Goal: Task Accomplishment & Management: Use online tool/utility

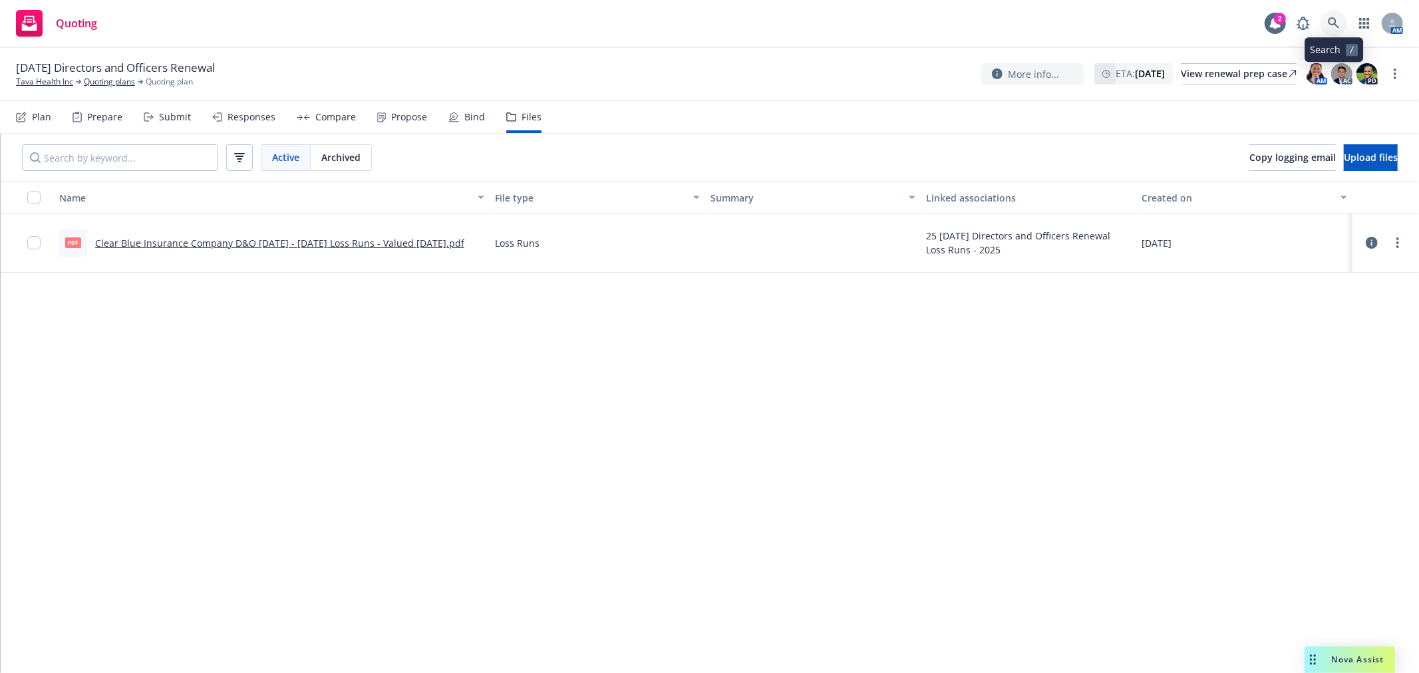
click at [1339, 29] on link at bounding box center [1334, 23] width 27 height 27
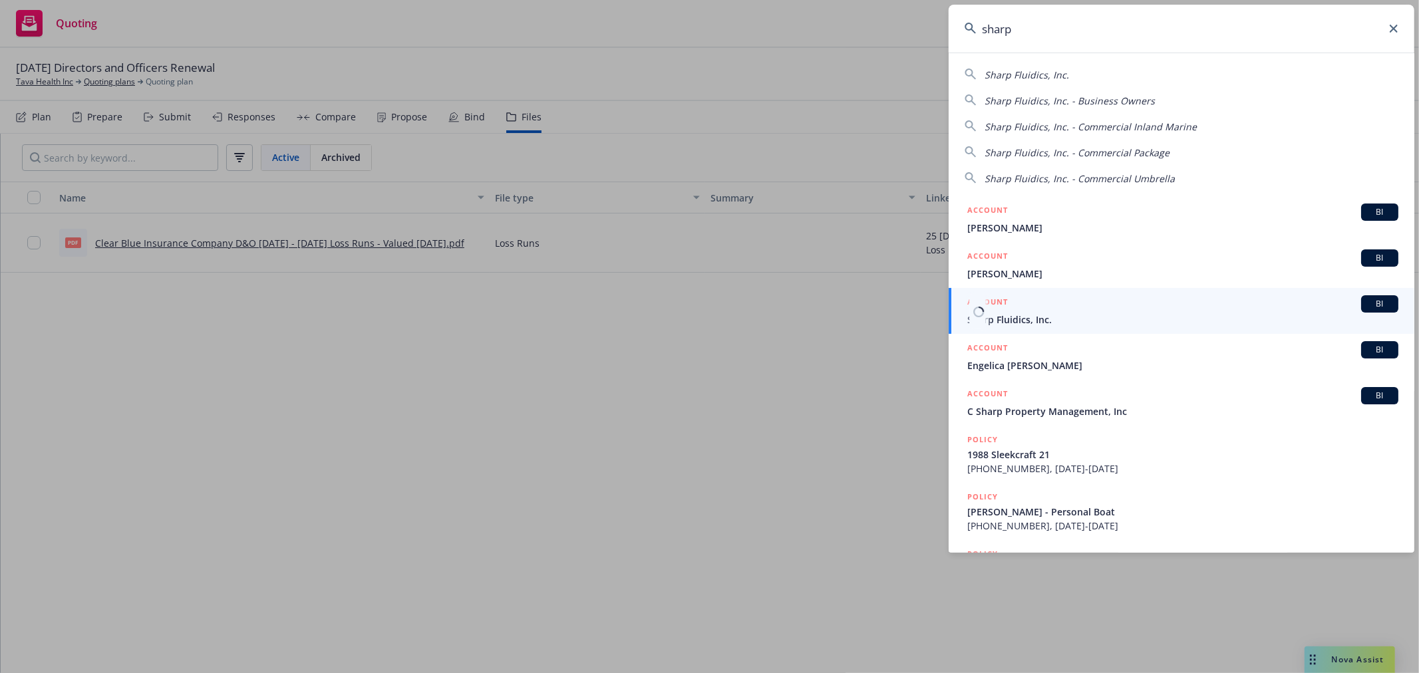
type input "sharp"
click at [1073, 328] on link "ACCOUNT BI Sharp Fluidics, Inc." at bounding box center [1182, 311] width 466 height 46
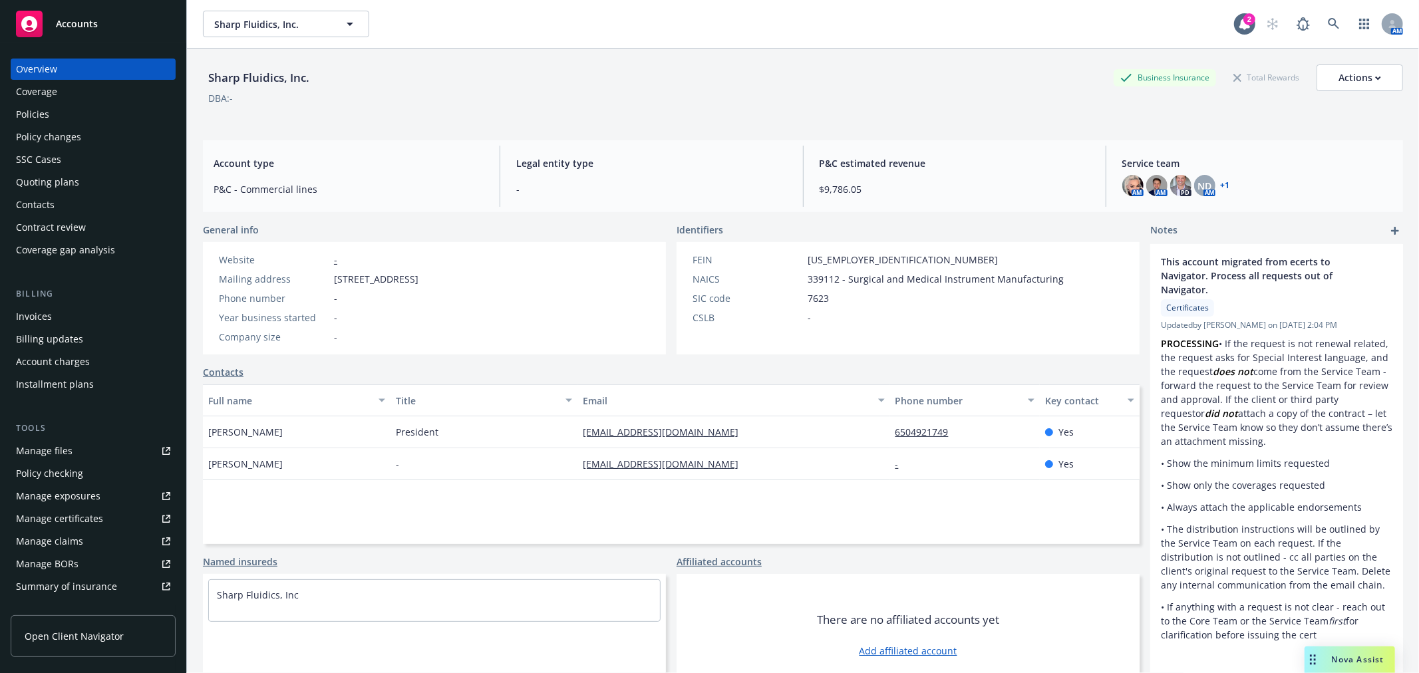
click at [118, 475] on div "Policy checking" at bounding box center [93, 473] width 154 height 21
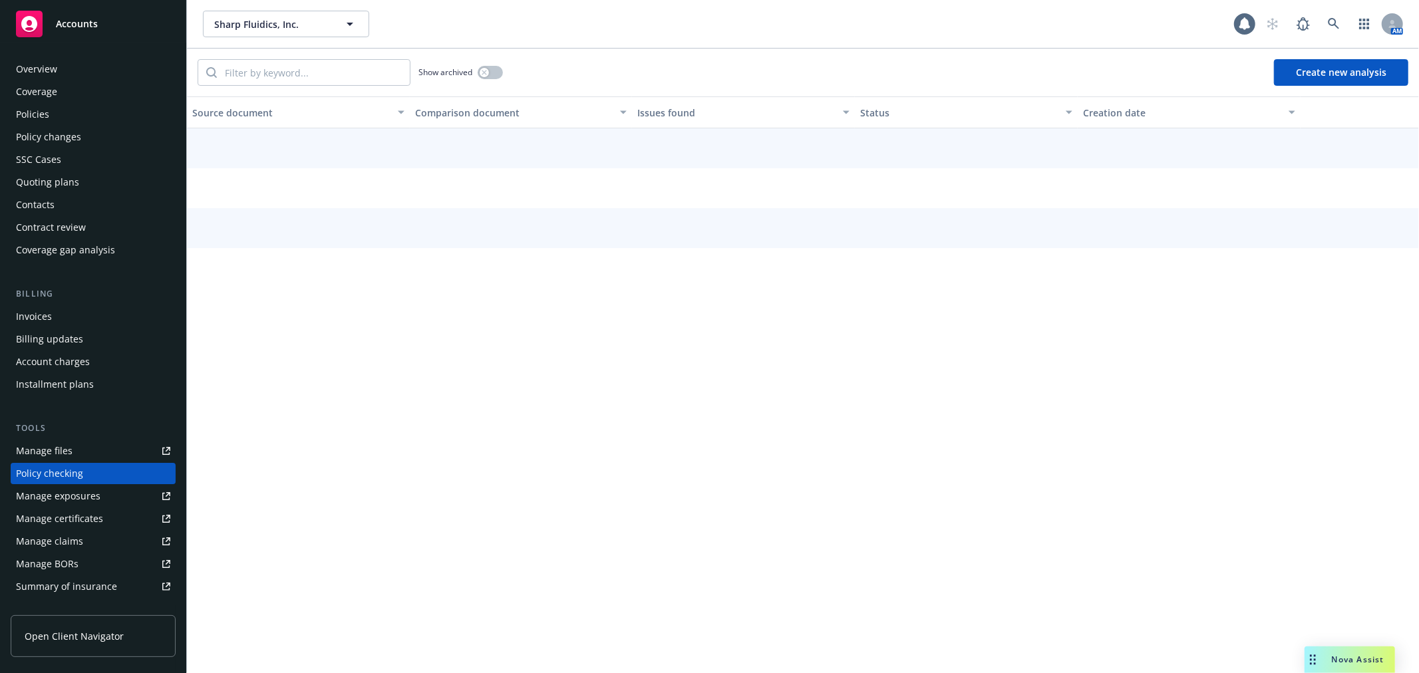
scroll to position [115, 0]
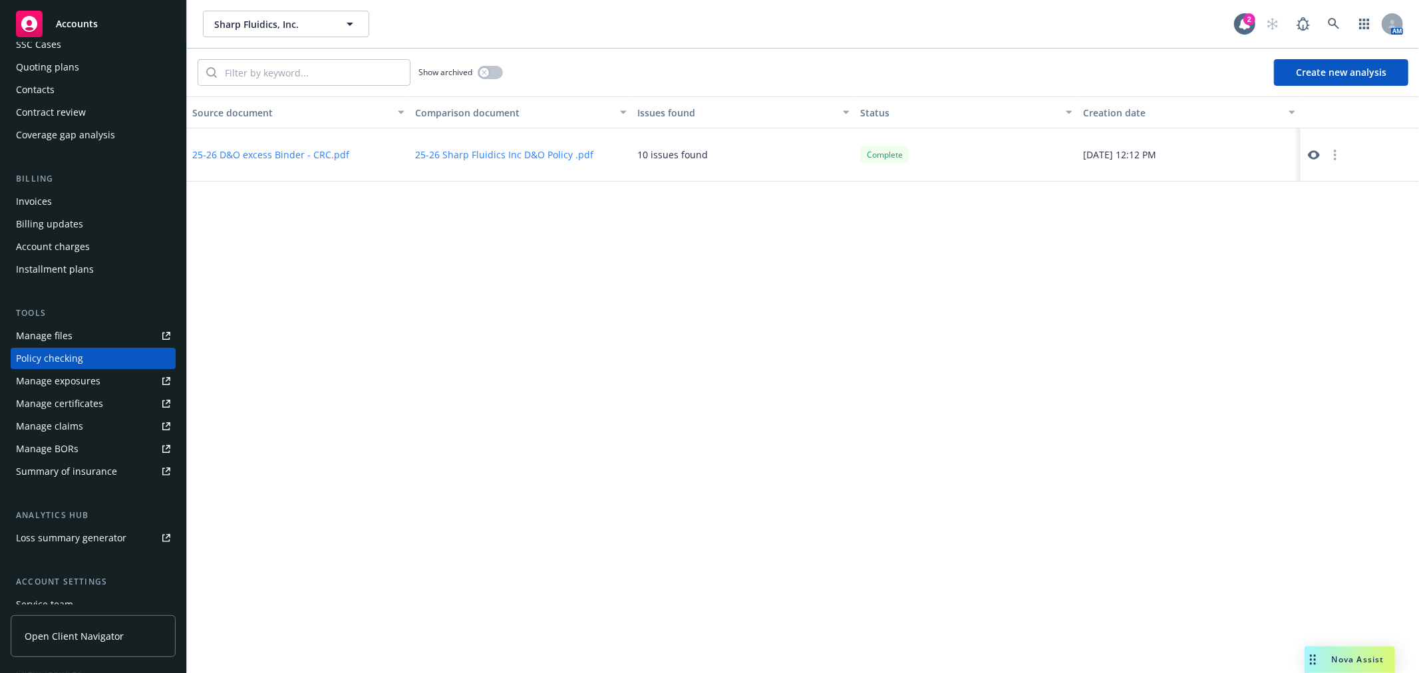
click at [313, 164] on div "25-26 D&O excess Binder - CRC.pdf" at bounding box center [298, 154] width 223 height 53
click at [297, 158] on button "25-26 D&O excess Binder - CRC.pdf" at bounding box center [270, 155] width 157 height 14
click at [1314, 158] on icon at bounding box center [1313, 154] width 12 height 9
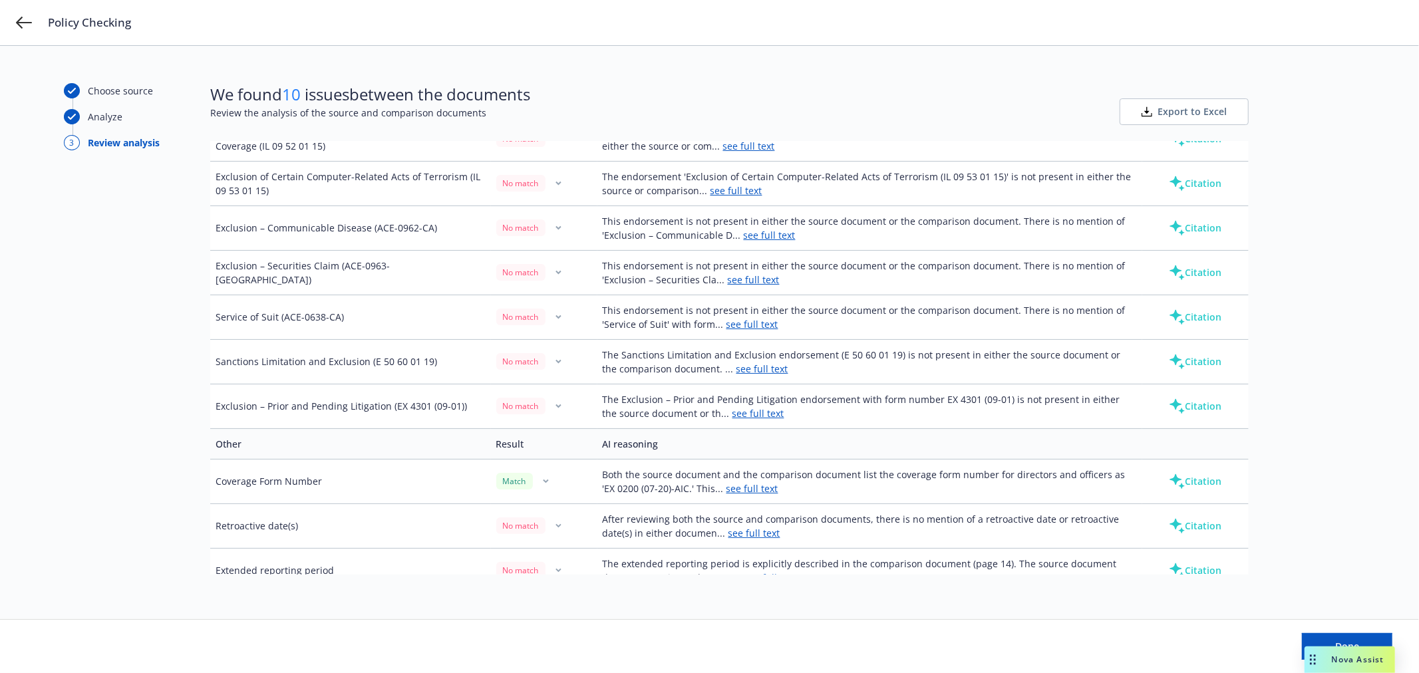
scroll to position [755, 0]
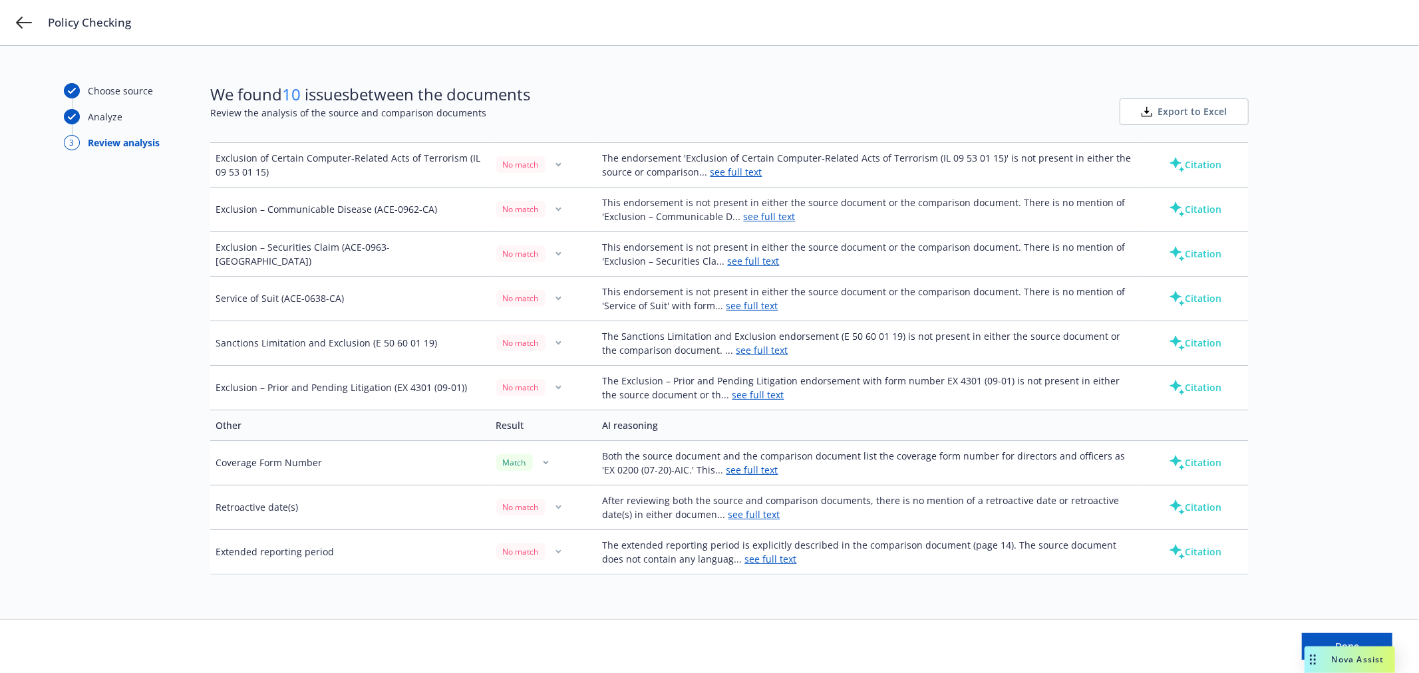
click at [1183, 504] on button "Citation" at bounding box center [1195, 507] width 95 height 27
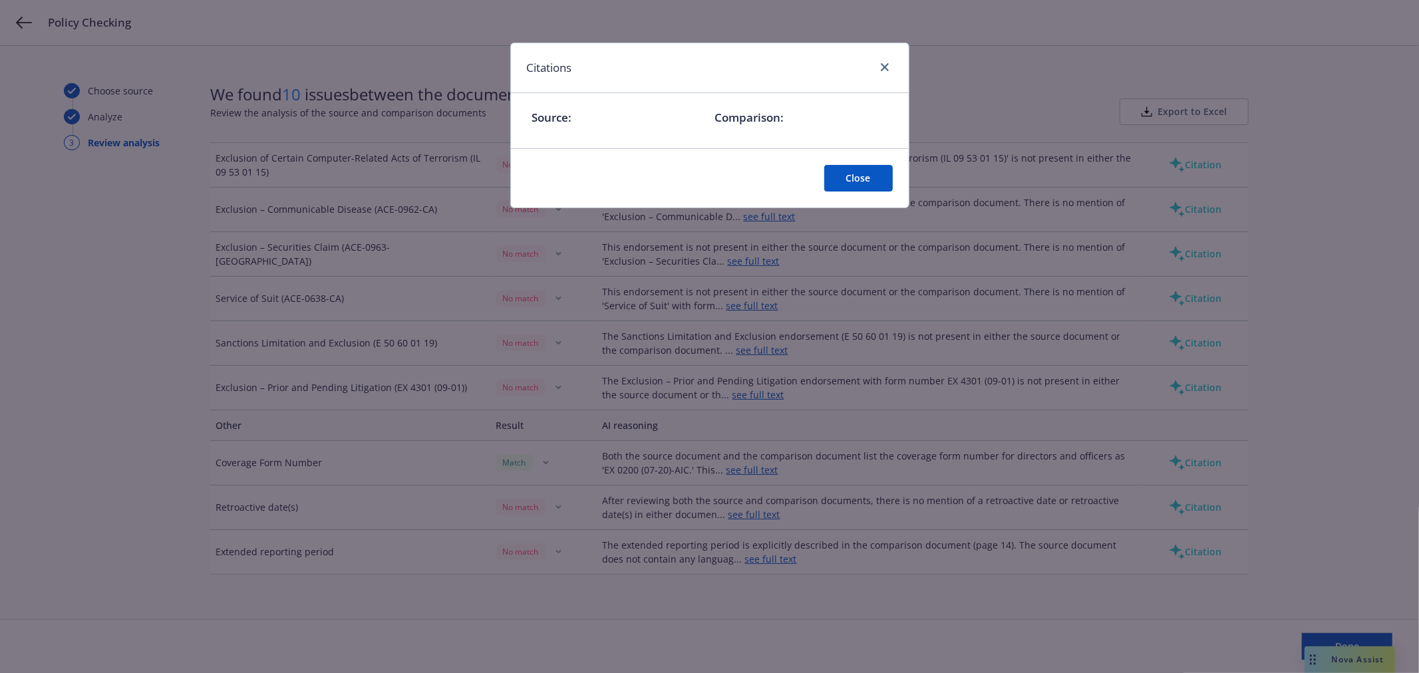
click at [885, 170] on button "Close" at bounding box center [858, 178] width 69 height 27
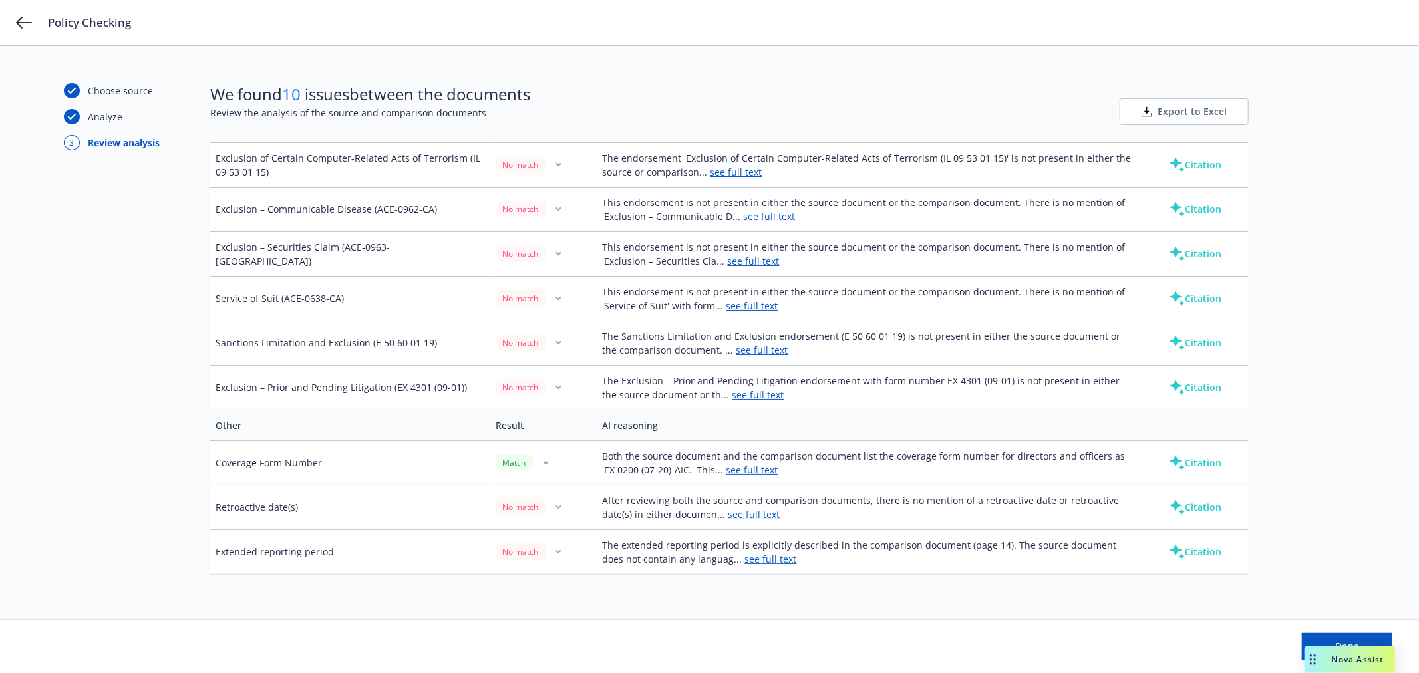
click at [1207, 307] on button "Citation" at bounding box center [1195, 298] width 95 height 27
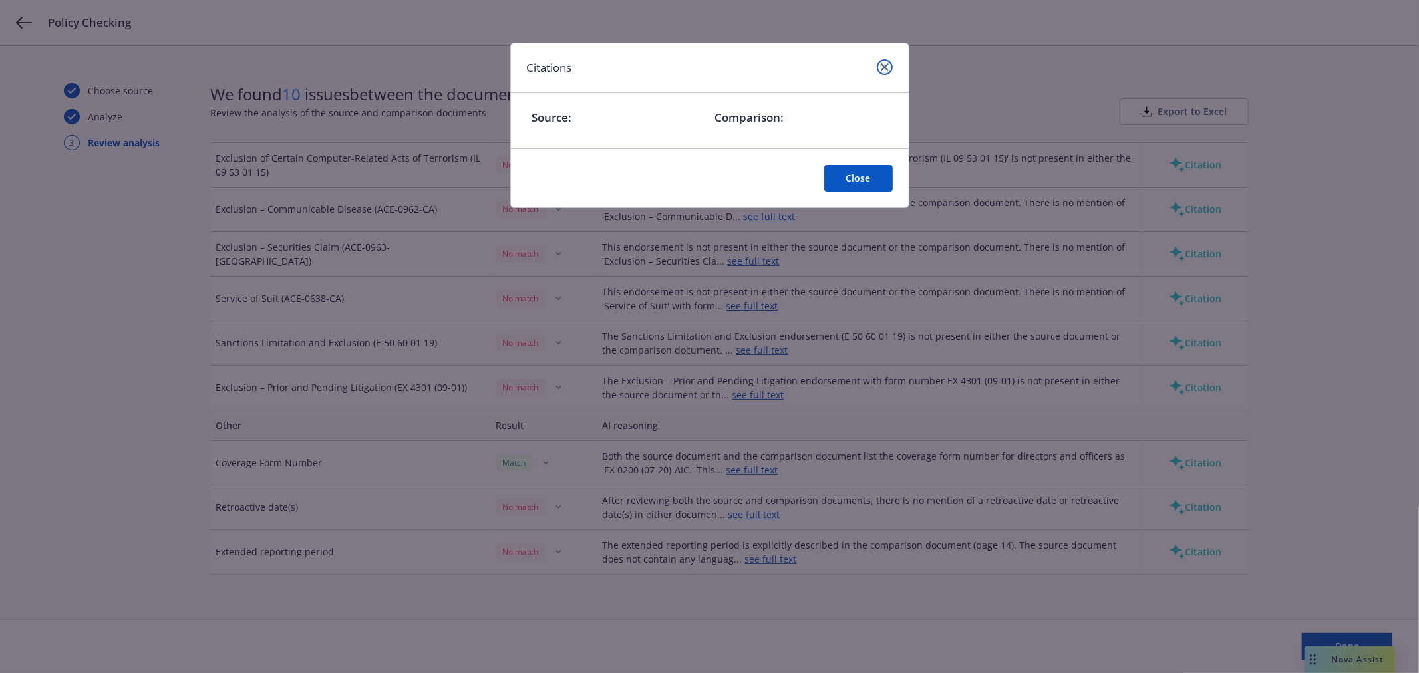
click at [888, 67] on link "close" at bounding box center [885, 67] width 16 height 16
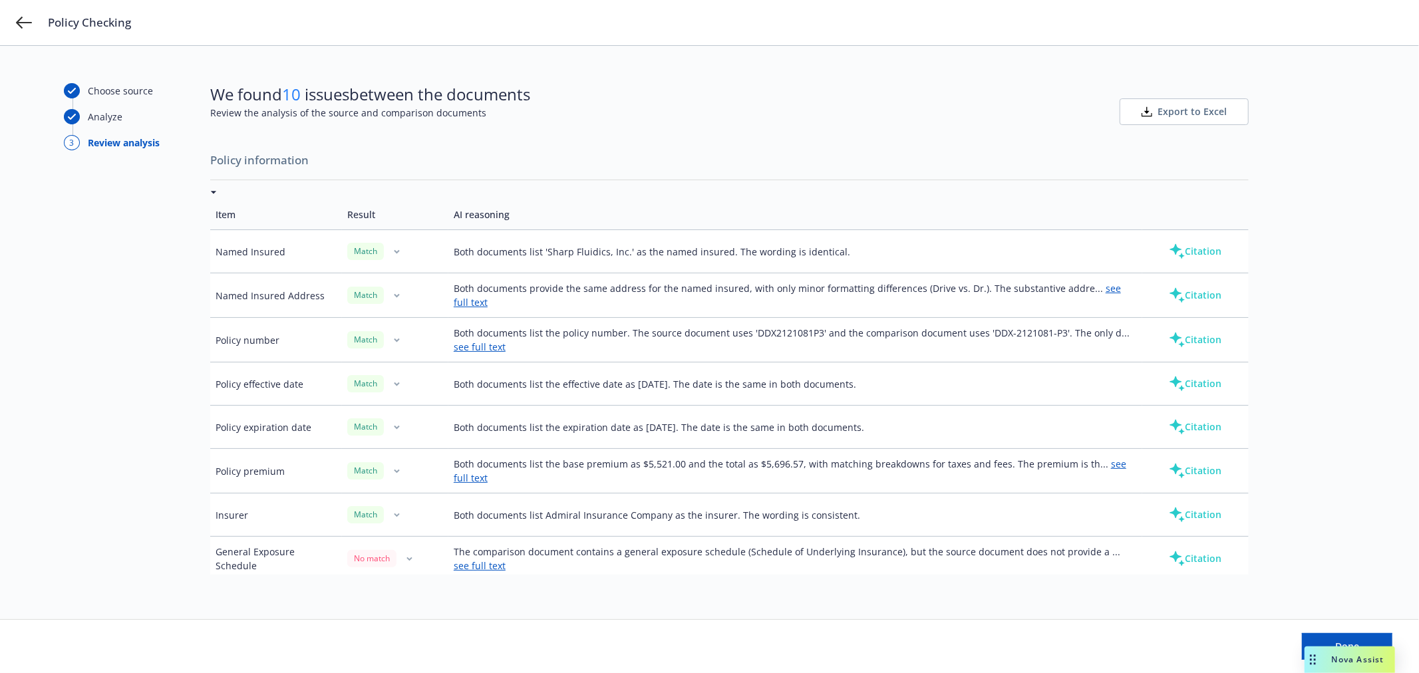
scroll to position [0, 0]
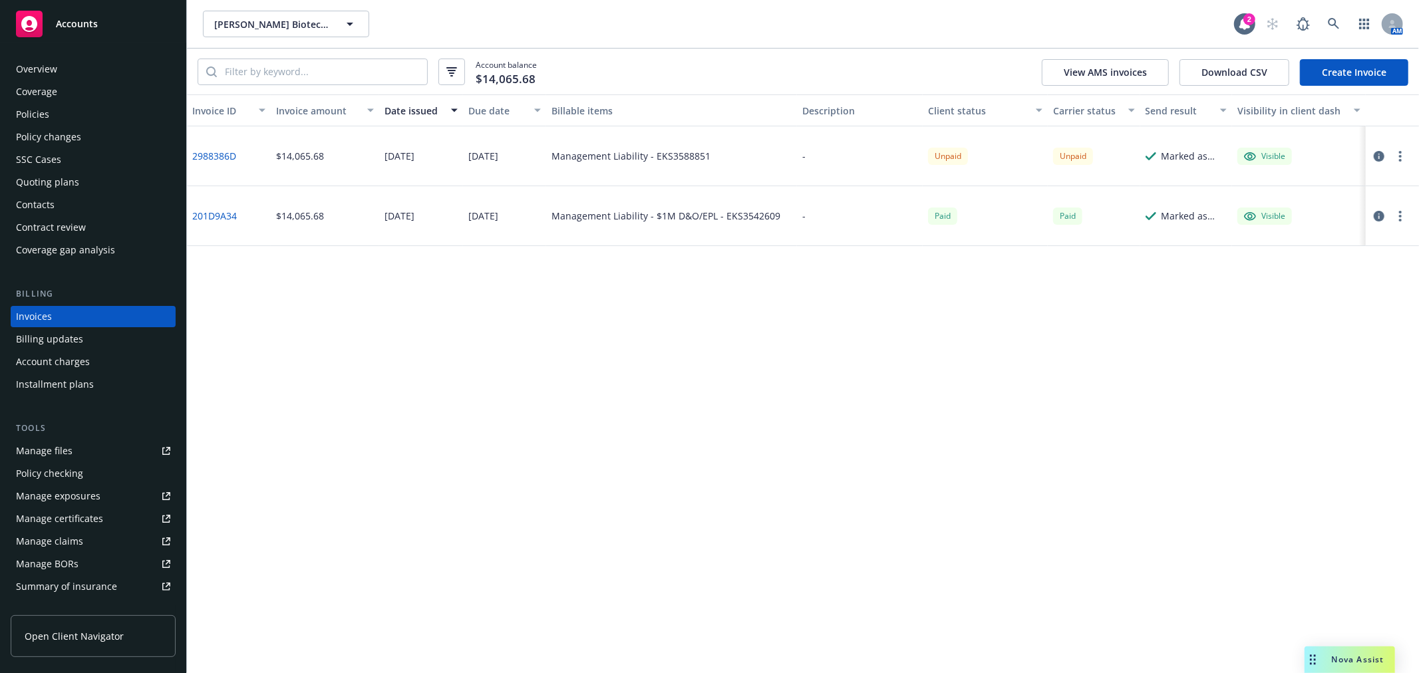
click at [211, 214] on link "201D9A34" at bounding box center [214, 216] width 45 height 14
click at [1329, 651] on div "Nova Assist" at bounding box center [1350, 660] width 90 height 27
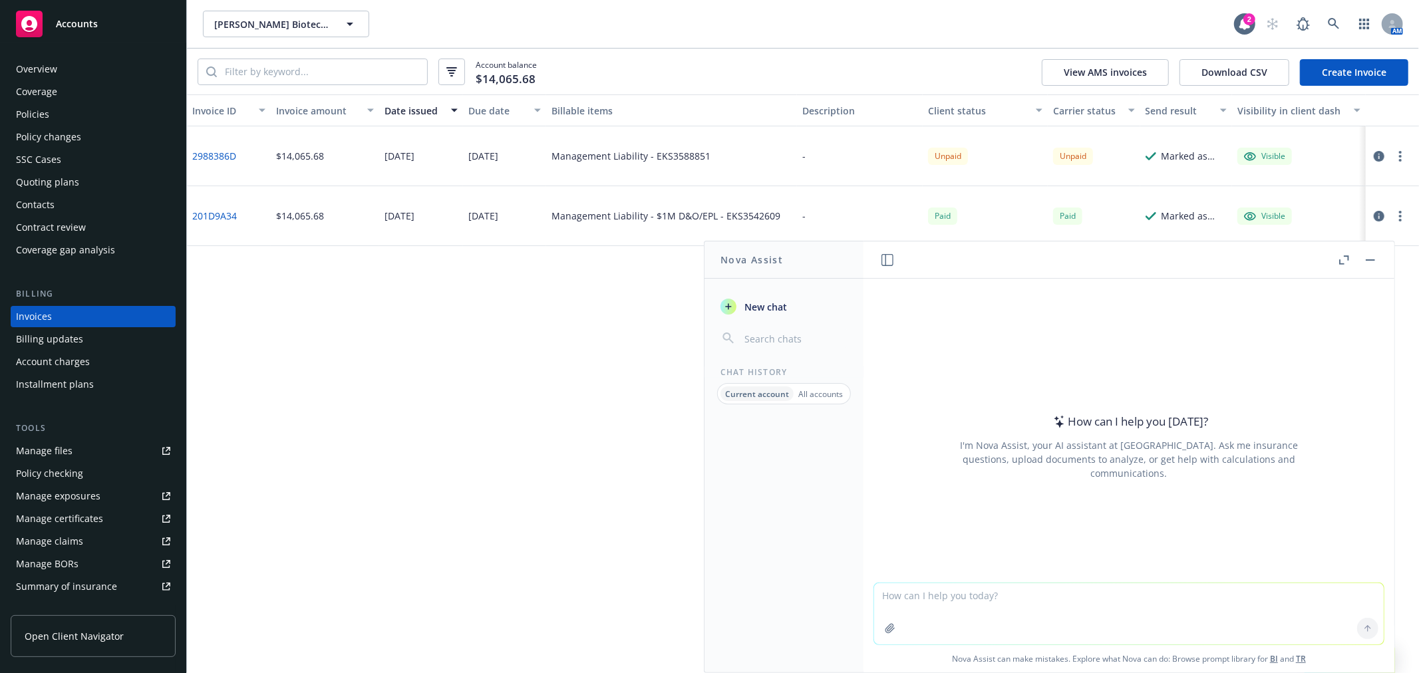
click at [967, 611] on textarea at bounding box center [1129, 613] width 510 height 61
click at [1207, 581] on div "Write me a policy and invoice delivery for Weatherwax Biotechnologies" at bounding box center [1128, 613] width 511 height 64
click at [1202, 599] on textarea "Write me a policy and invoice delivery for Weatherwax Biotechnologies" at bounding box center [1129, 613] width 510 height 63
paste textarea "Weatherwax Biotechnologies Corporation / EKS3588851 / 9/19/2025"
drag, startPoint x: 1185, startPoint y: 593, endPoint x: 1049, endPoint y: 597, distance: 135.8
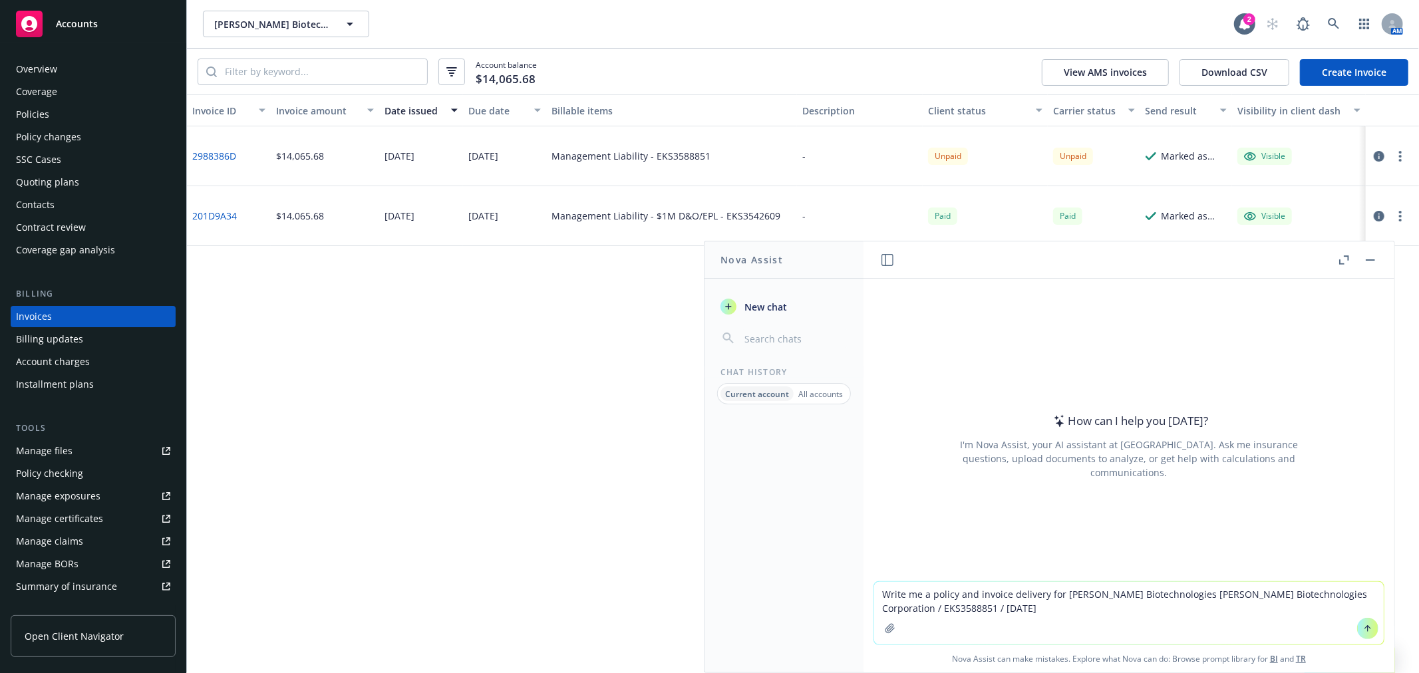
click at [1056, 596] on textarea "Write me a policy and invoice delivery for Weatherwax Biotechnologies Weatherwa…" at bounding box center [1129, 613] width 510 height 63
click at [1245, 597] on textarea "Write me a policy and invoice delivery for Weatherwax Biotechnologies Corporati…" at bounding box center [1129, 613] width 510 height 63
drag, startPoint x: 1376, startPoint y: 590, endPoint x: 1362, endPoint y: 597, distance: 14.9
click at [1362, 597] on textarea "Write me a policy and invoice delivery for Weatherwax Biotechnologies Corporati…" at bounding box center [1129, 613] width 510 height 63
click at [992, 606] on textarea "Write me a policy and invoice delivery for Weatherwax Biotechnologies Corporati…" at bounding box center [1129, 613] width 510 height 63
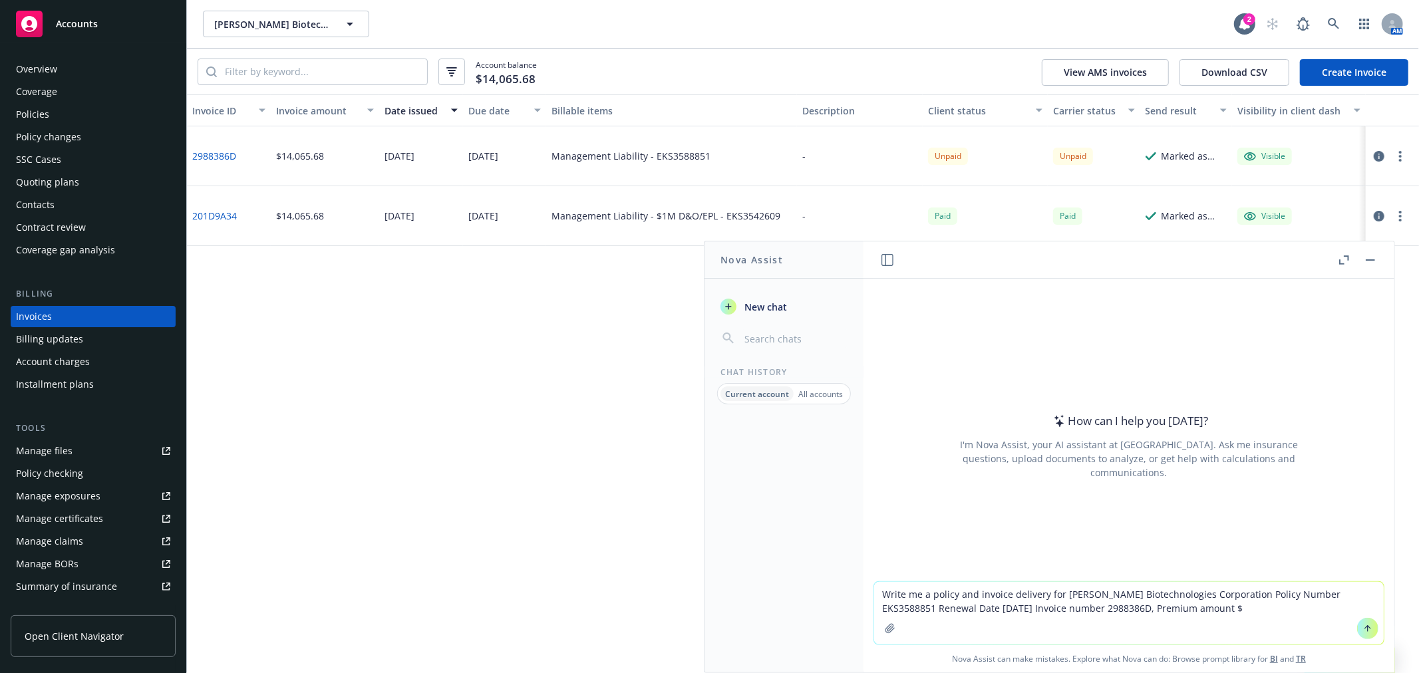
click at [1118, 607] on textarea "Write me a policy and invoice delivery for Weatherwax Biotechnologies Corporati…" at bounding box center [1129, 613] width 510 height 63
click at [1225, 608] on textarea "Write me a policy and invoice delivery for Weatherwax Biotechnologies Corporati…" at bounding box center [1129, 613] width 510 height 63
type textarea "Write me a policy and invoice delivery for Weatherwax Biotechnologies Corporati…"
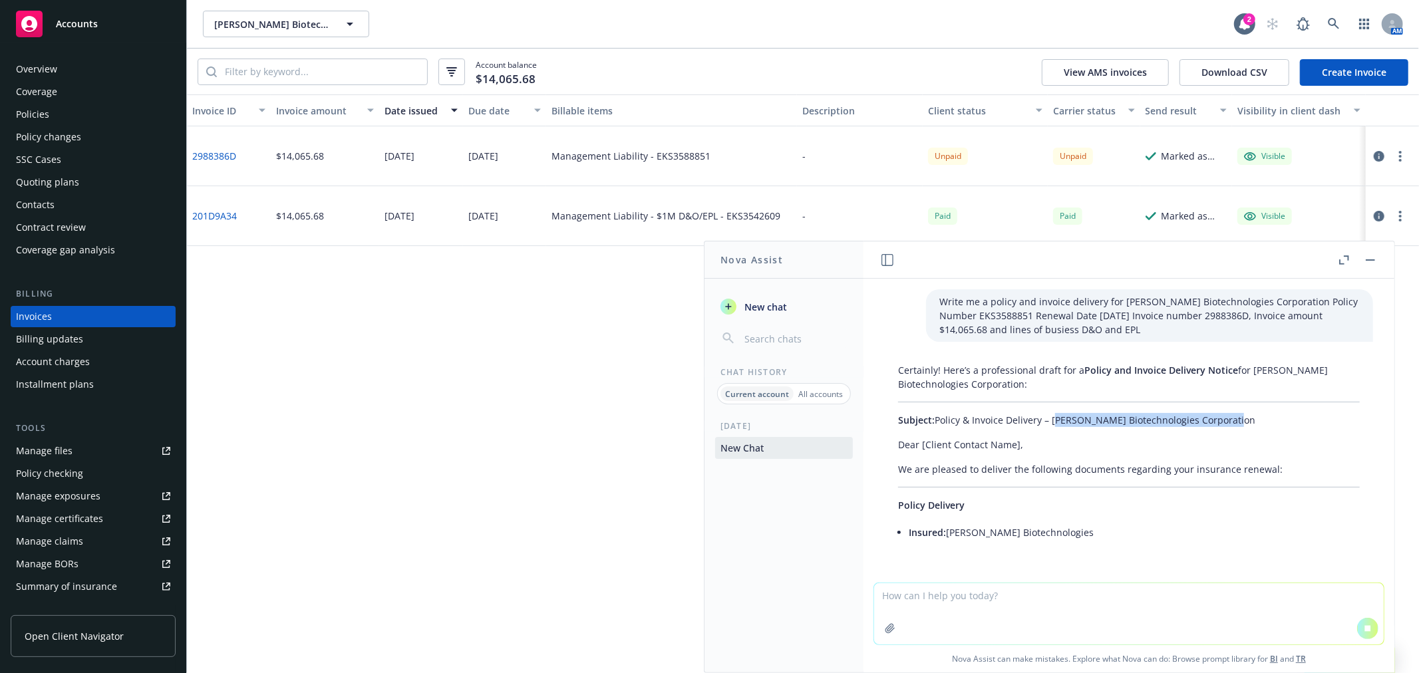
drag, startPoint x: 1241, startPoint y: 418, endPoint x: 1052, endPoint y: 428, distance: 188.6
click at [1052, 428] on div "Certainly! Here’s a professional draft for a Policy and Invoice Delivery Notice…" at bounding box center [1129, 453] width 488 height 190
copy p "Weatherwax Biotechnologies Corporation"
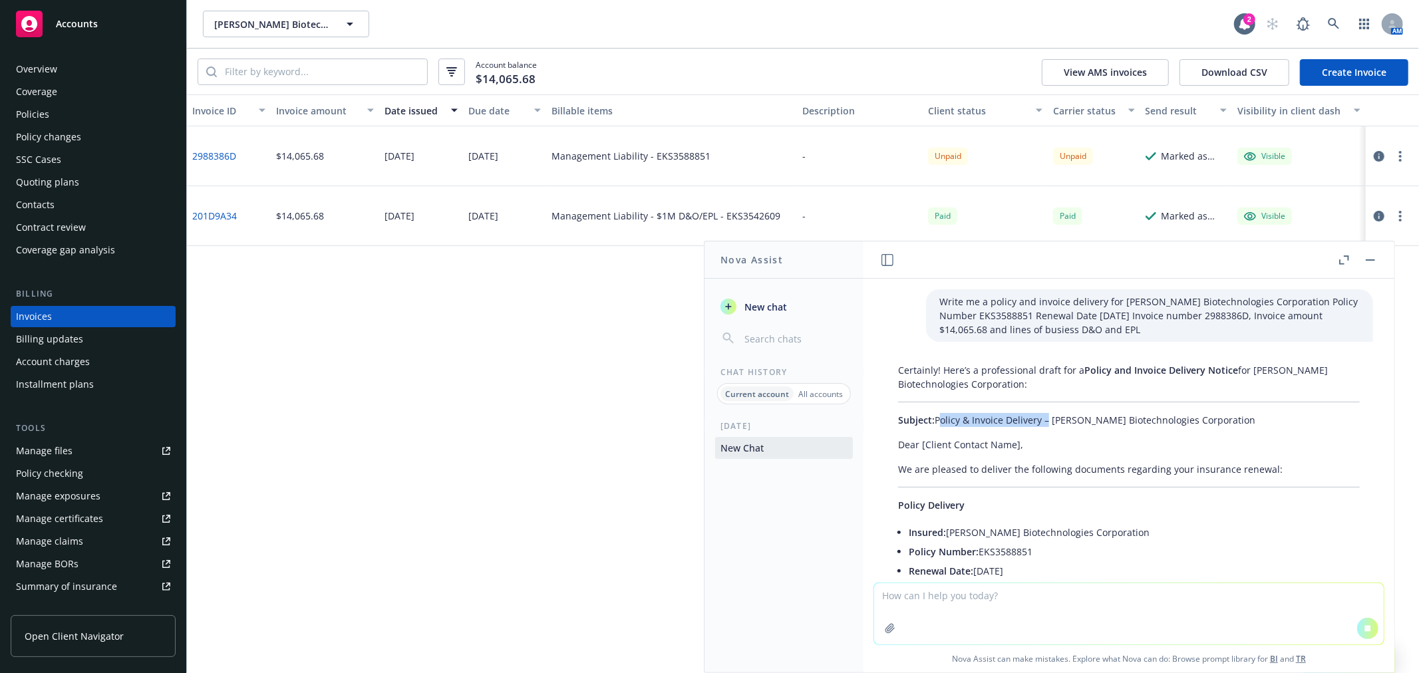
drag, startPoint x: 1042, startPoint y: 422, endPoint x: 936, endPoint y: 419, distance: 106.5
click at [936, 419] on p "Subject: Policy & Invoice Delivery – Weatherwax Biotechnologies Corporation" at bounding box center [1129, 420] width 462 height 14
copy p "Policy & Invoice Delivery"
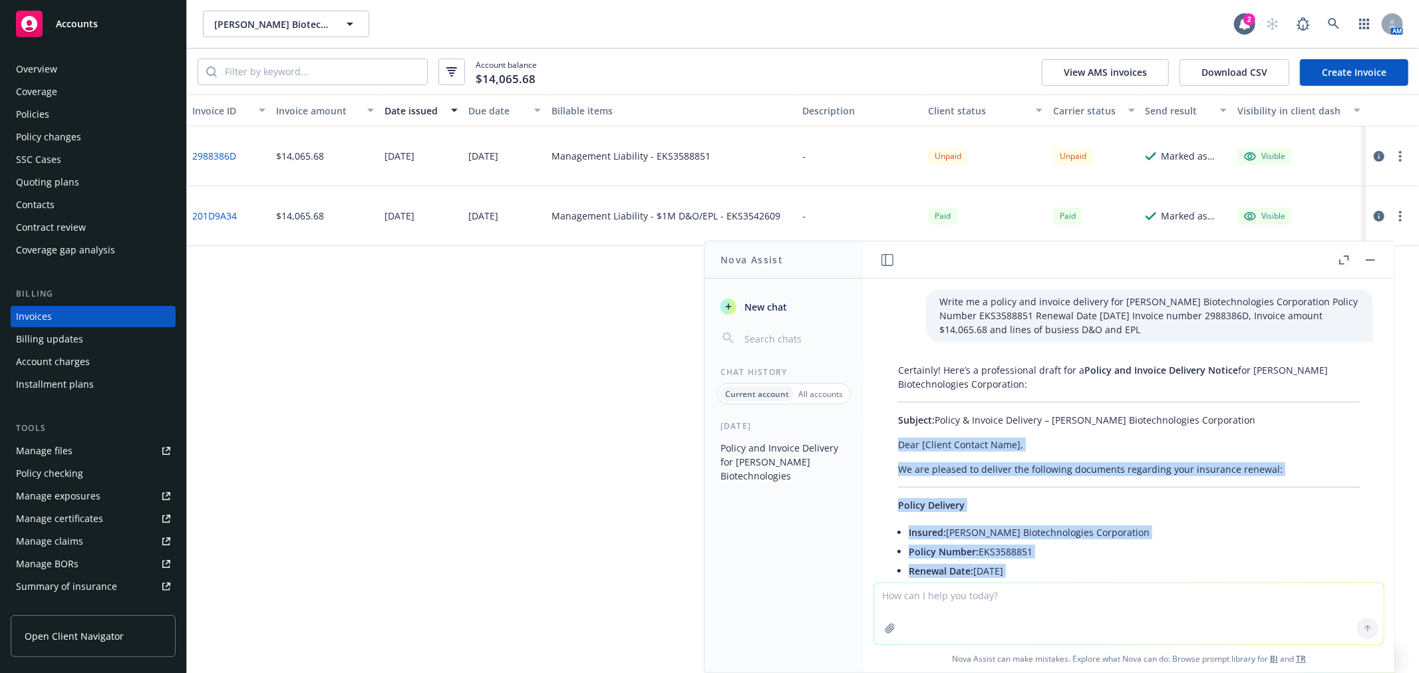
drag, startPoint x: 1281, startPoint y: 516, endPoint x: 897, endPoint y: 448, distance: 390.4
copy div "Dear [Client Contact Name], We are pleased to deliver the following documents r…"
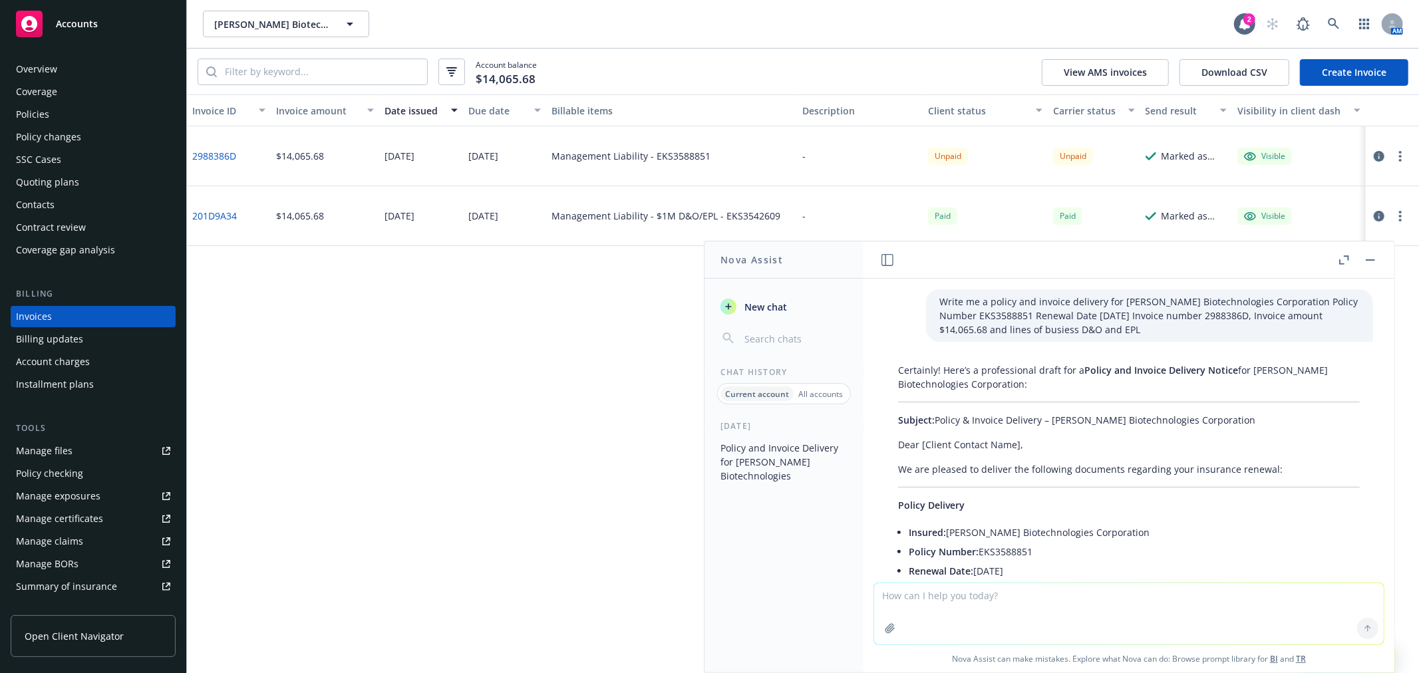
drag, startPoint x: 452, startPoint y: 410, endPoint x: 469, endPoint y: 249, distance: 161.2
click at [452, 409] on div "Invoice ID Invoice amount Date issued Due date Billable items Description Clien…" at bounding box center [803, 383] width 1232 height 579
click at [1399, 158] on icon "button" at bounding box center [1400, 156] width 3 height 11
click at [1319, 239] on link "Copy invoice URL" at bounding box center [1323, 236] width 170 height 27
click at [1374, 259] on rect "button" at bounding box center [1370, 259] width 9 height 1
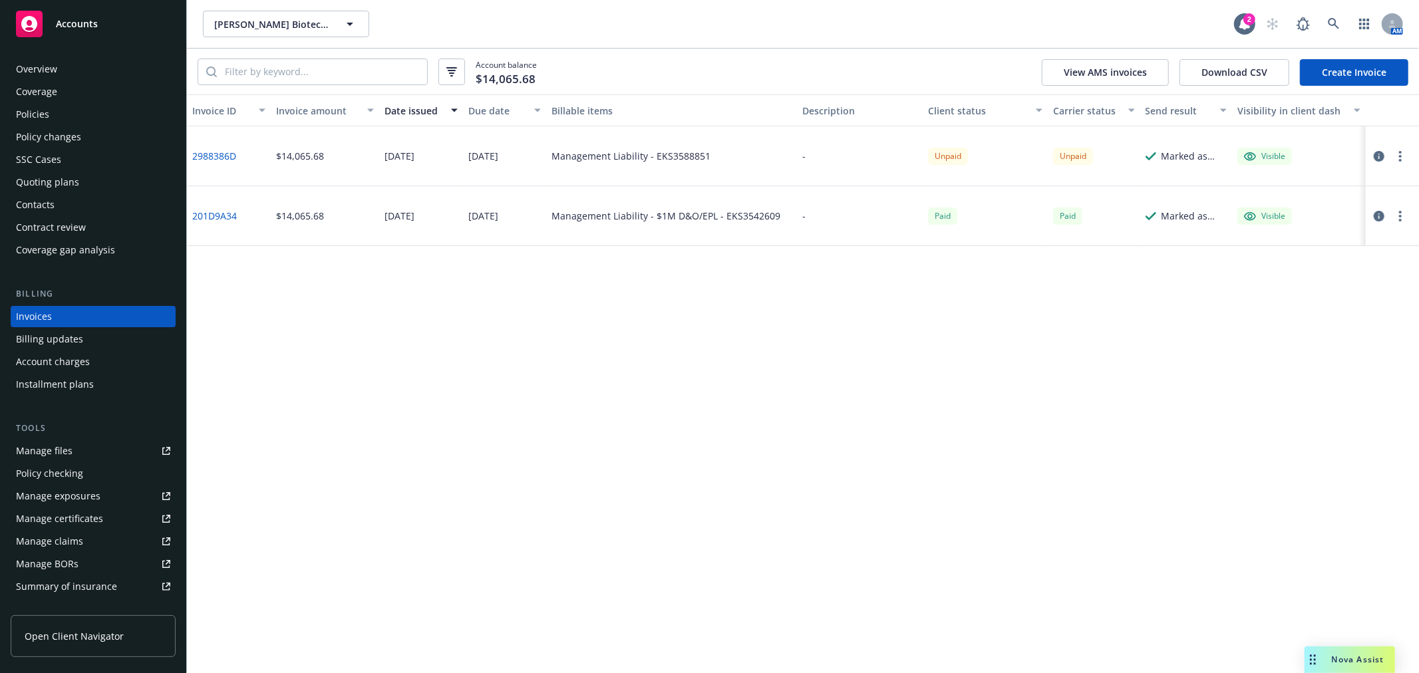
click at [1406, 157] on button "button" at bounding box center [1400, 156] width 16 height 16
click at [1324, 311] on link "Download invoice PDF" at bounding box center [1323, 316] width 170 height 27
drag, startPoint x: 70, startPoint y: 201, endPoint x: 110, endPoint y: 195, distance: 40.4
click at [70, 201] on div "Contacts" at bounding box center [93, 204] width 154 height 21
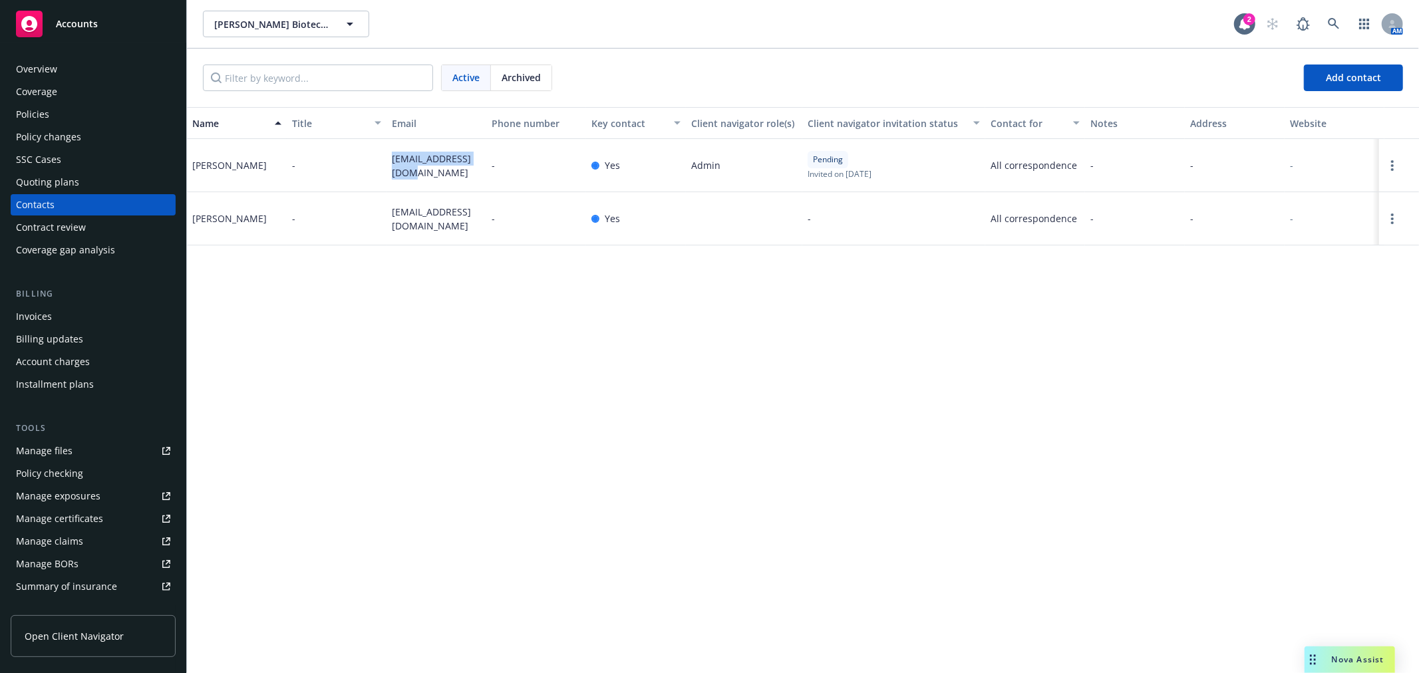
drag, startPoint x: 414, startPoint y: 176, endPoint x: 385, endPoint y: 155, distance: 36.4
click at [385, 155] on div "Collin Hansen - collin@levy.company - Yes Admin Pending Invited on July 17, 202…" at bounding box center [803, 165] width 1232 height 53
copy div "collin@levy.company"
click at [329, 242] on div "-" at bounding box center [337, 218] width 100 height 53
click at [92, 110] on div "Policies" at bounding box center [93, 114] width 154 height 21
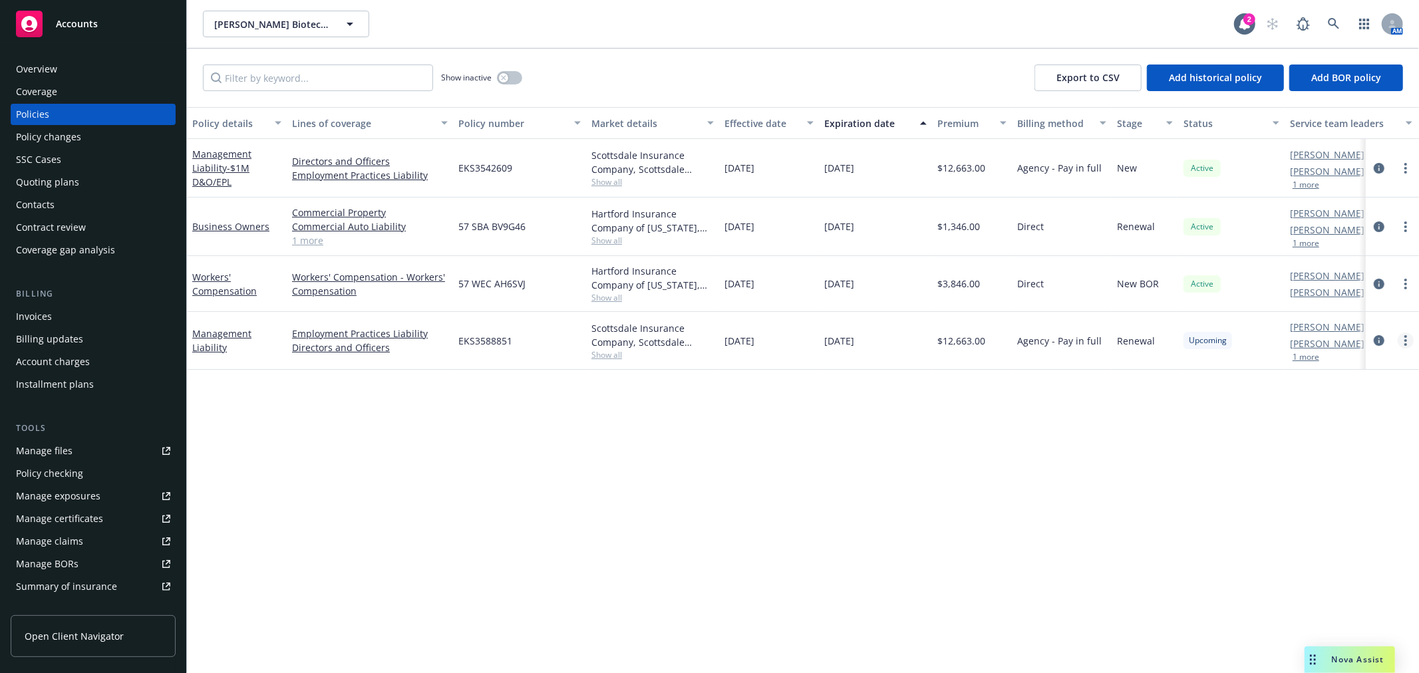
click at [1410, 342] on link "more" at bounding box center [1406, 341] width 16 height 16
click at [1334, 524] on link "Copy logging email" at bounding box center [1335, 527] width 156 height 27
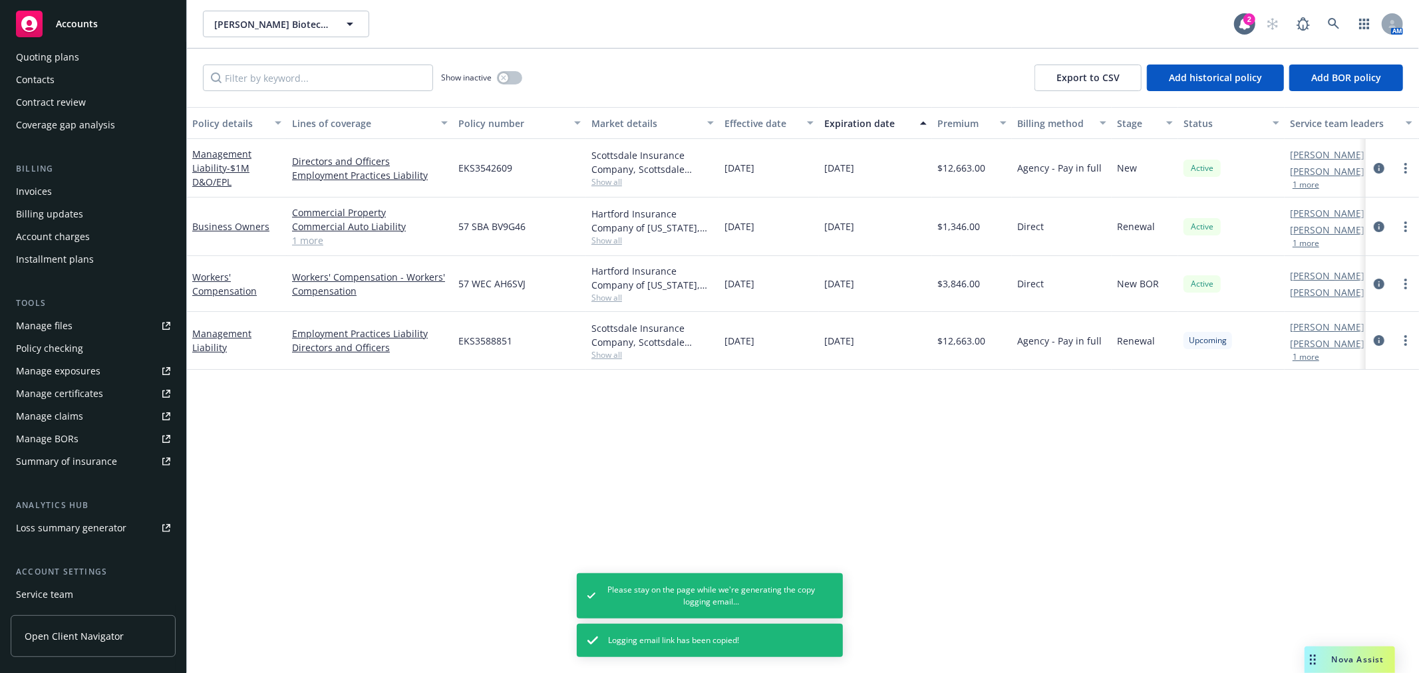
scroll to position [216, 0]
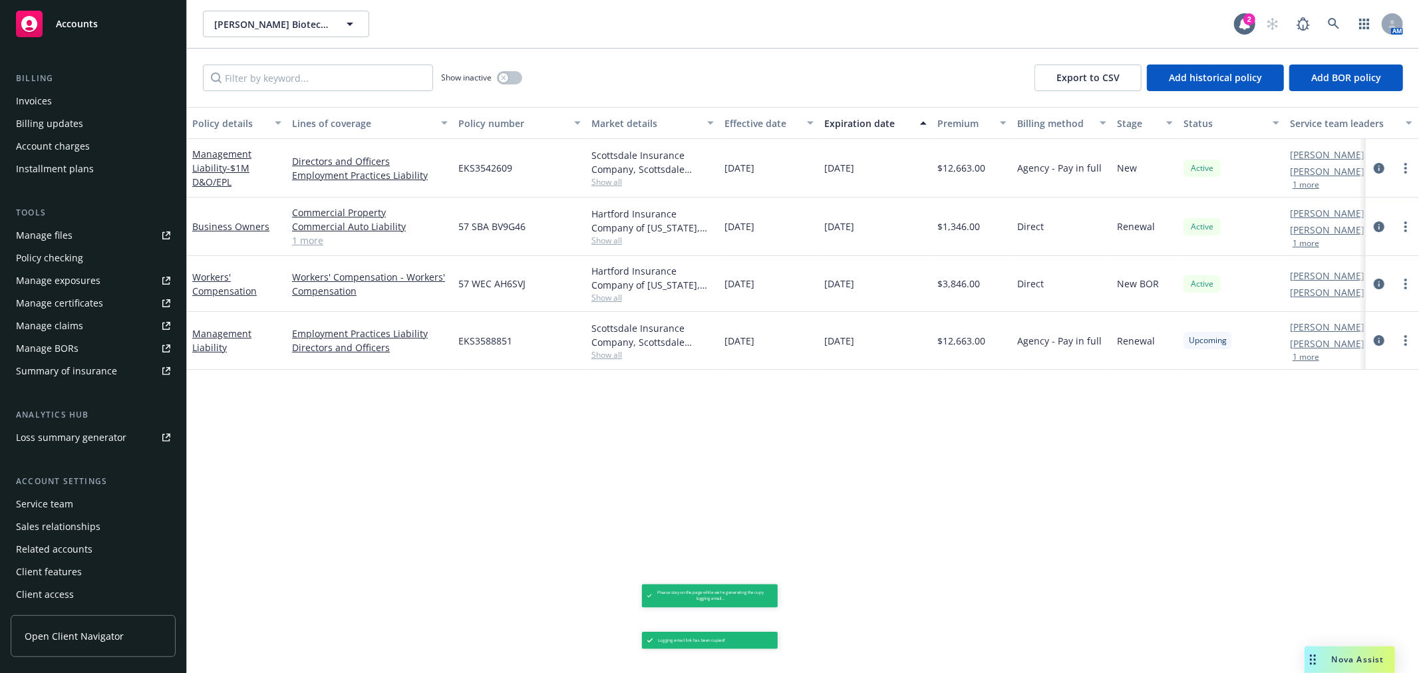
click at [78, 495] on div "Service team" at bounding box center [93, 504] width 154 height 21
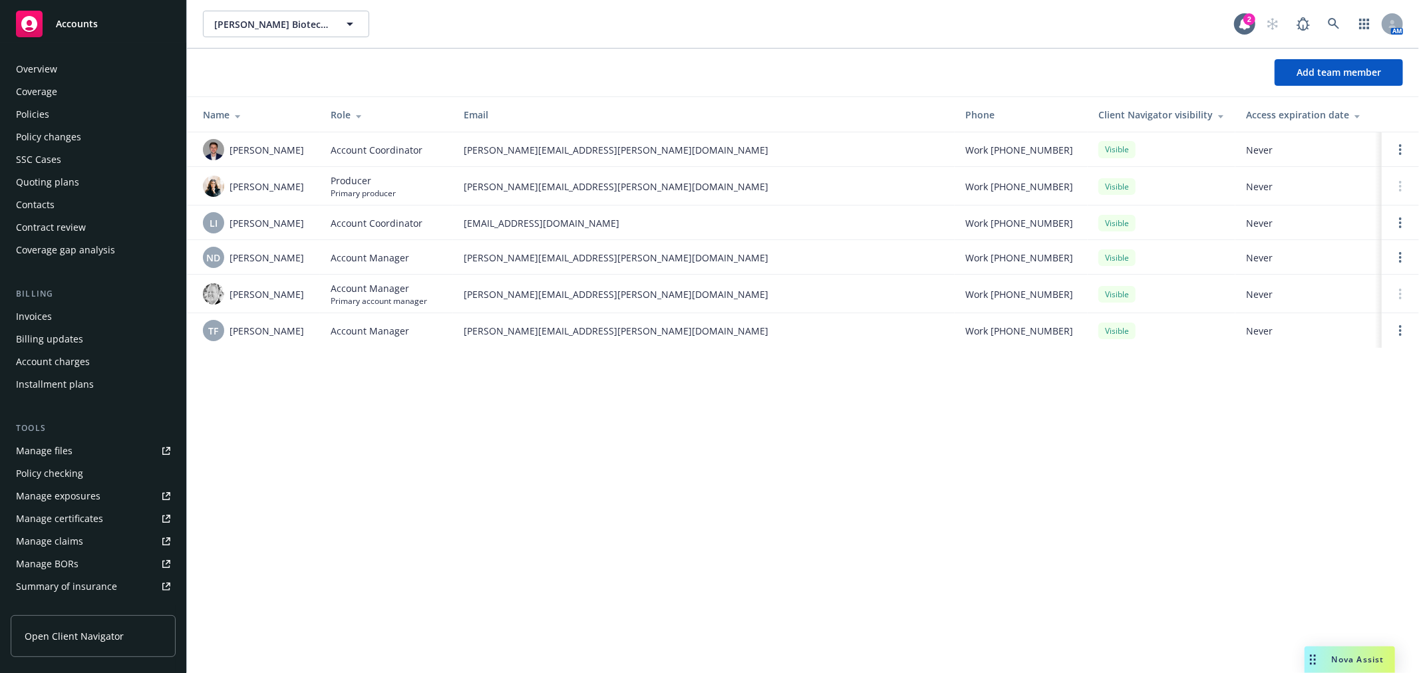
click at [35, 309] on div "Invoices" at bounding box center [34, 316] width 36 height 21
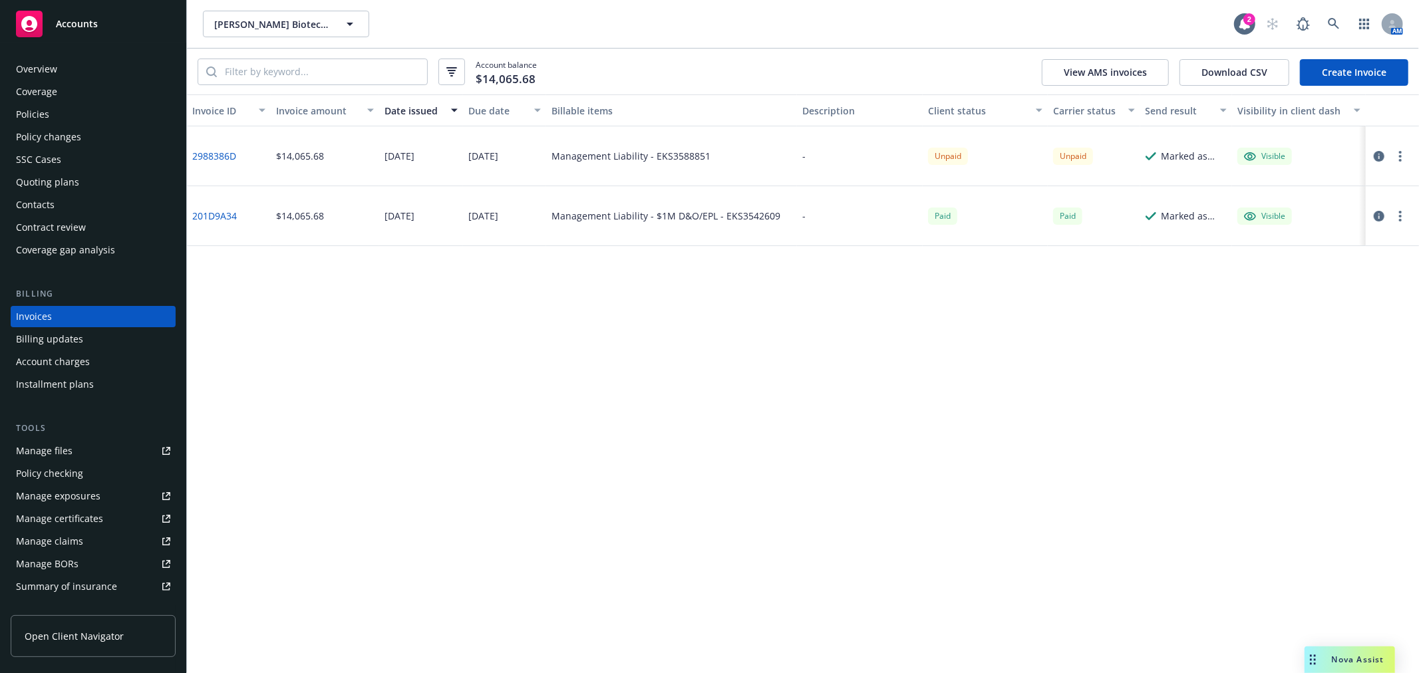
click at [1394, 151] on button "button" at bounding box center [1400, 156] width 16 height 16
click at [1271, 374] on link "Void" at bounding box center [1323, 369] width 170 height 27
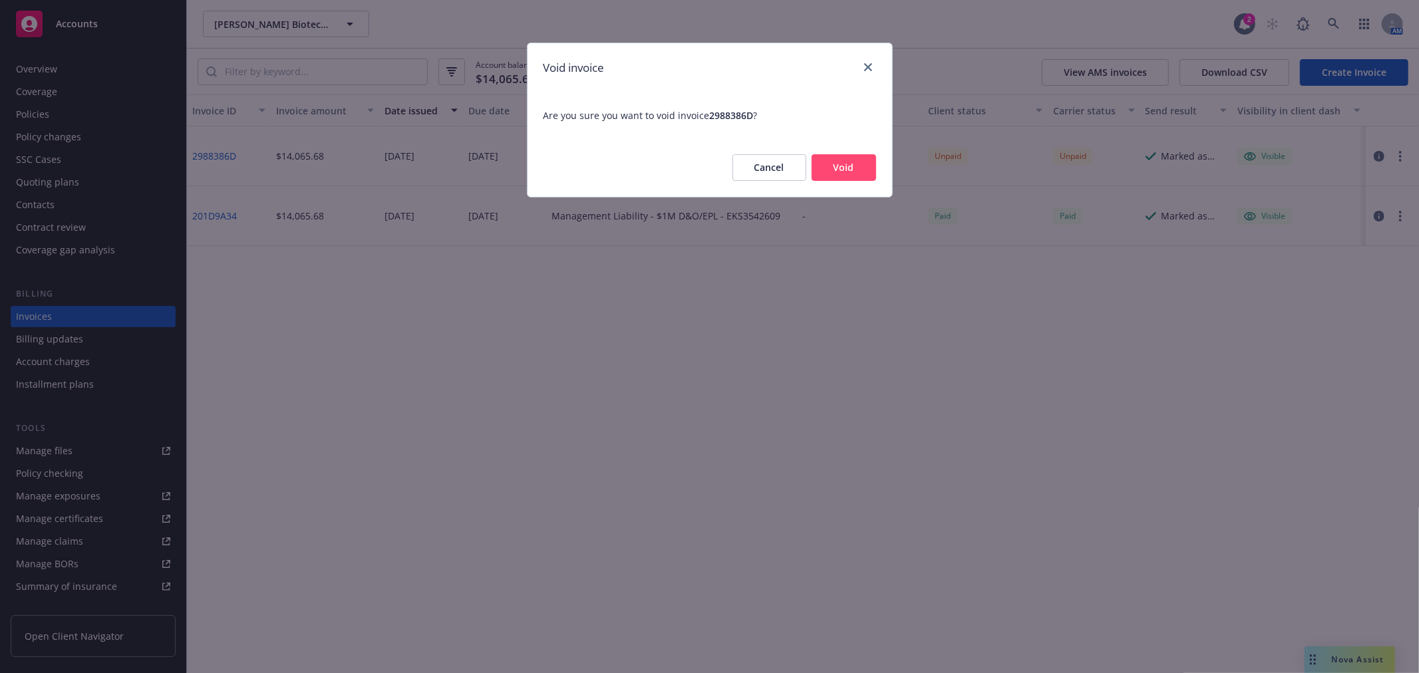
click at [844, 166] on button "Void" at bounding box center [844, 167] width 65 height 27
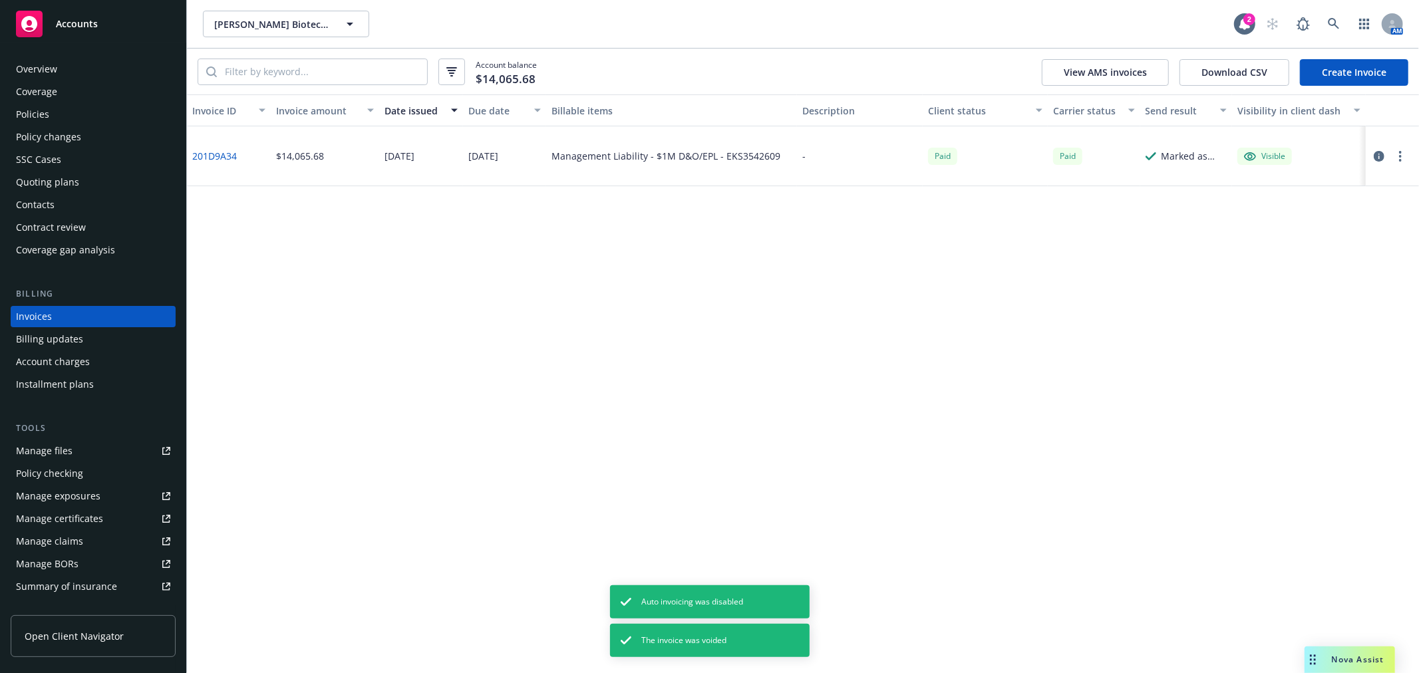
click at [18, 120] on div "Policies" at bounding box center [32, 114] width 33 height 21
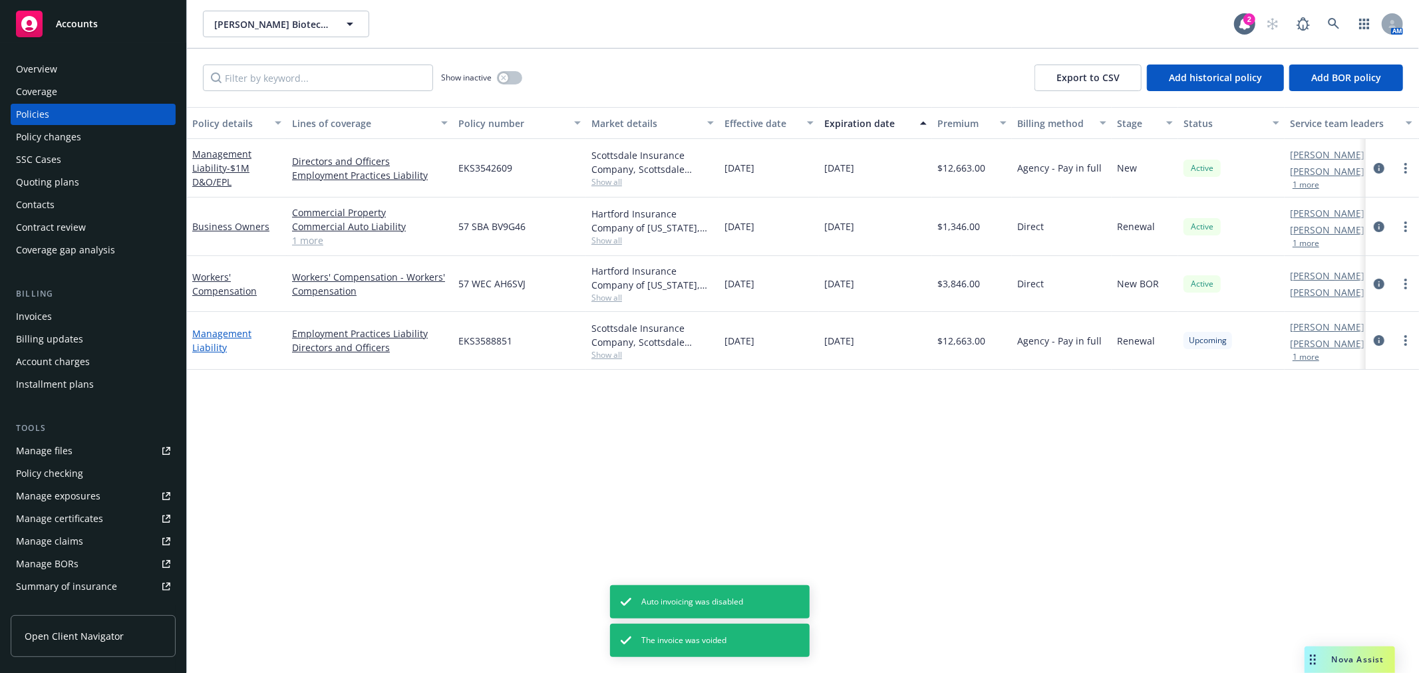
click at [211, 335] on link "Management Liability" at bounding box center [221, 340] width 59 height 27
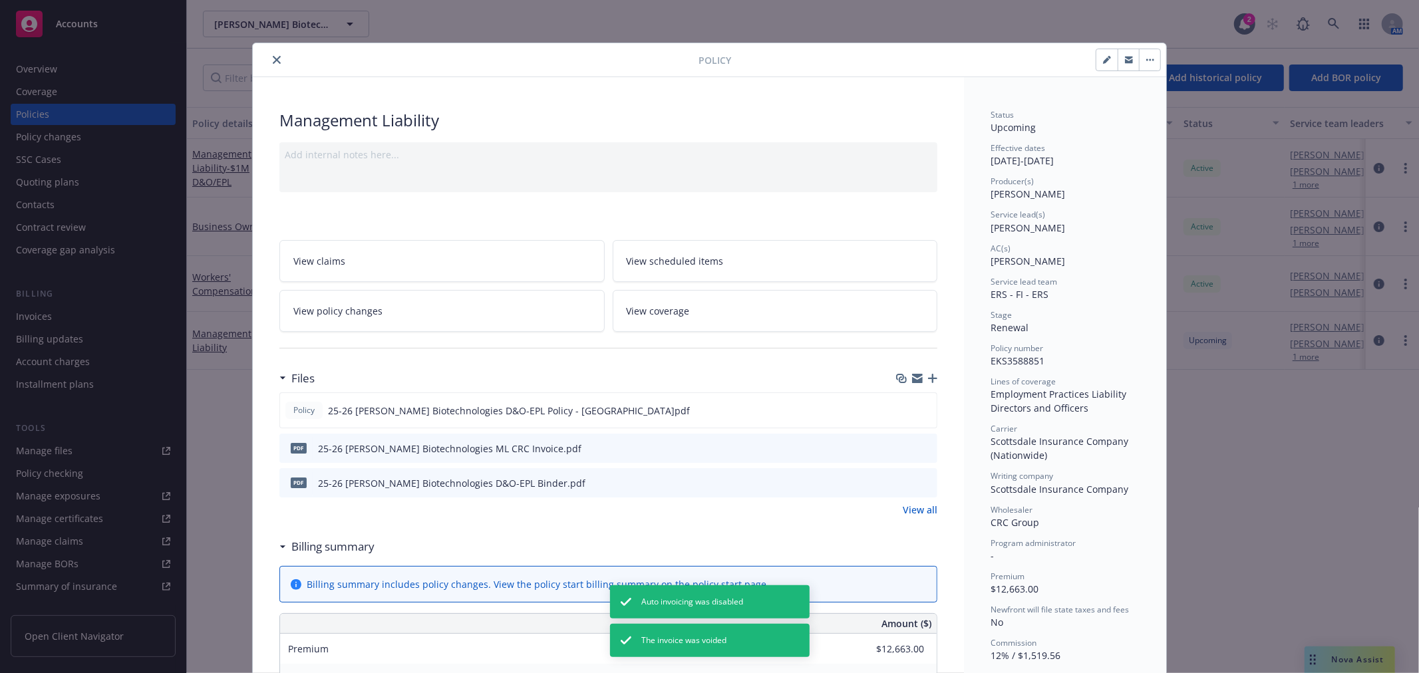
click at [380, 311] on link "View policy changes" at bounding box center [441, 311] width 325 height 42
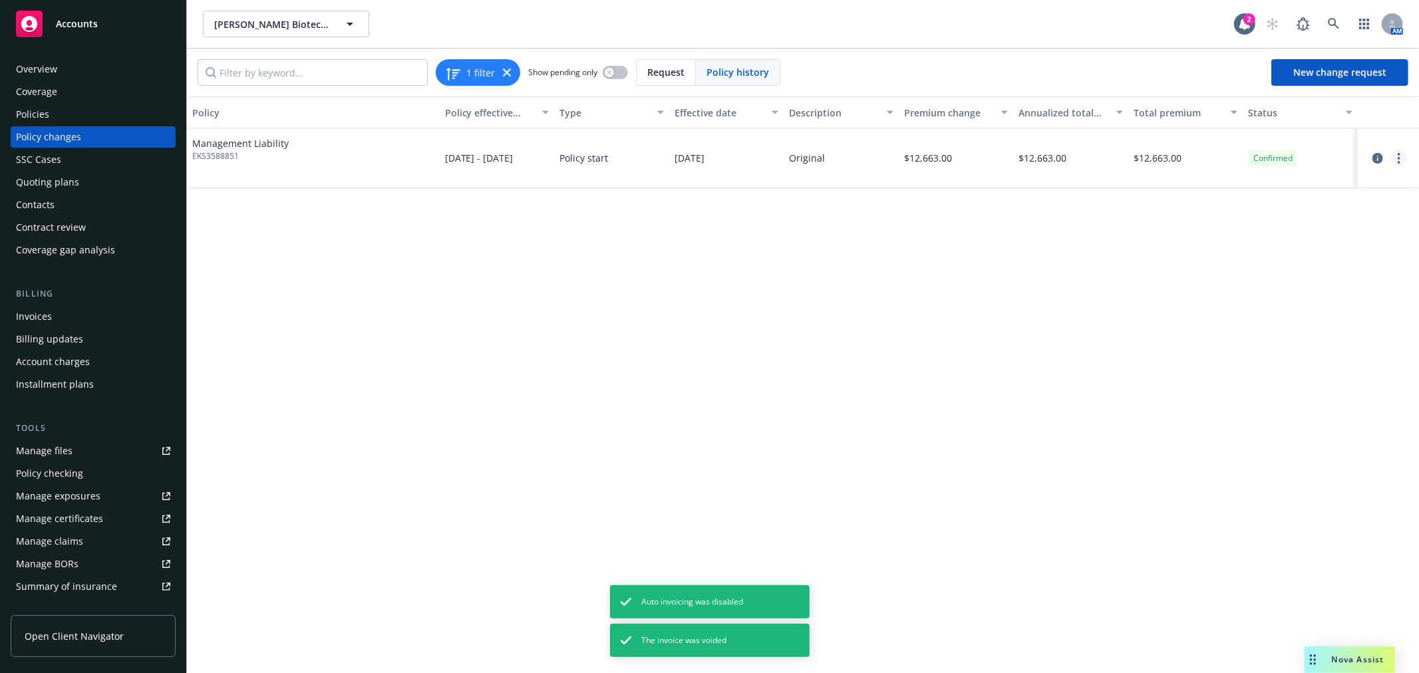
click at [1400, 160] on icon "more" at bounding box center [1399, 158] width 3 height 11
click at [1292, 264] on link "Edit billing info" at bounding box center [1292, 265] width 228 height 27
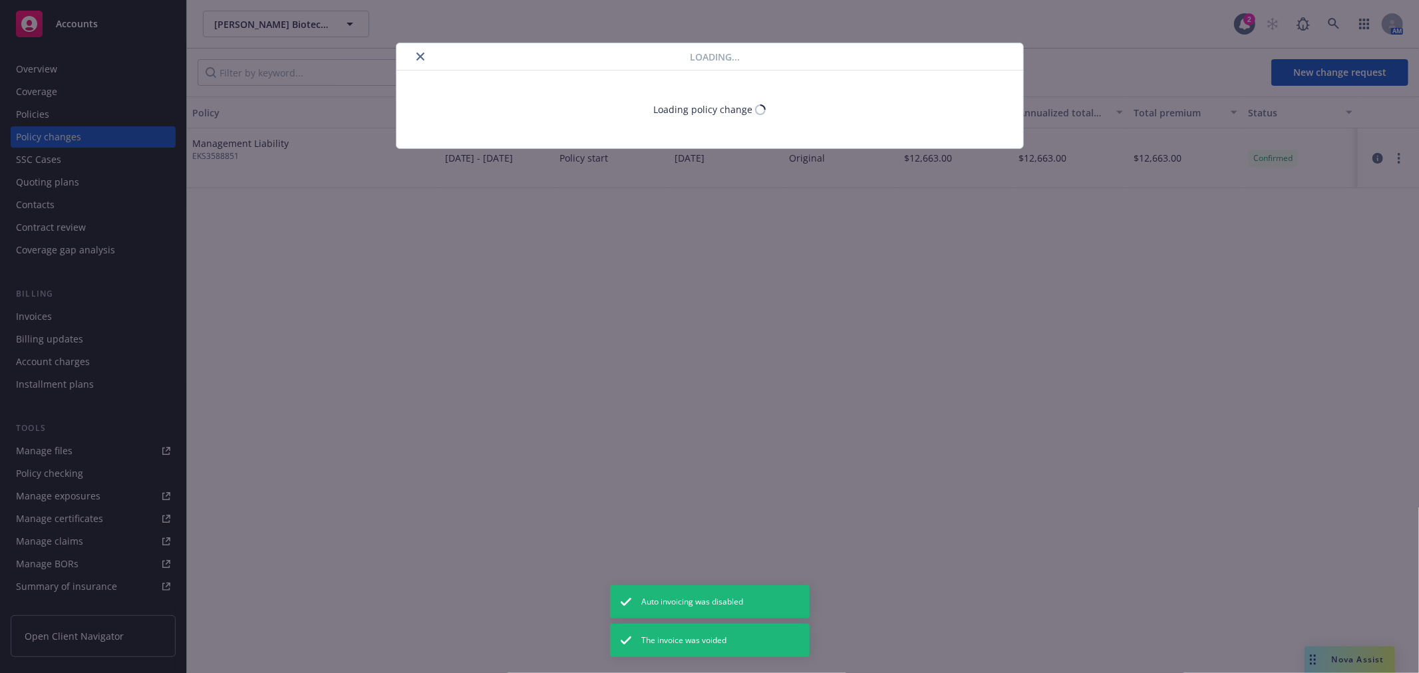
select select "CA"
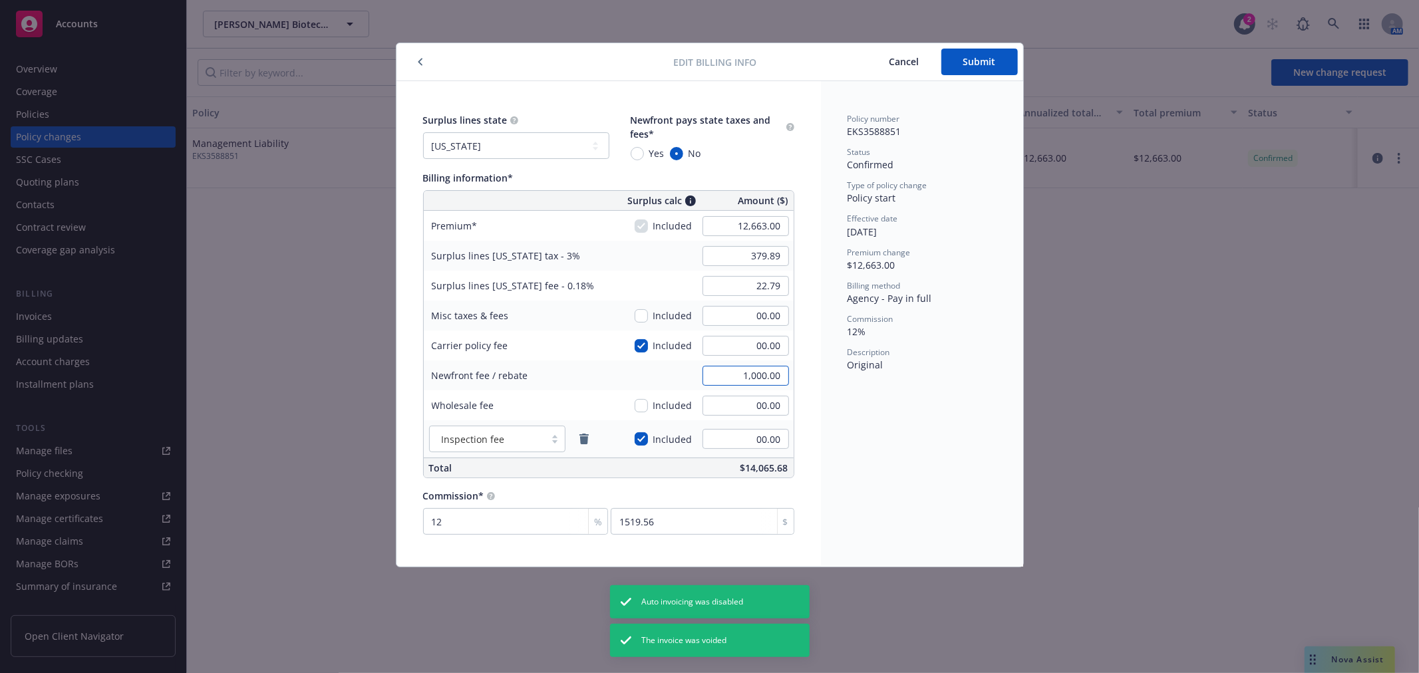
click at [769, 376] on input "1,000.00" at bounding box center [745, 376] width 86 height 20
type input "500.00"
drag, startPoint x: 923, startPoint y: 482, endPoint x: 905, endPoint y: 448, distance: 38.4
click at [923, 481] on div "Policy number EKS3588851 Status Confirmed Type of policy change Policy start Ef…" at bounding box center [922, 324] width 202 height 486
click at [965, 61] on span "Submit" at bounding box center [979, 61] width 33 height 13
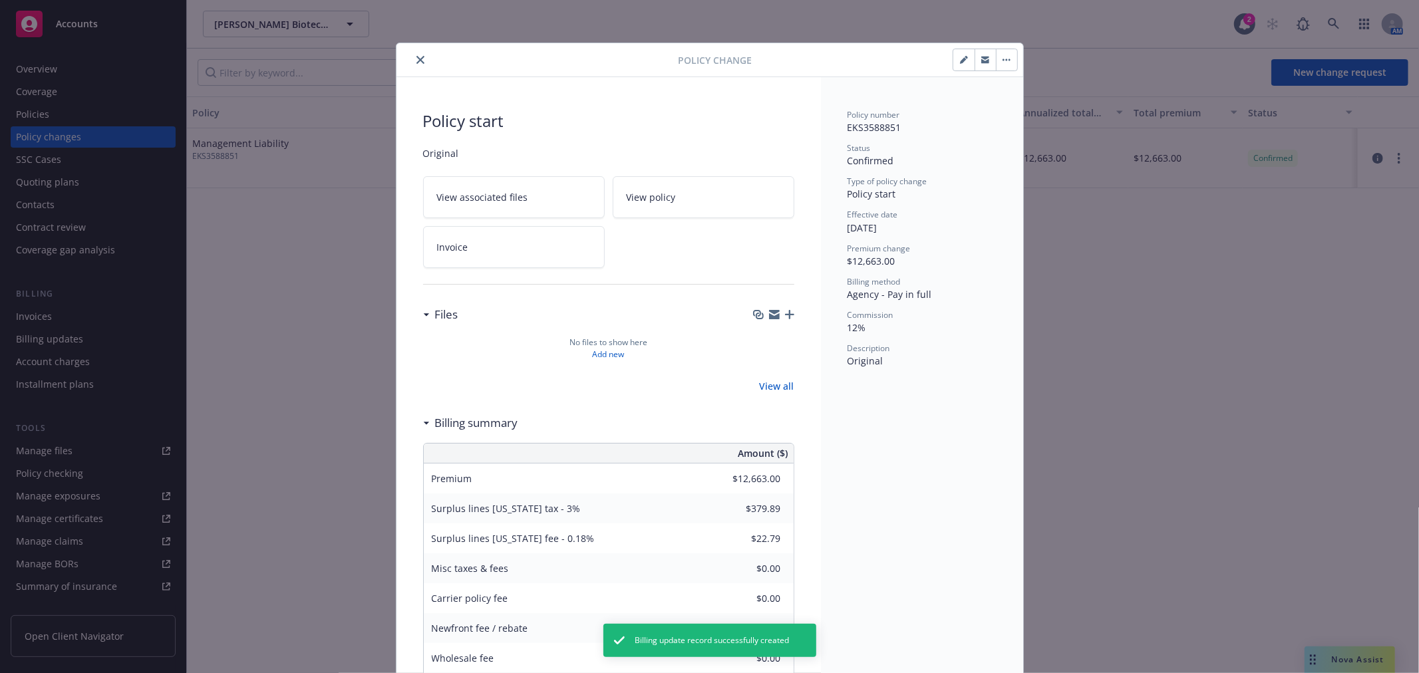
click at [416, 62] on icon "close" at bounding box center [420, 60] width 8 height 8
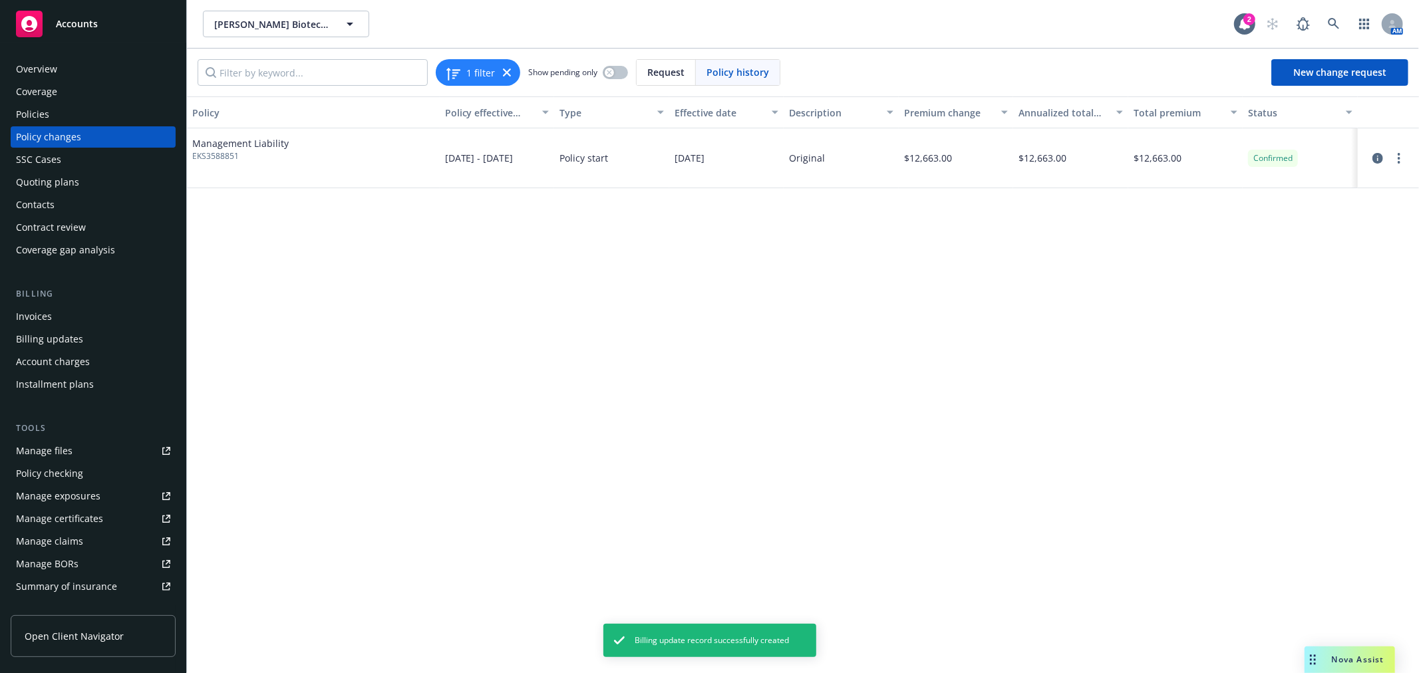
click at [30, 315] on div "Invoices" at bounding box center [34, 316] width 36 height 21
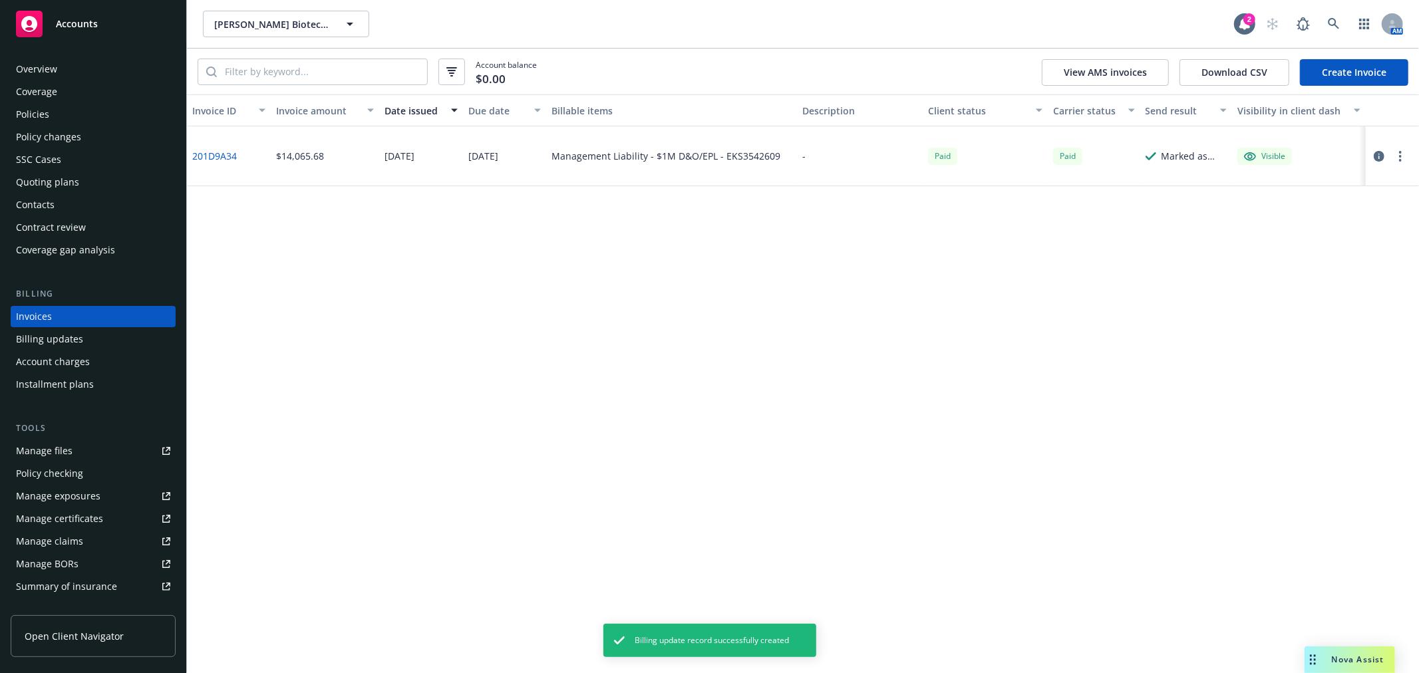
click at [1366, 74] on link "Create Invoice" at bounding box center [1354, 72] width 108 height 27
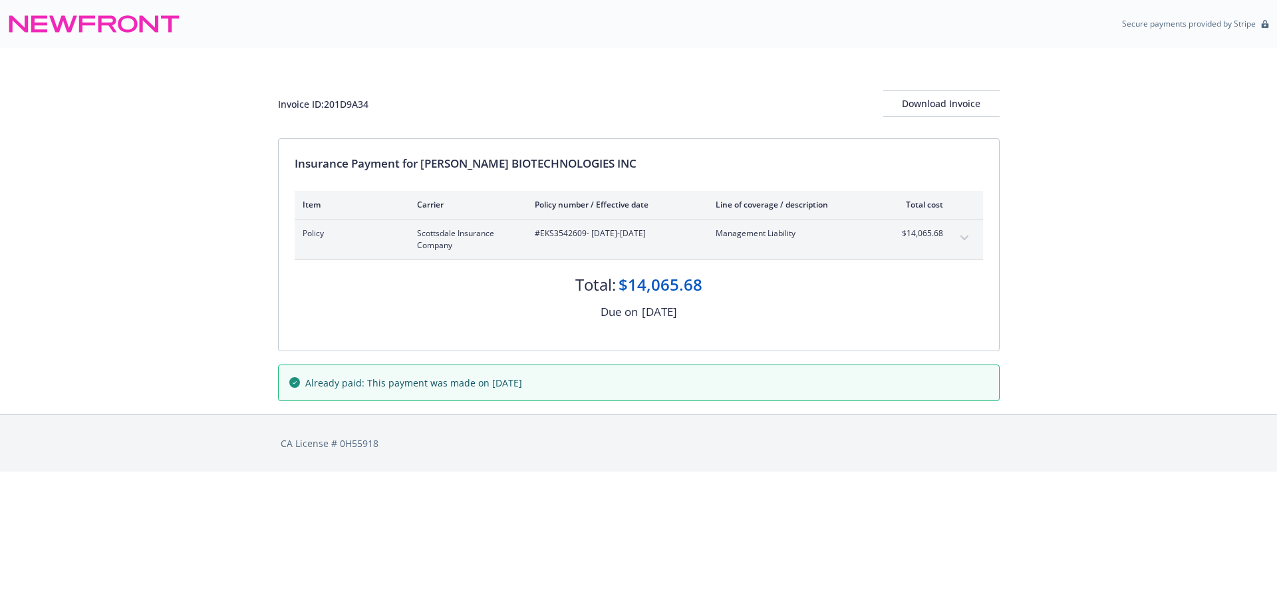
click at [921, 244] on div "$14,065.68" at bounding box center [918, 240] width 50 height 24
click at [969, 233] on button "expand content" at bounding box center [964, 238] width 21 height 21
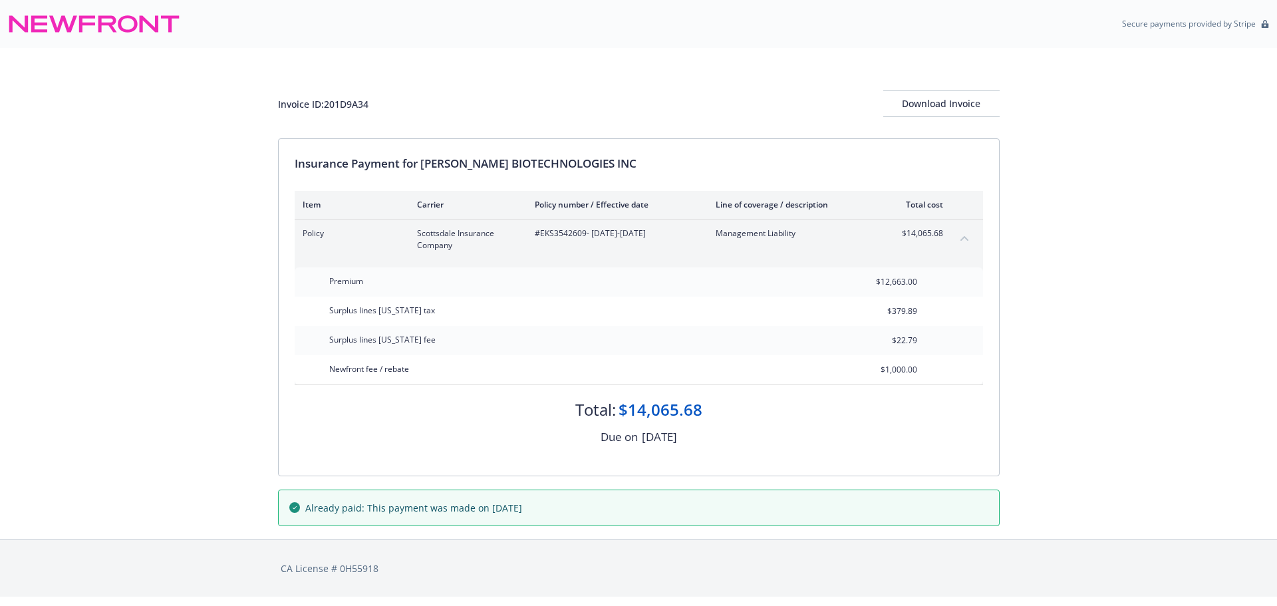
click at [969, 233] on button "collapse content" at bounding box center [964, 238] width 21 height 21
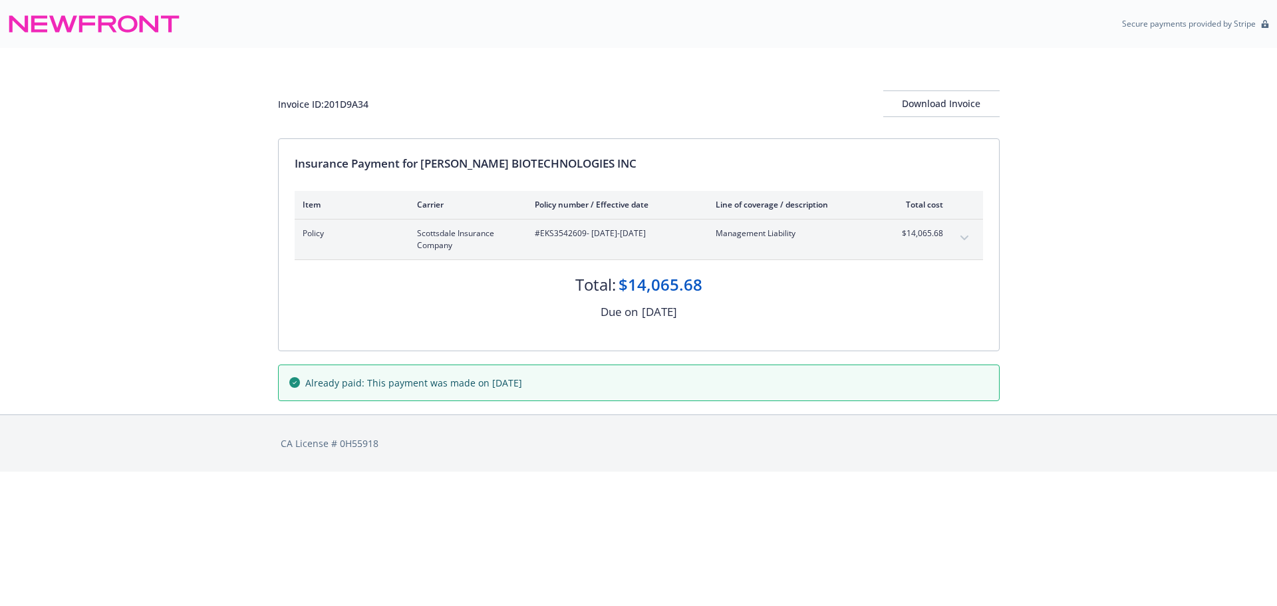
click at [969, 233] on button "expand content" at bounding box center [964, 238] width 21 height 21
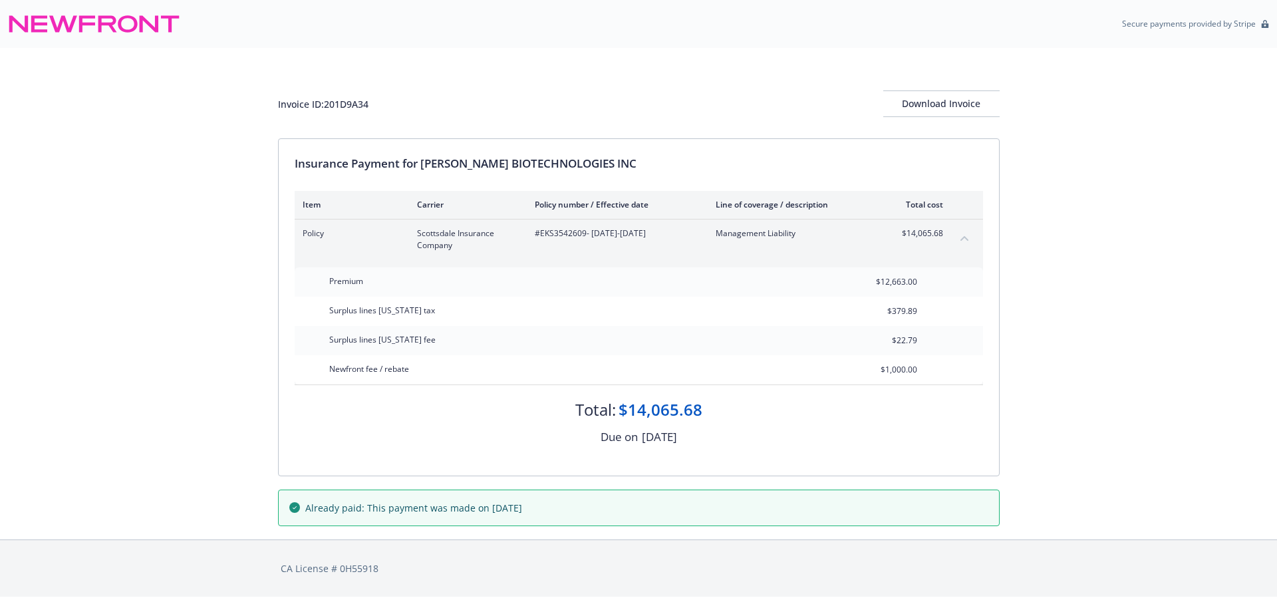
click at [969, 233] on button "collapse content" at bounding box center [964, 238] width 21 height 21
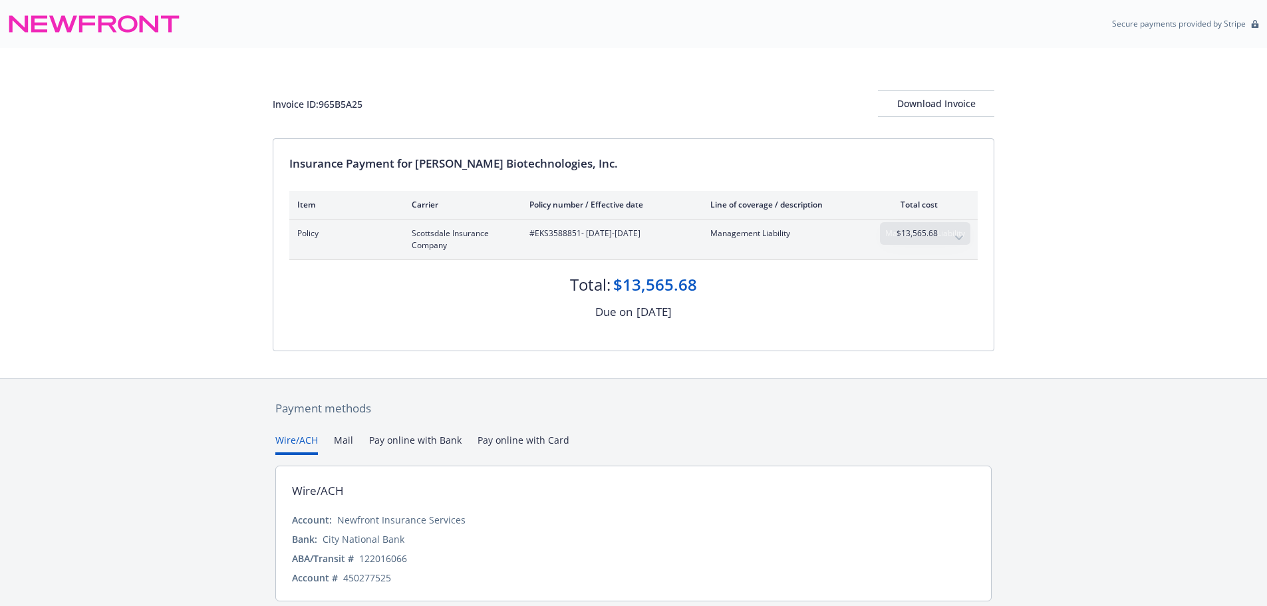
click at [929, 237] on span "$13,565.68" at bounding box center [913, 234] width 50 height 12
click at [964, 242] on button "expand content" at bounding box center [959, 238] width 21 height 21
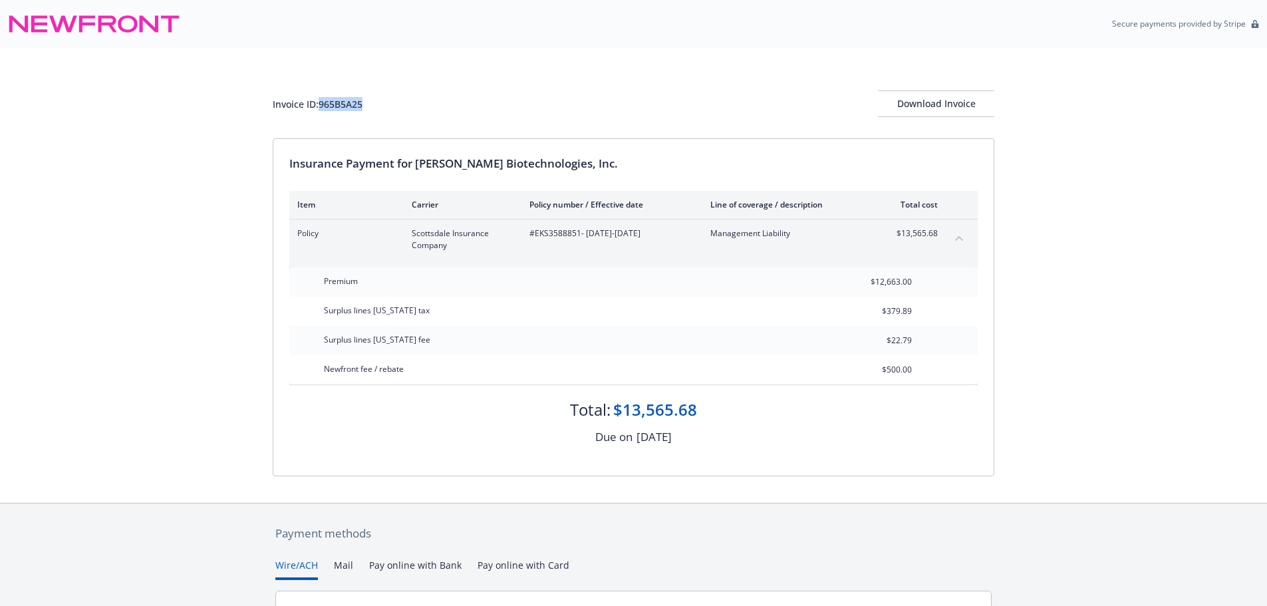
drag, startPoint x: 372, startPoint y: 109, endPoint x: 321, endPoint y: 108, distance: 51.2
click at [321, 108] on div "Invoice ID: 965B5A25 Download Invoice" at bounding box center [634, 103] width 722 height 27
copy div "965B5A25"
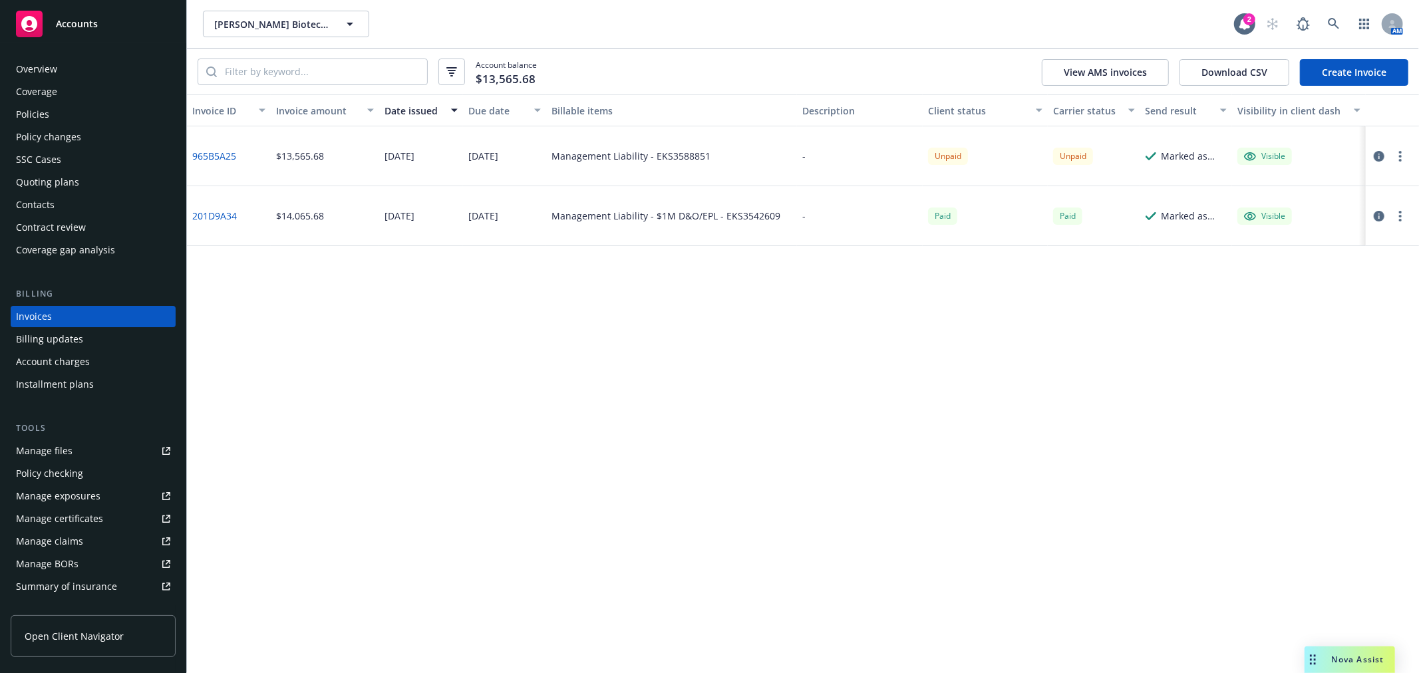
click at [1400, 160] on circle "button" at bounding box center [1400, 160] width 3 height 3
click at [1326, 318] on link "Download invoice PDF" at bounding box center [1323, 316] width 170 height 27
click at [82, 202] on div "Contacts" at bounding box center [93, 204] width 154 height 21
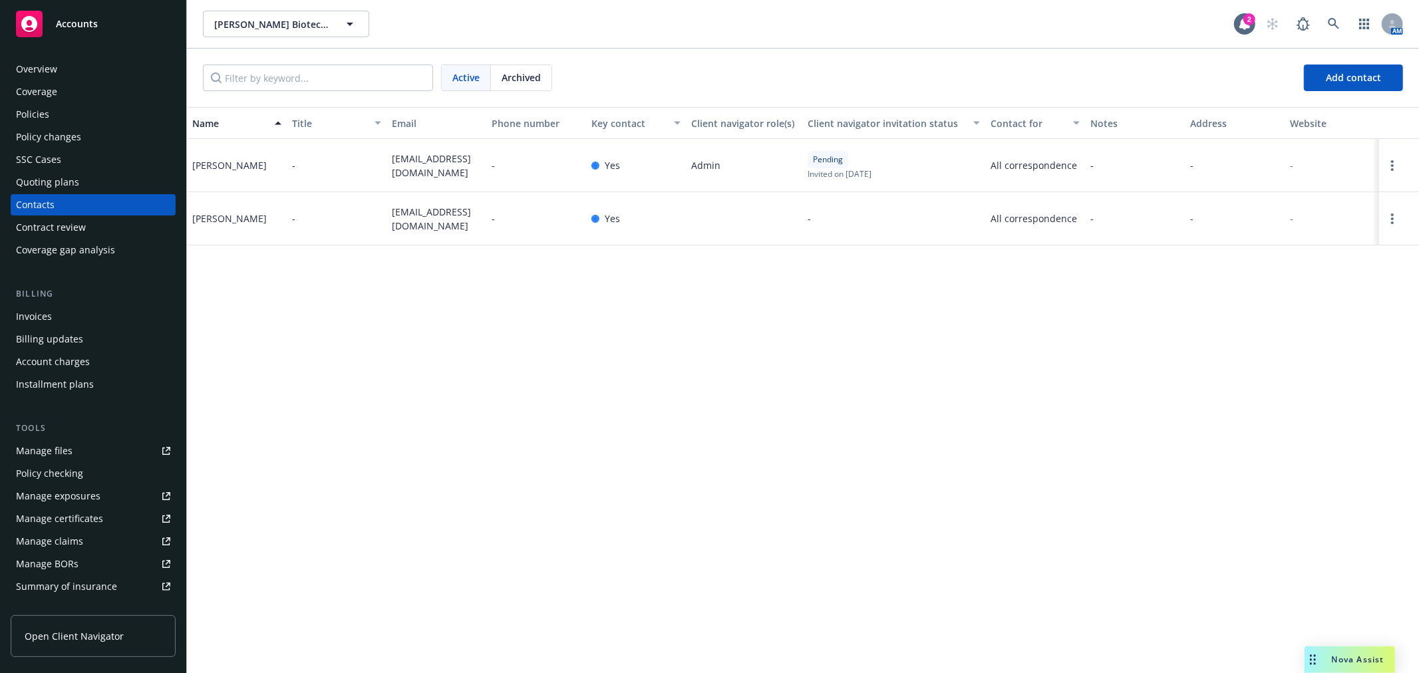
click at [51, 106] on div "Policies" at bounding box center [93, 114] width 154 height 21
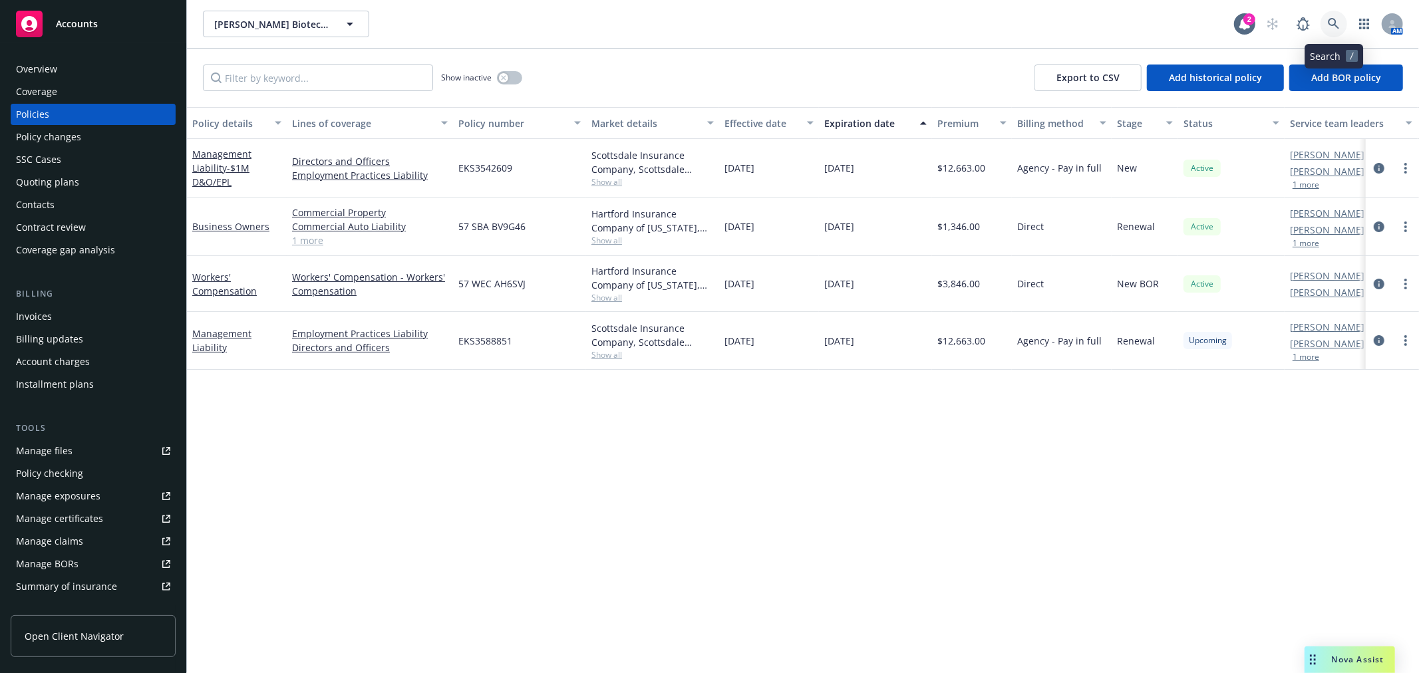
click at [1339, 21] on icon at bounding box center [1334, 24] width 12 height 12
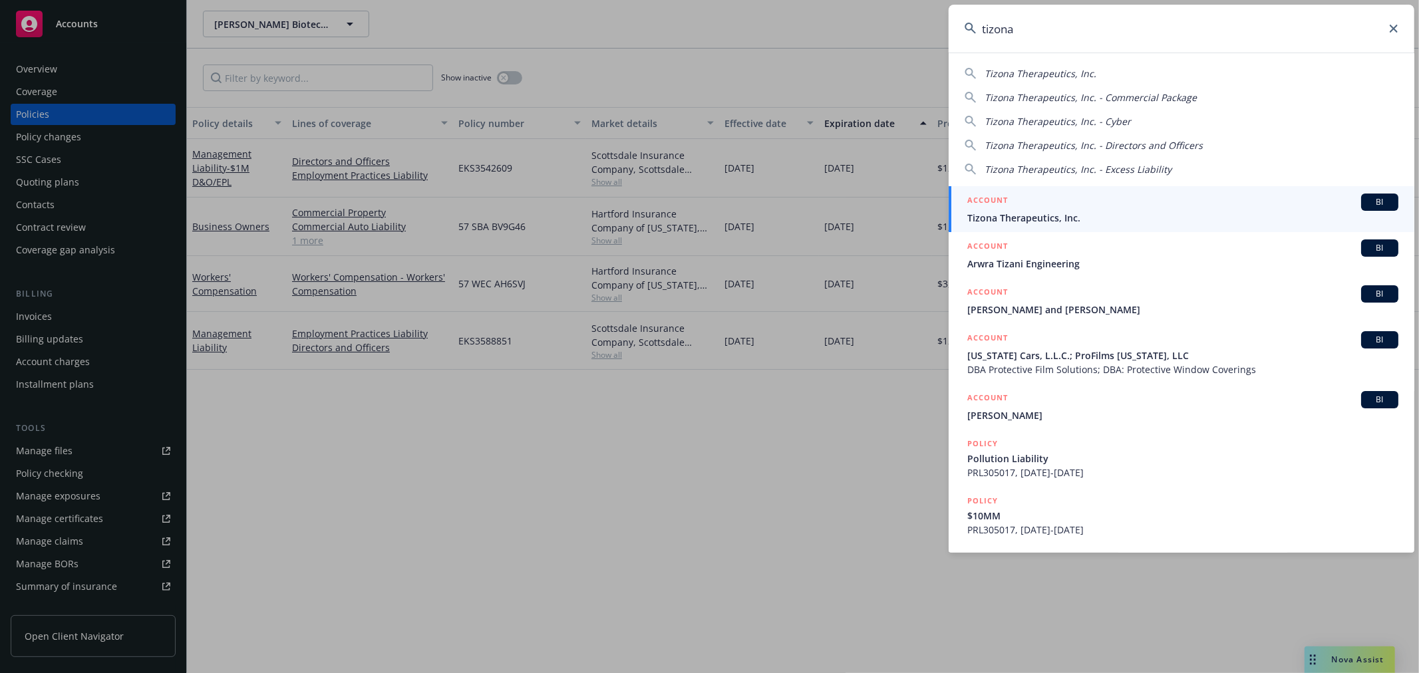
type input "tizona"
click at [1014, 204] on div "ACCOUNT BI" at bounding box center [1182, 202] width 431 height 17
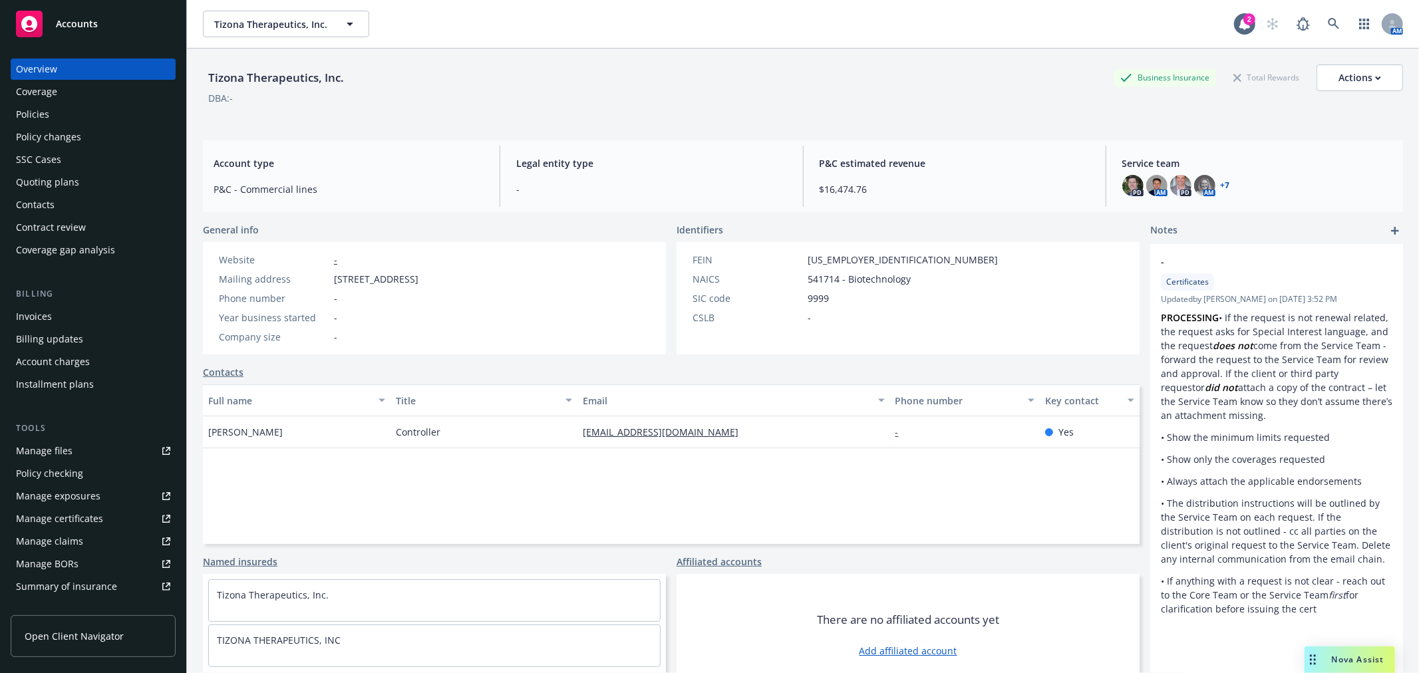
click at [103, 102] on div "Coverage" at bounding box center [93, 91] width 154 height 21
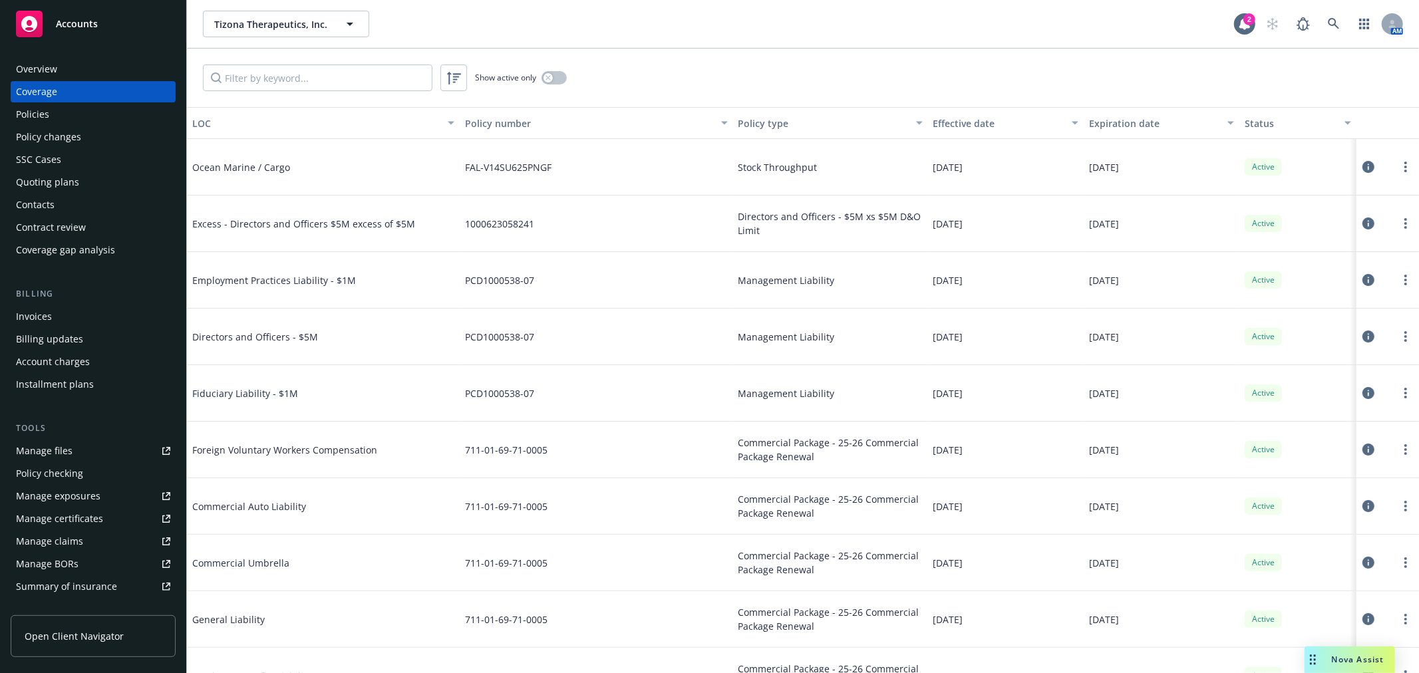
click at [102, 71] on div "Overview" at bounding box center [93, 69] width 154 height 21
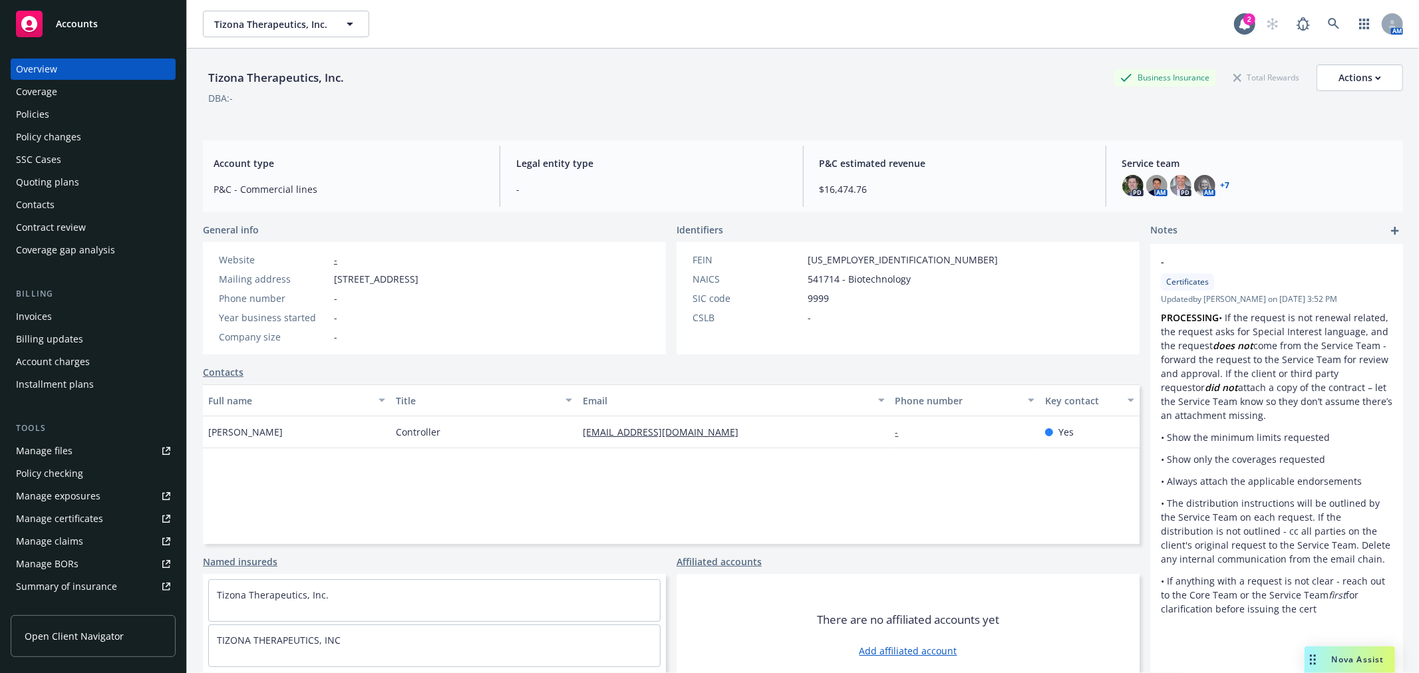
drag, startPoint x: 889, startPoint y: 30, endPoint x: 914, endPoint y: 28, distance: 25.4
click at [889, 30] on div "Tizona Therapeutics, Inc. Tizona Therapeutics, Inc." at bounding box center [718, 24] width 1031 height 27
click at [1321, 16] on link at bounding box center [1334, 24] width 27 height 27
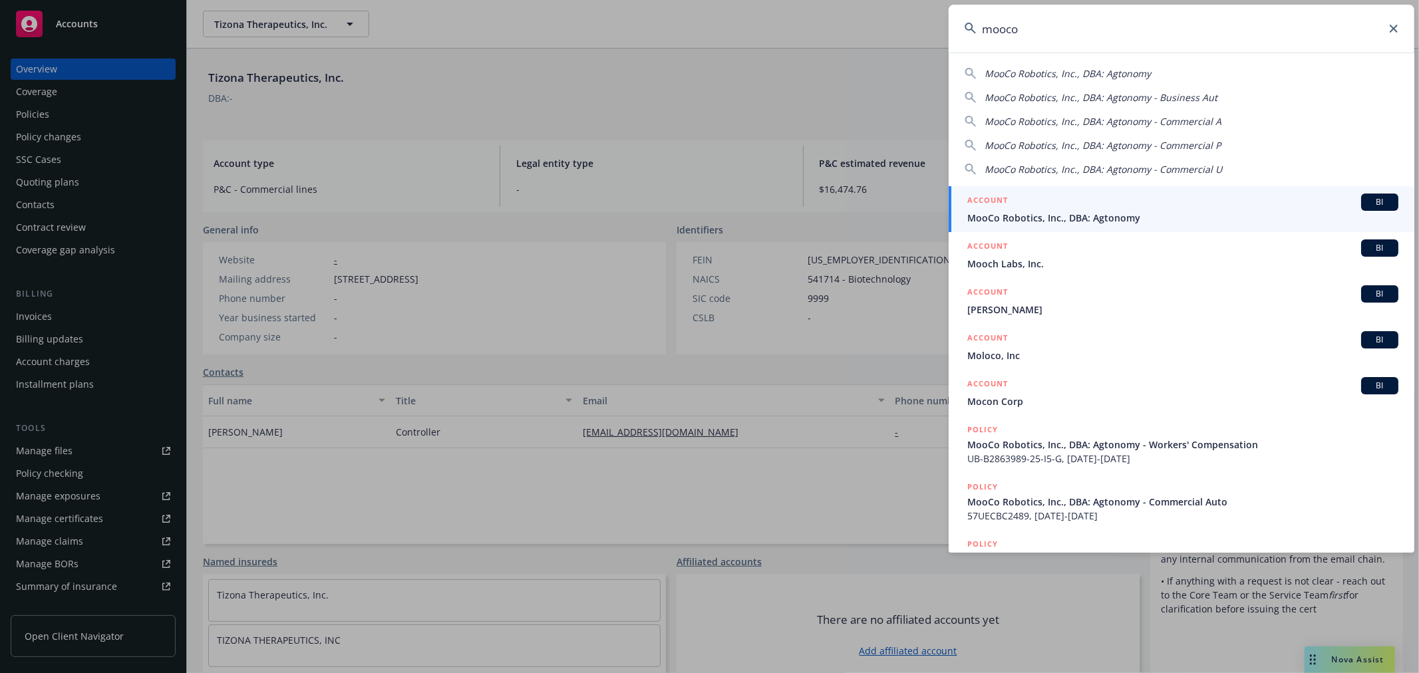
type input "mooco"
click at [1085, 215] on span "MooCo Robotics, Inc., DBA: Agtonomy" at bounding box center [1182, 218] width 431 height 14
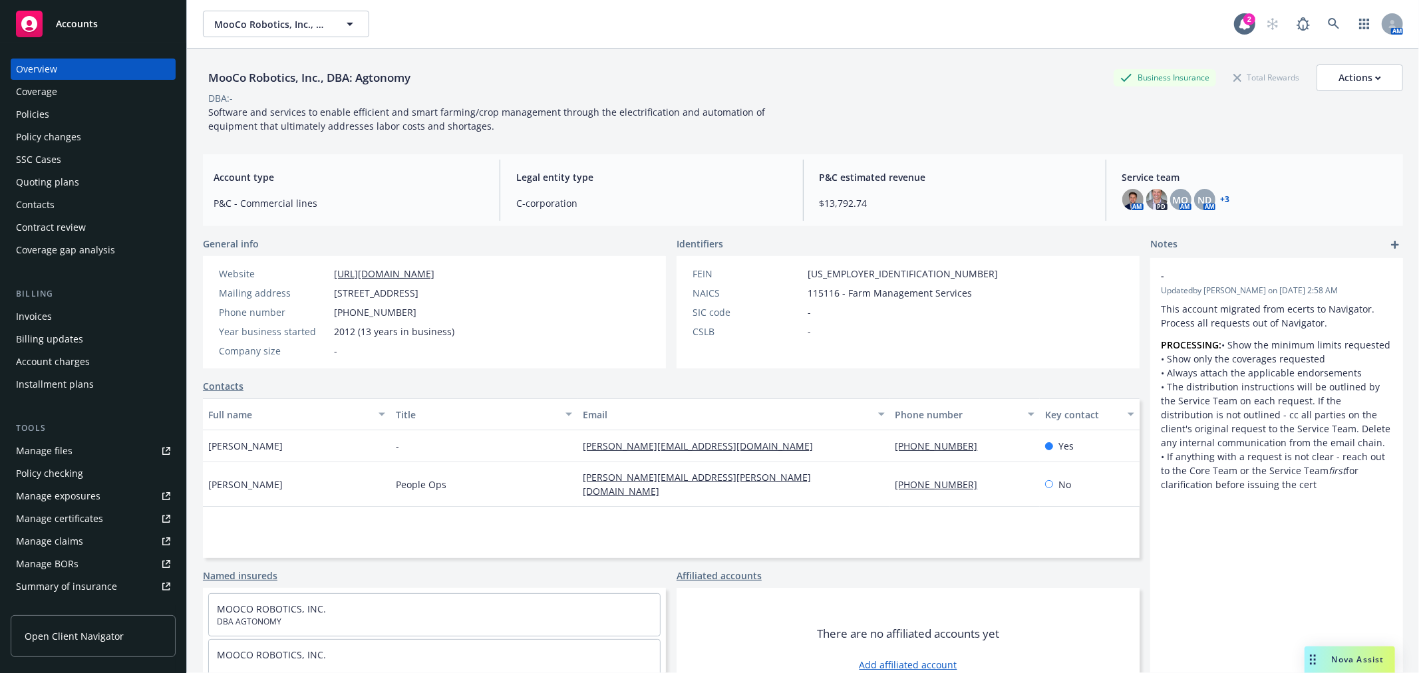
click at [57, 122] on div "Policies" at bounding box center [93, 114] width 154 height 21
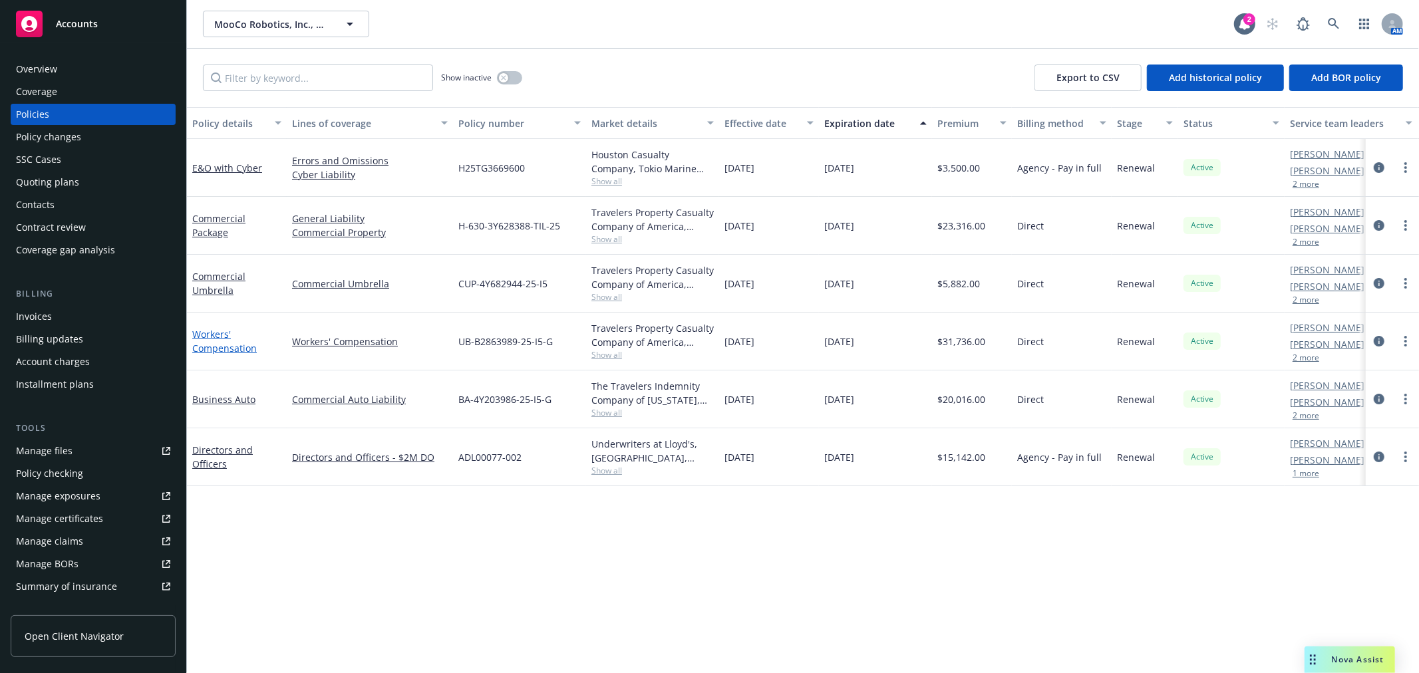
click at [222, 344] on link "Workers' Compensation" at bounding box center [224, 341] width 65 height 27
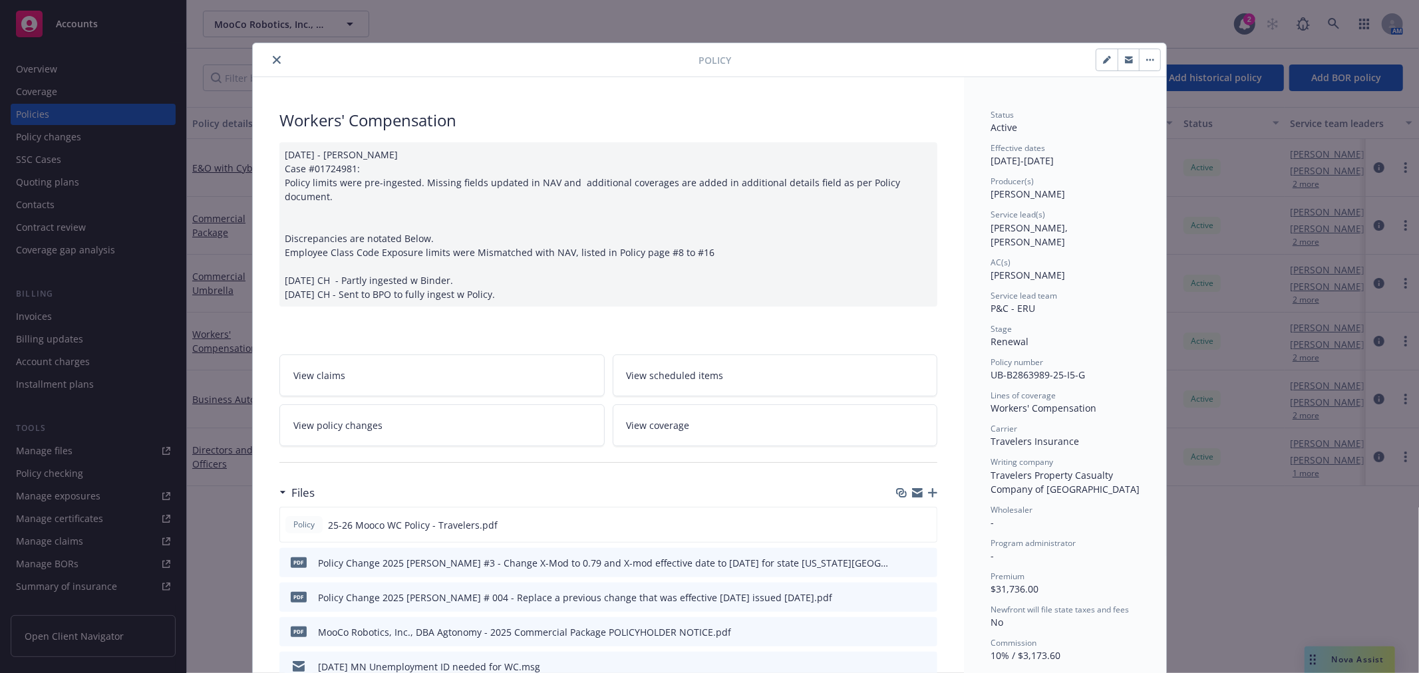
click at [258, 57] on div at bounding box center [478, 60] width 440 height 16
click at [262, 54] on div at bounding box center [478, 60] width 440 height 16
click at [271, 52] on button "close" at bounding box center [277, 60] width 16 height 16
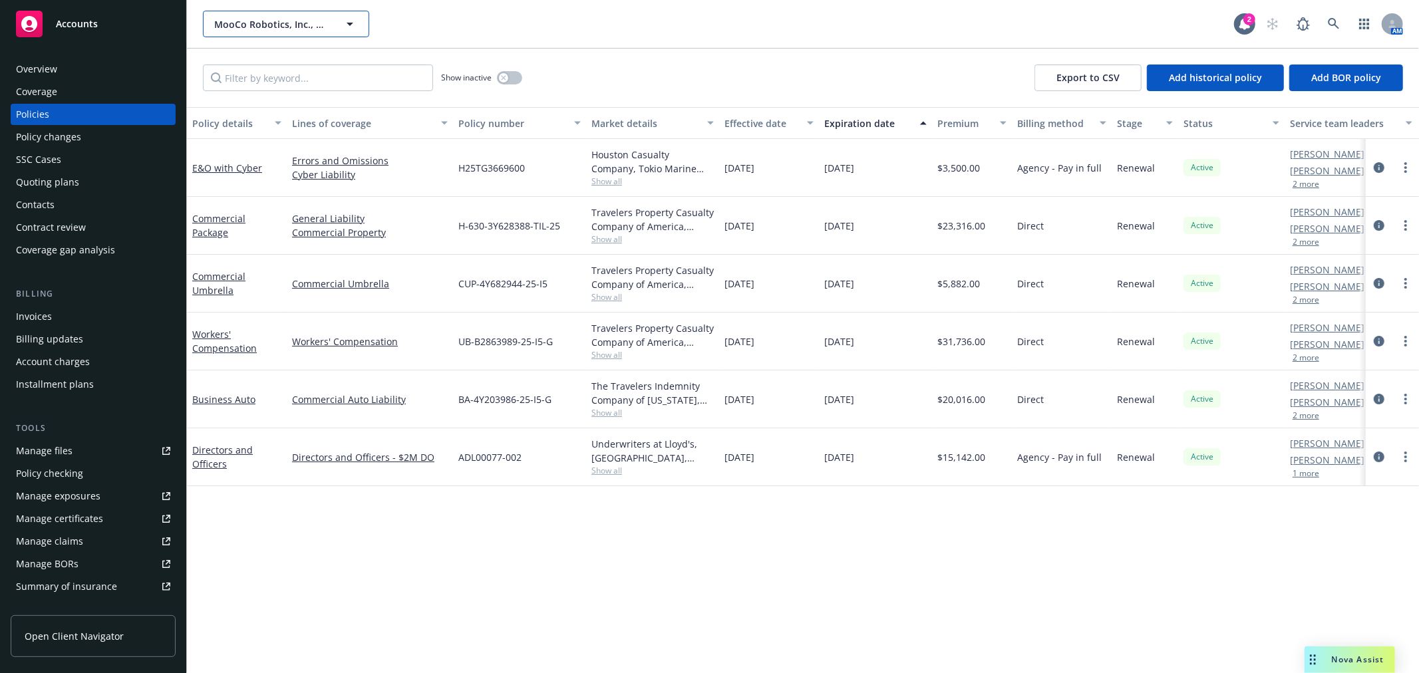
click at [285, 18] on span "MooCo Robotics, Inc., DBA: Agtonomy" at bounding box center [271, 24] width 115 height 14
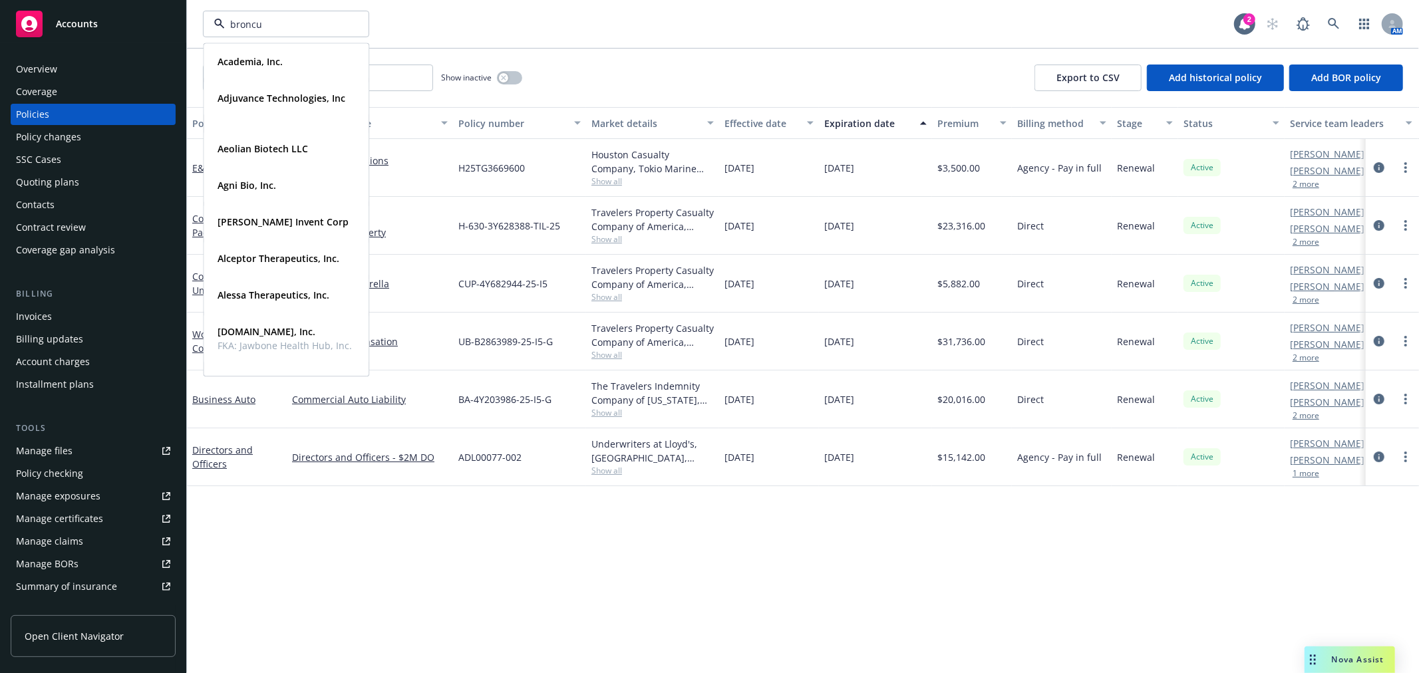
type input "broncus"
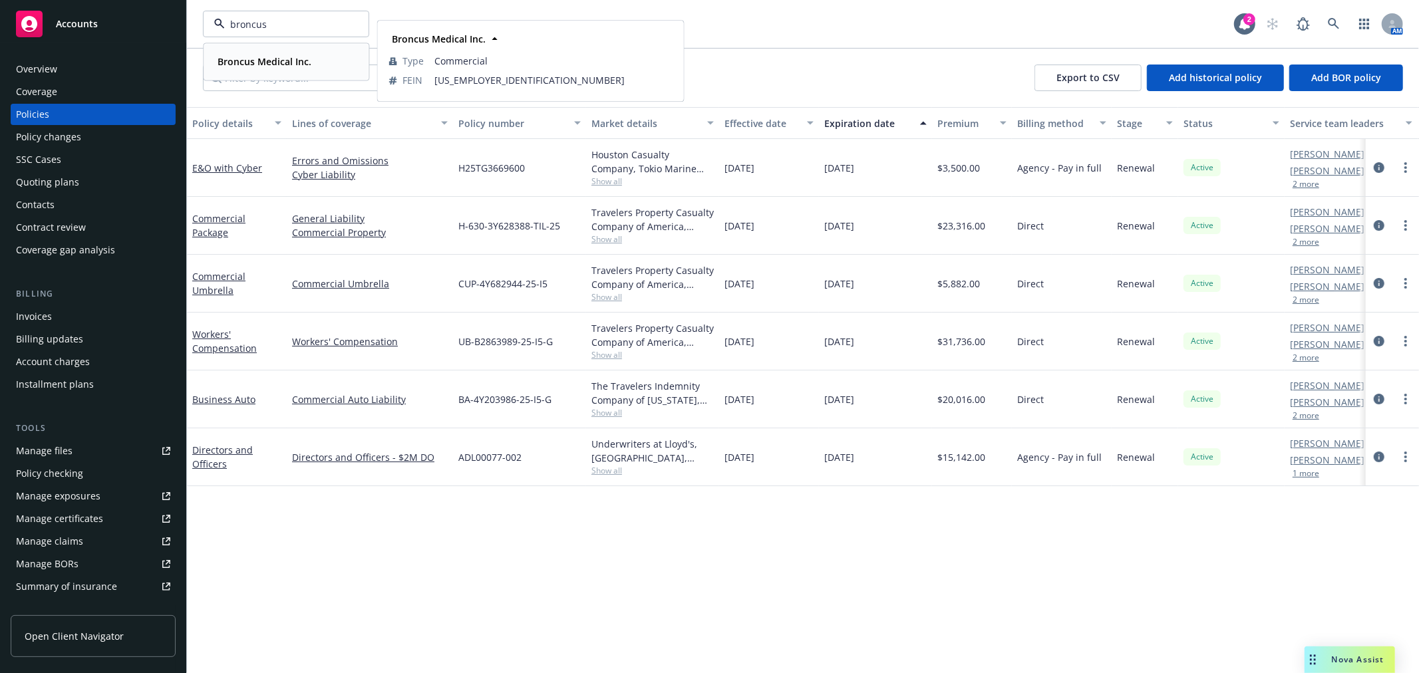
click at [299, 63] on strong "Broncus Medical Inc." at bounding box center [265, 61] width 94 height 13
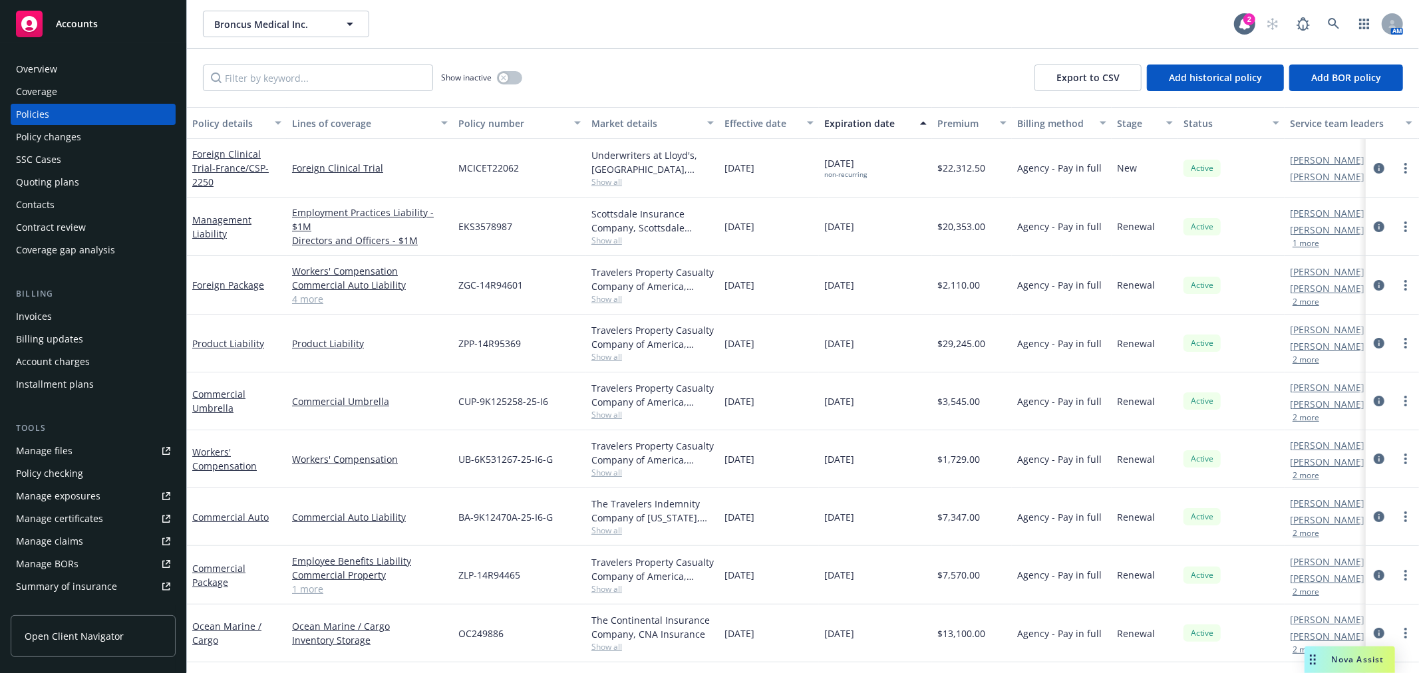
click at [80, 334] on div "Billing updates" at bounding box center [49, 339] width 67 height 21
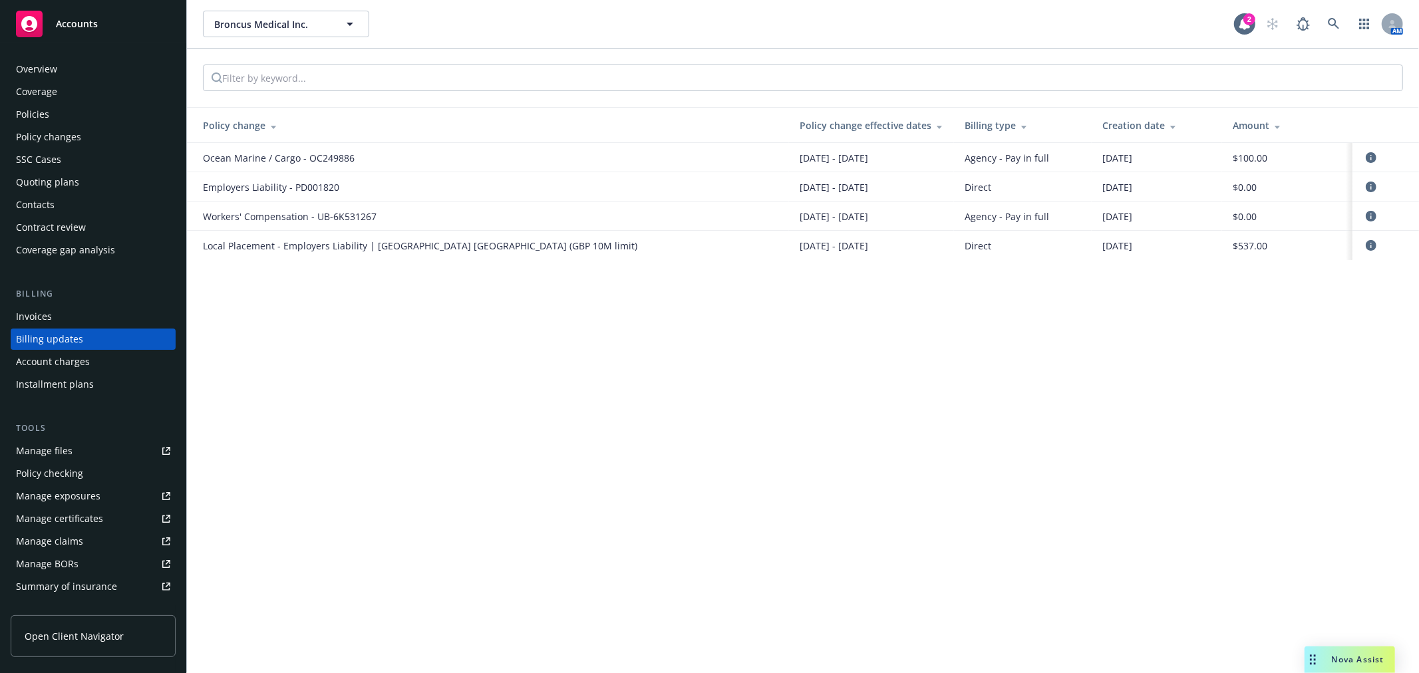
click at [91, 318] on div "Invoices" at bounding box center [93, 316] width 154 height 21
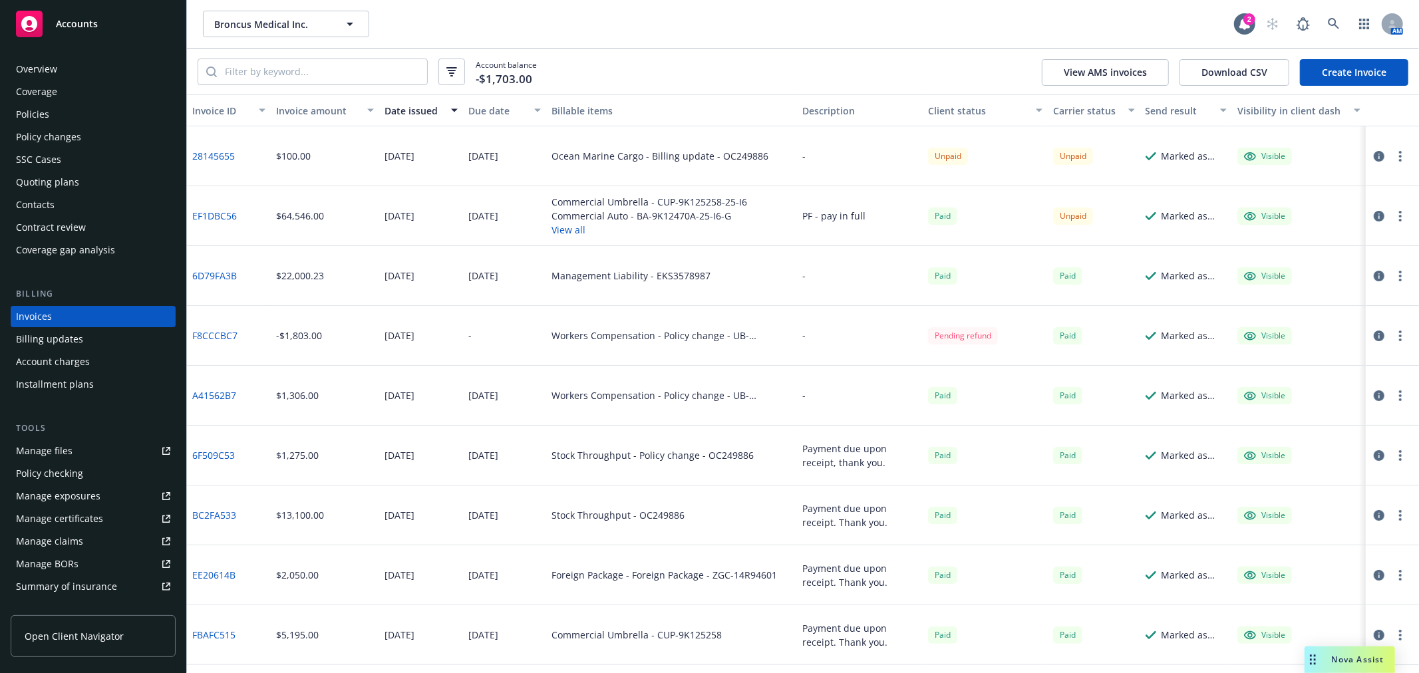
click at [222, 210] on link "EF1DBC56" at bounding box center [214, 216] width 45 height 14
click at [569, 224] on button "View all" at bounding box center [649, 230] width 196 height 14
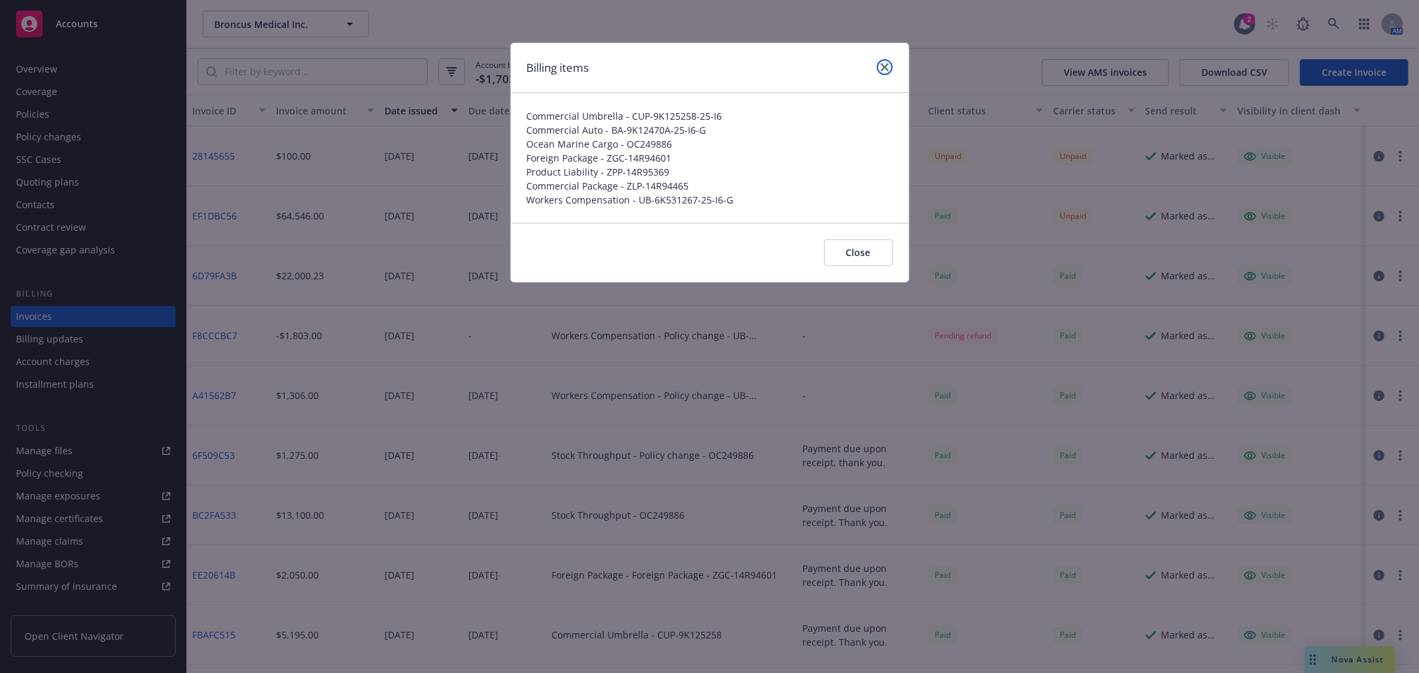
click at [883, 69] on icon "close" at bounding box center [885, 67] width 8 height 8
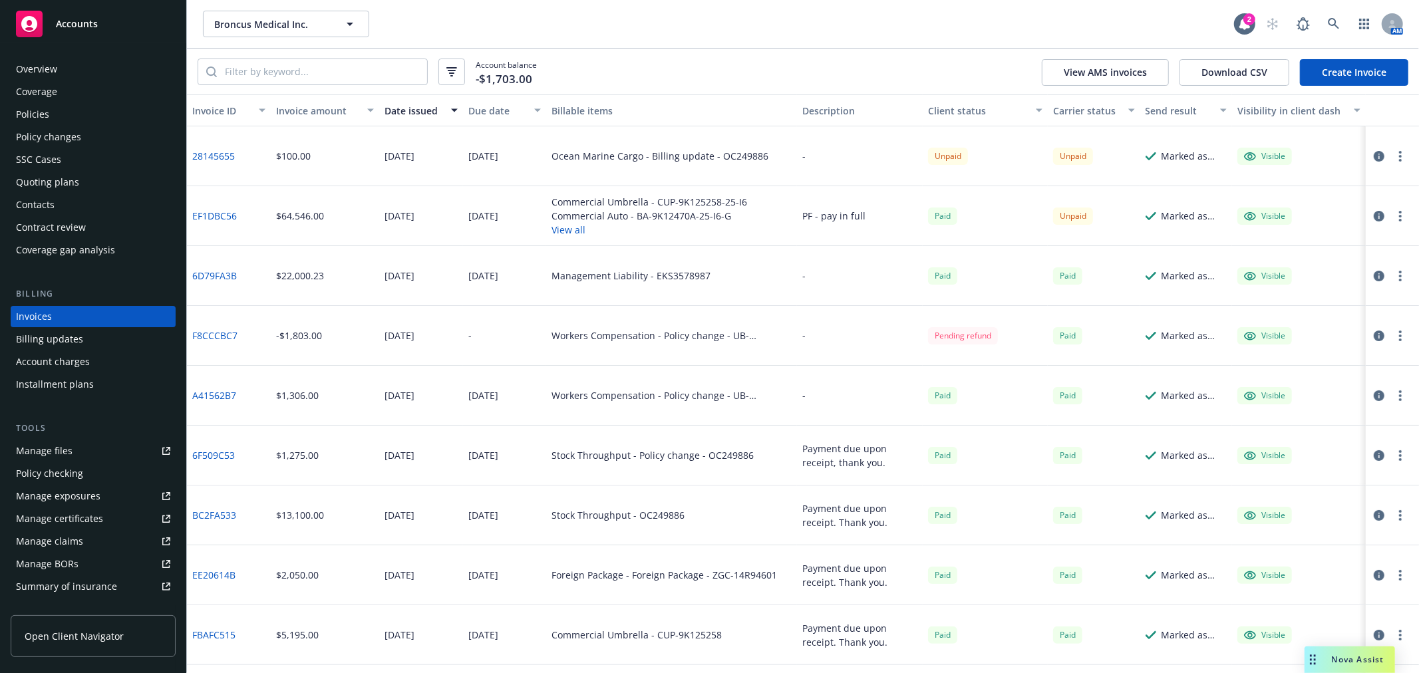
click at [63, 108] on div "Policies" at bounding box center [93, 114] width 154 height 21
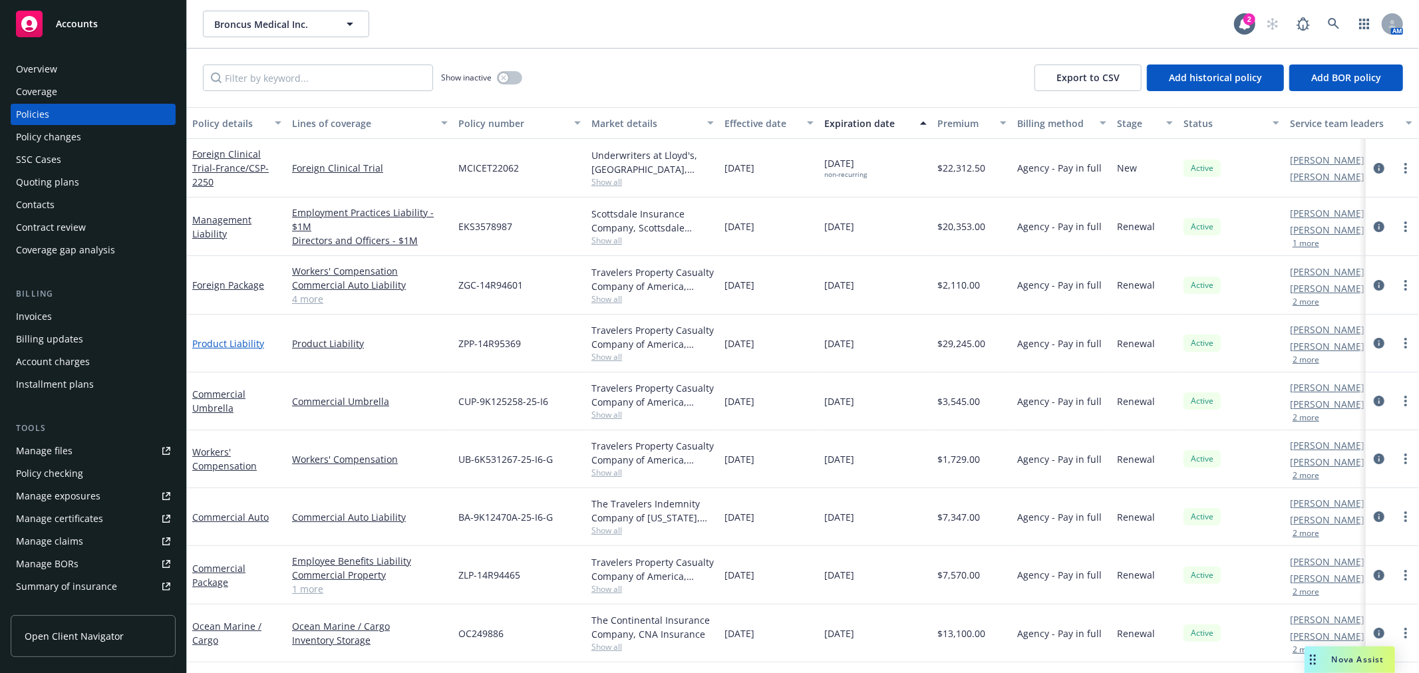
click at [232, 338] on link "Product Liability" at bounding box center [228, 343] width 72 height 13
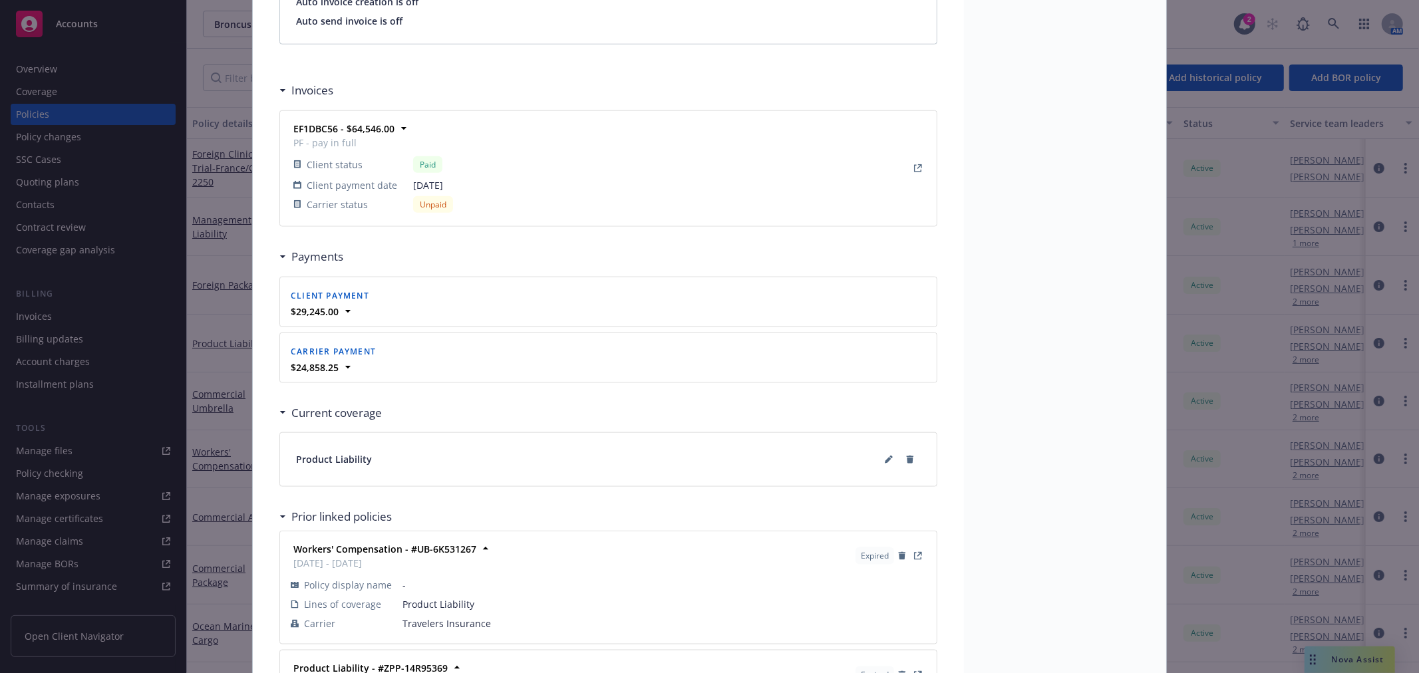
scroll to position [887, 0]
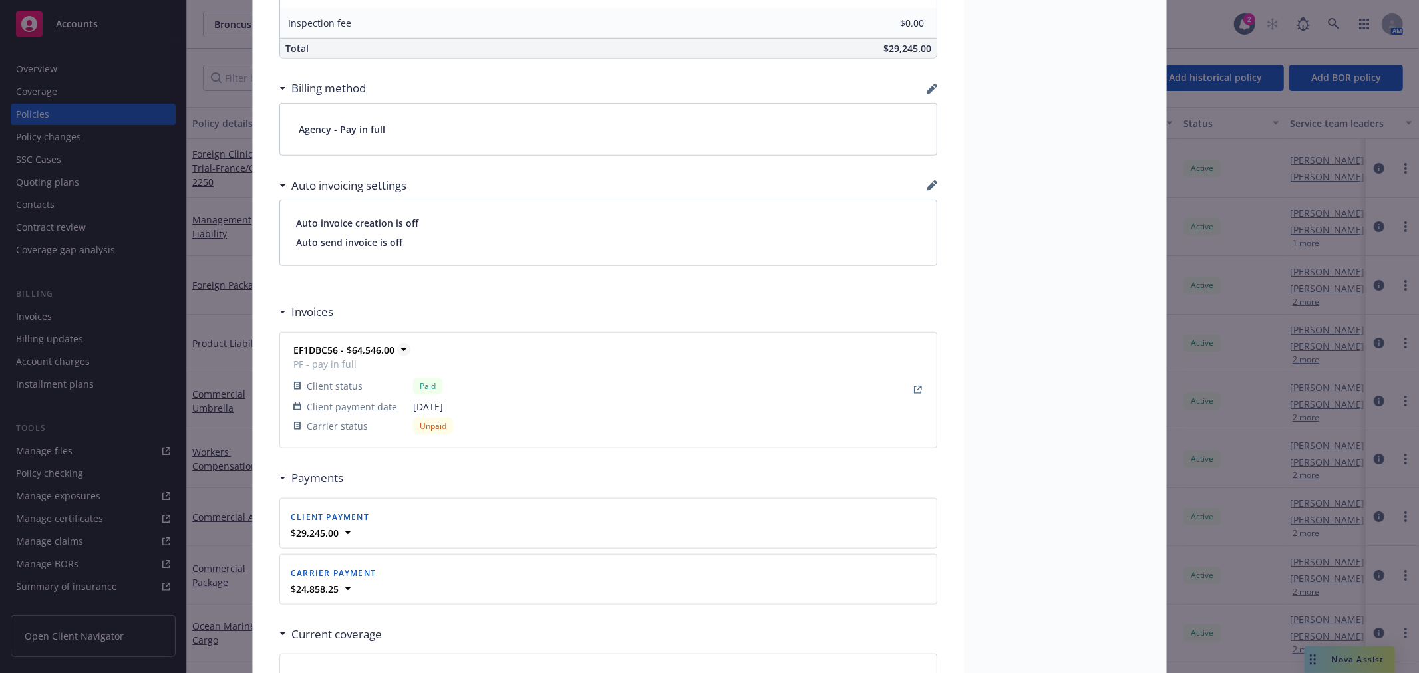
click at [401, 349] on icon at bounding box center [403, 350] width 5 height 3
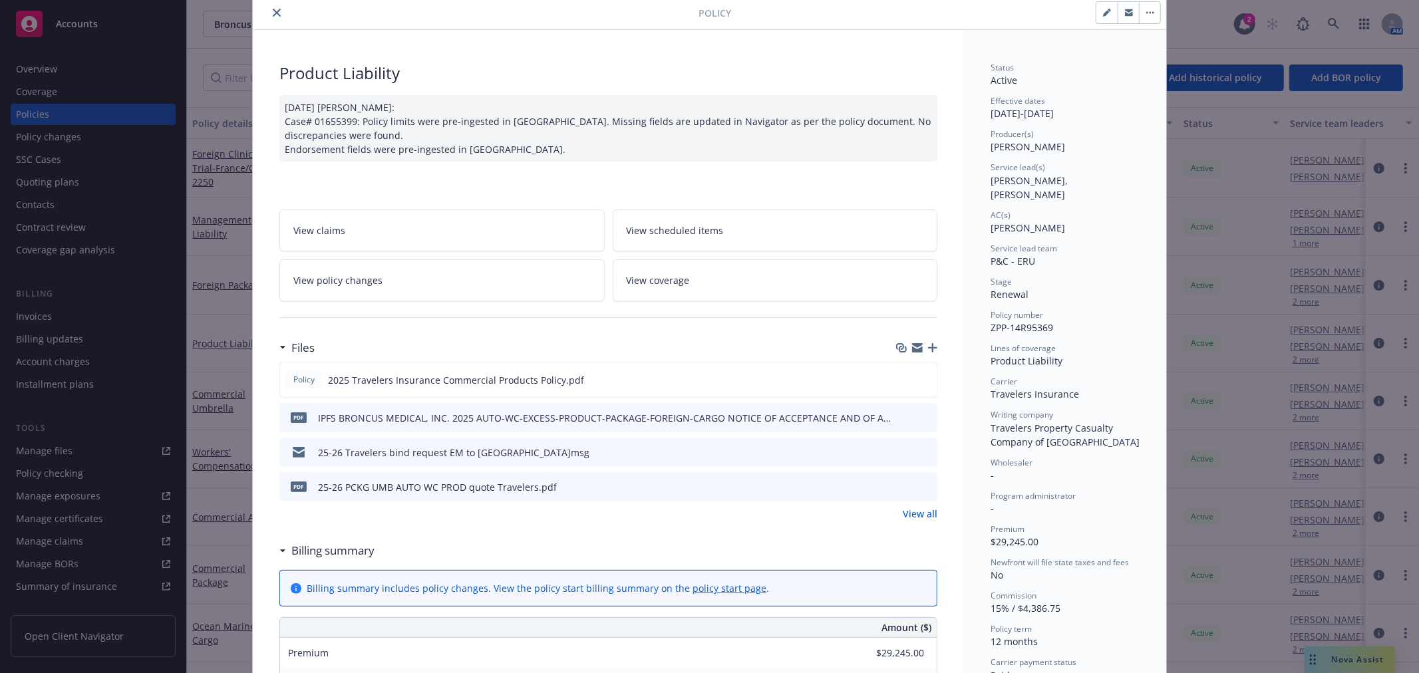
scroll to position [0, 0]
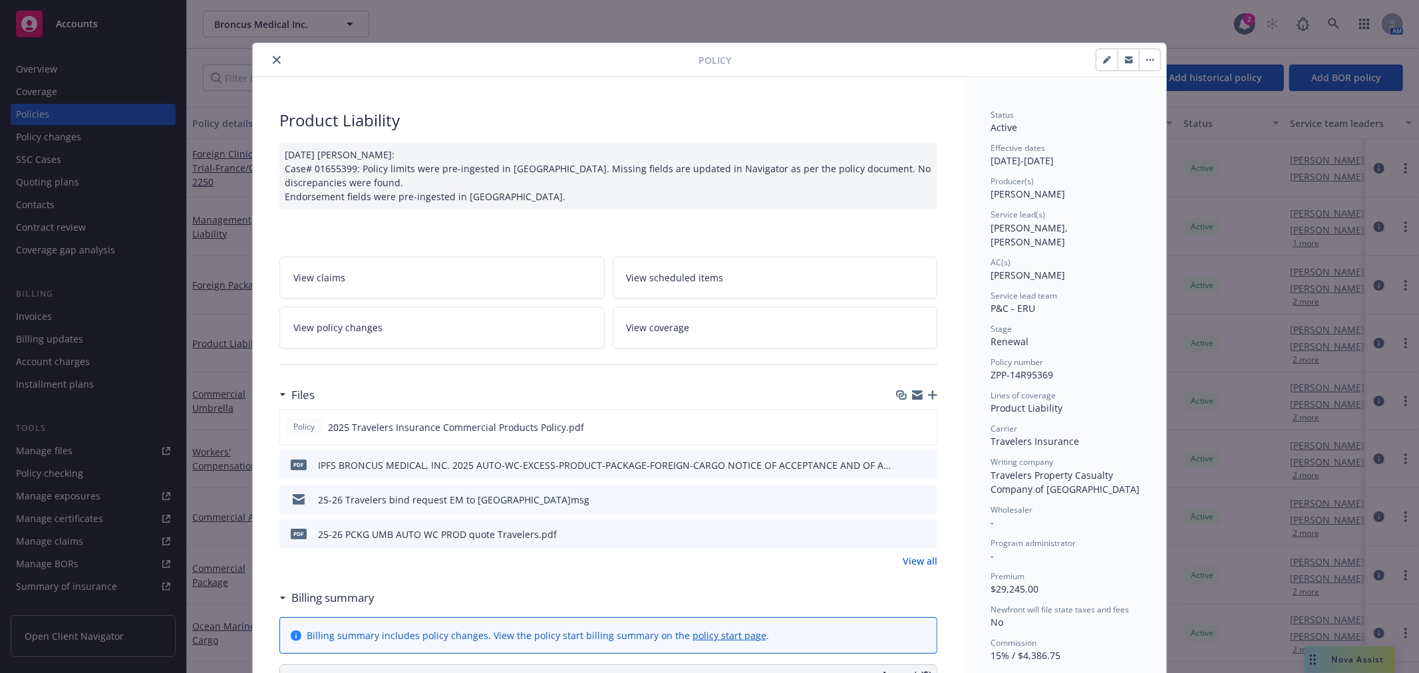
click at [273, 58] on icon "close" at bounding box center [277, 60] width 8 height 8
click at [280, 69] on input "Filter by keyword..." at bounding box center [318, 78] width 230 height 27
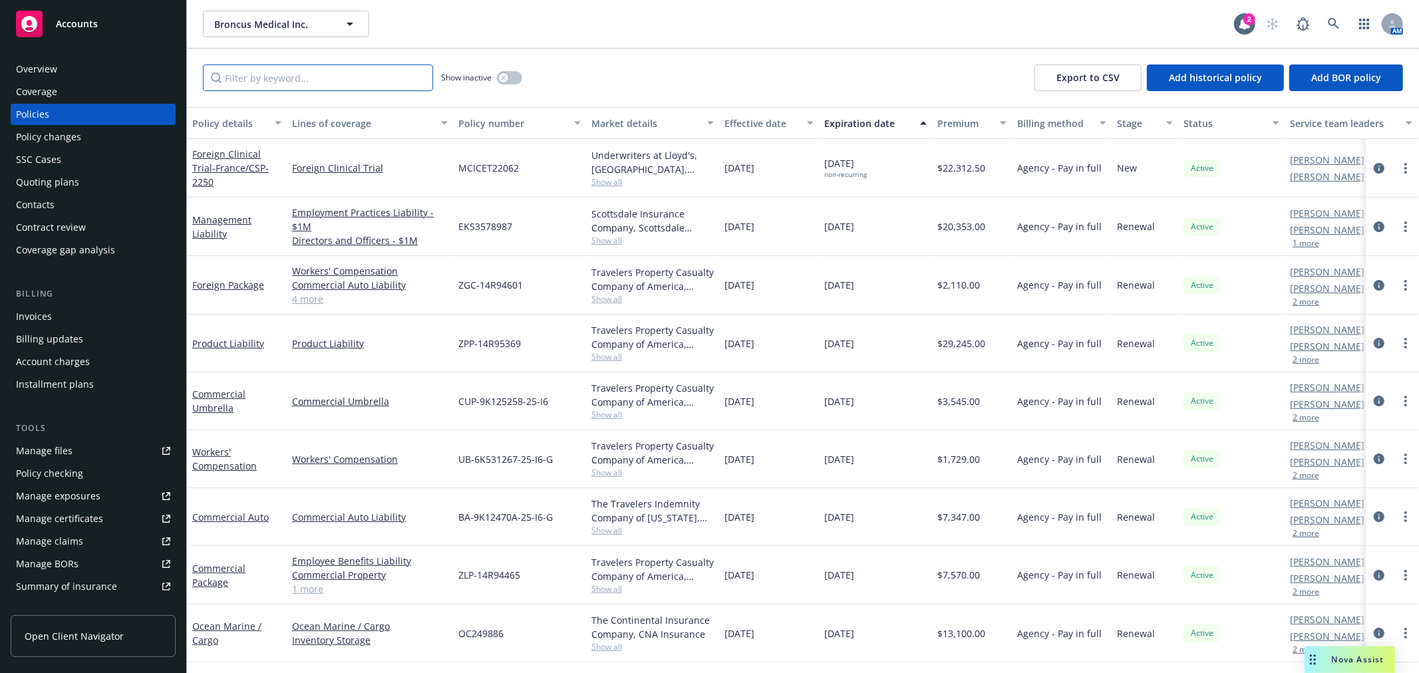
click at [273, 67] on input "Filter by keyword..." at bounding box center [318, 78] width 230 height 27
click at [95, 319] on div "Invoices" at bounding box center [93, 316] width 154 height 21
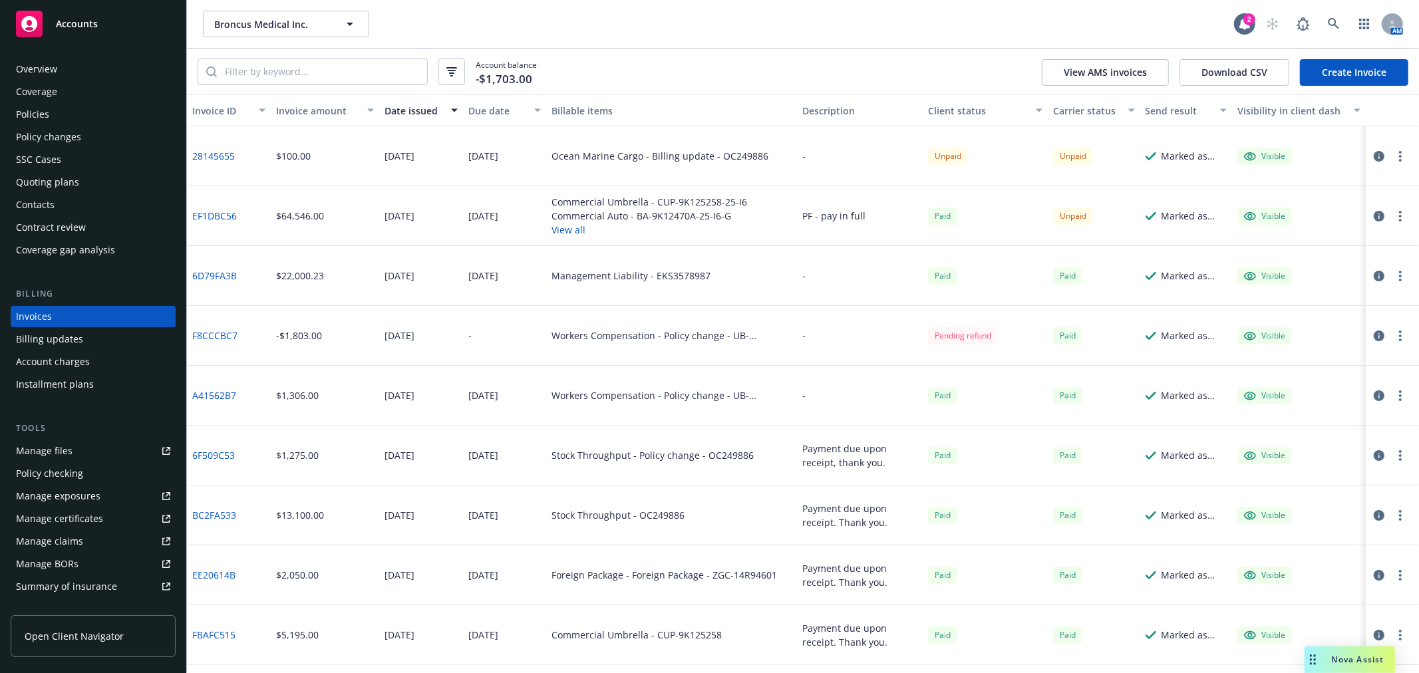
click at [1392, 215] on button "button" at bounding box center [1400, 216] width 16 height 16
click at [1374, 217] on icon "button" at bounding box center [1379, 216] width 11 height 11
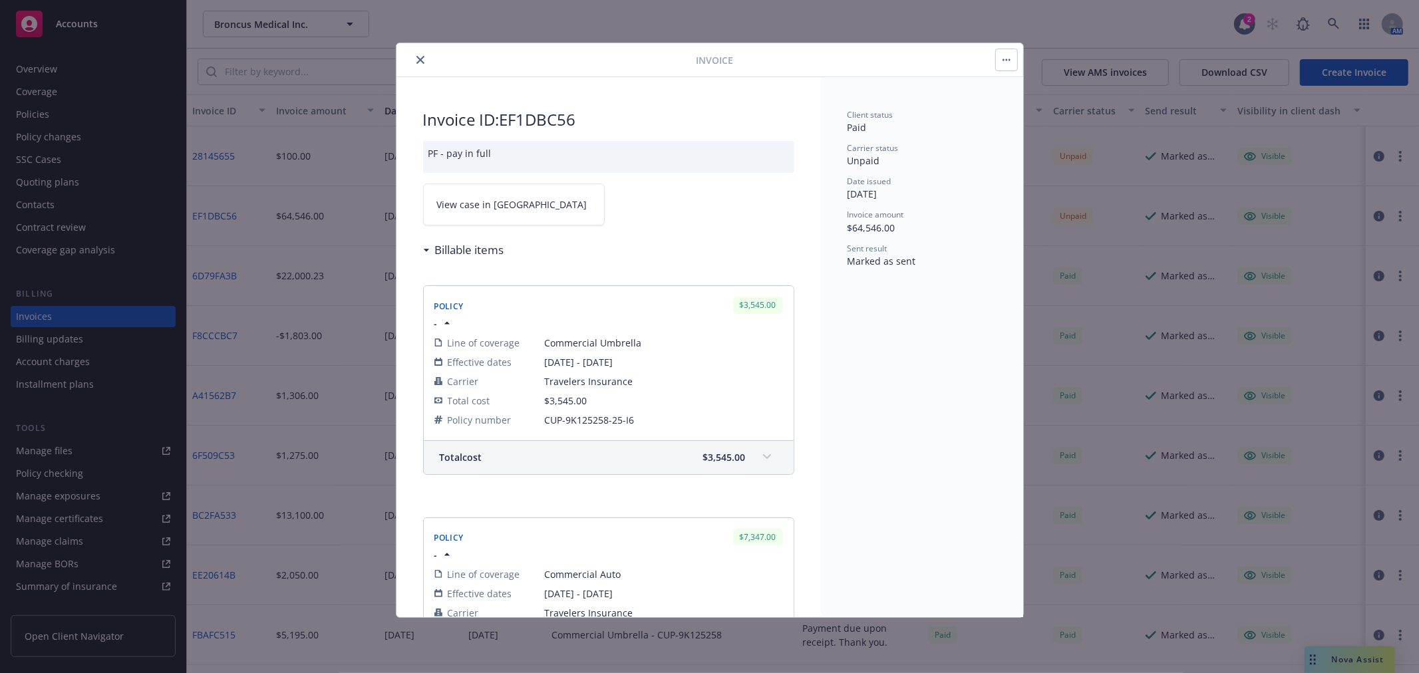
click at [490, 191] on link "View case in [GEOGRAPHIC_DATA]" at bounding box center [514, 205] width 182 height 42
click at [423, 61] on button "close" at bounding box center [420, 60] width 16 height 16
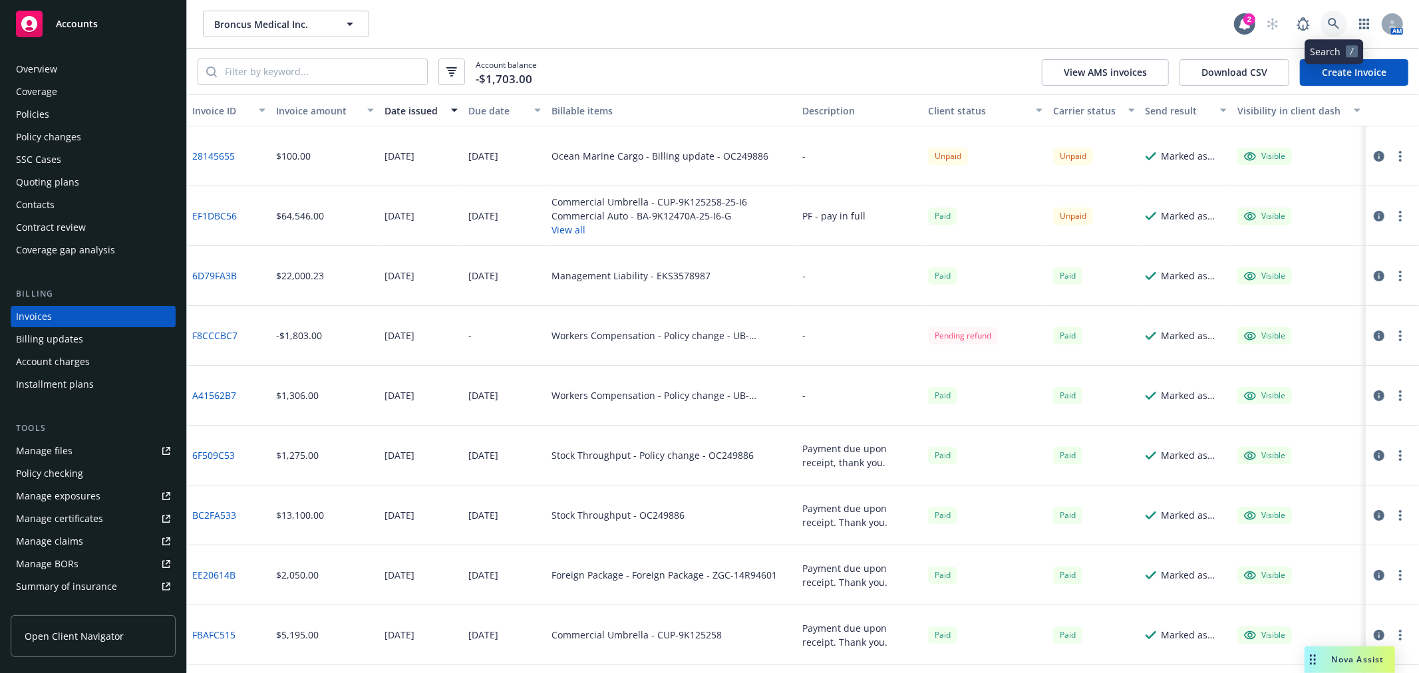
click at [1346, 21] on link at bounding box center [1334, 24] width 27 height 27
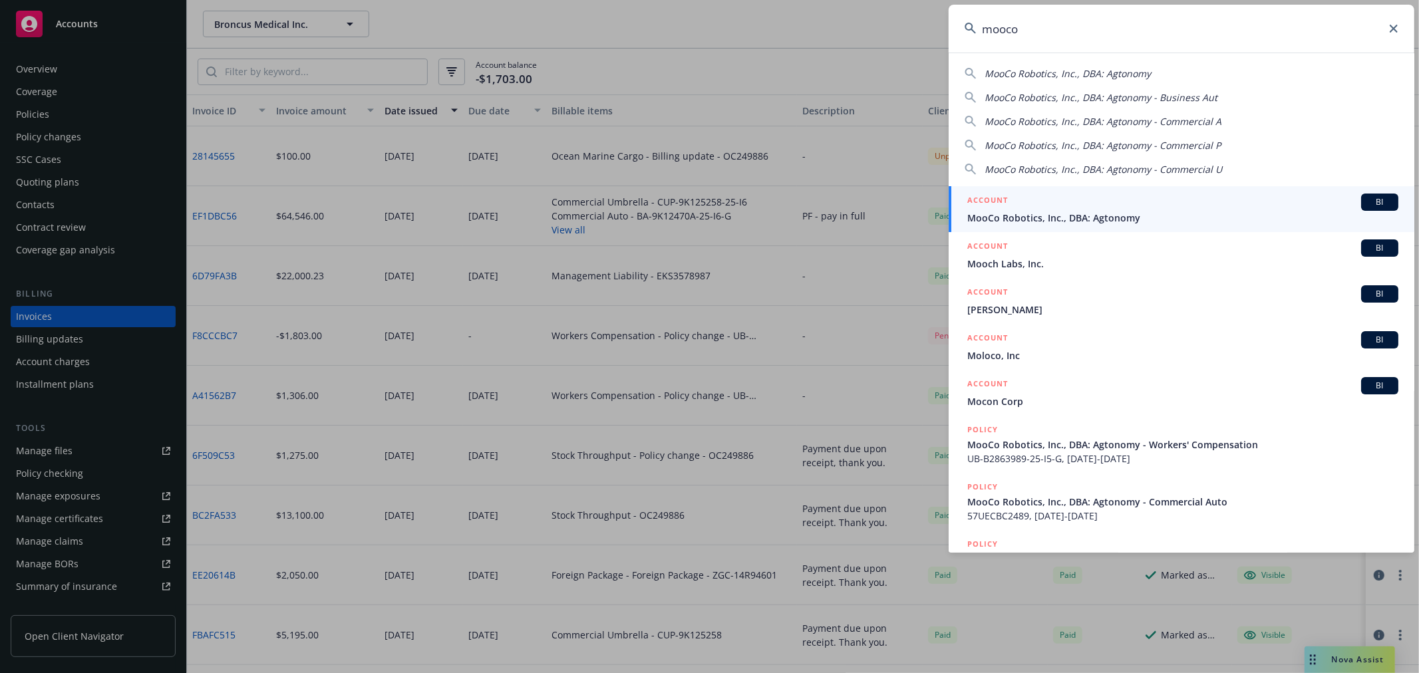
type input "mooco"
click at [1121, 214] on span "MooCo Robotics, Inc., DBA: Agtonomy" at bounding box center [1182, 218] width 431 height 14
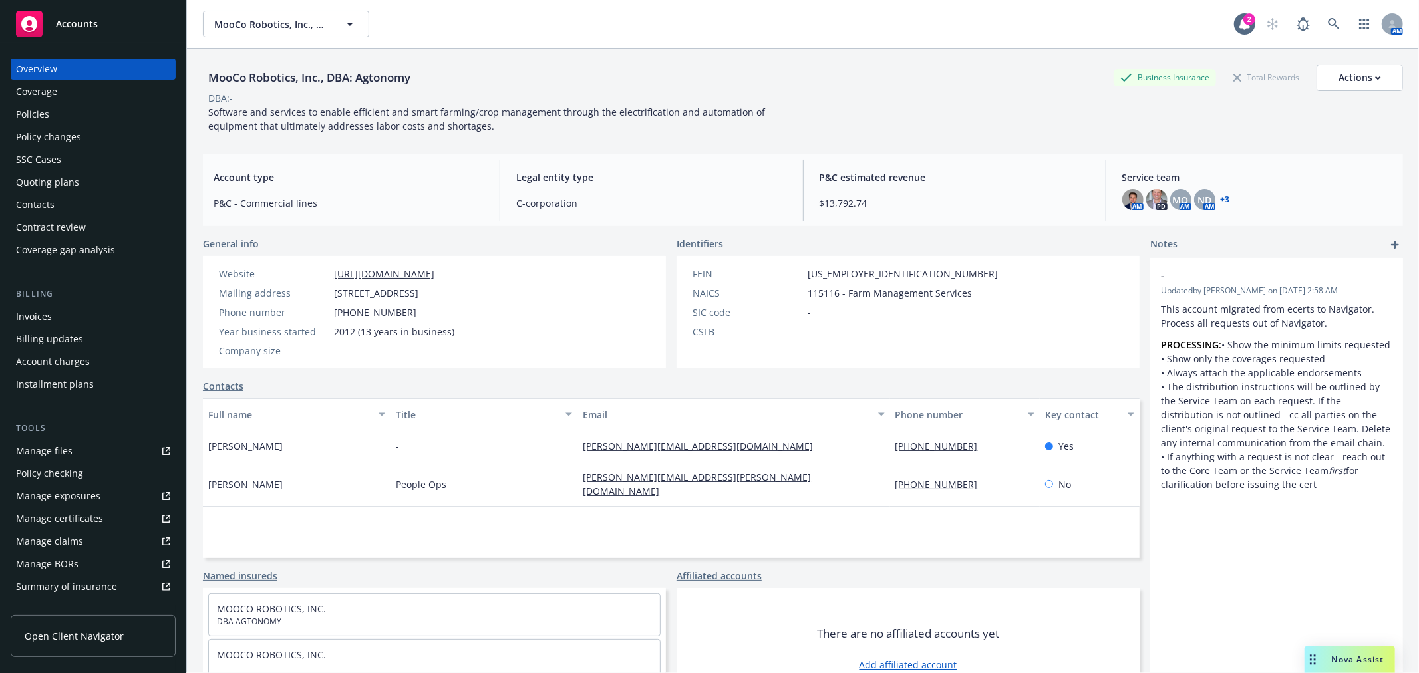
click at [56, 120] on div "Policies" at bounding box center [93, 114] width 154 height 21
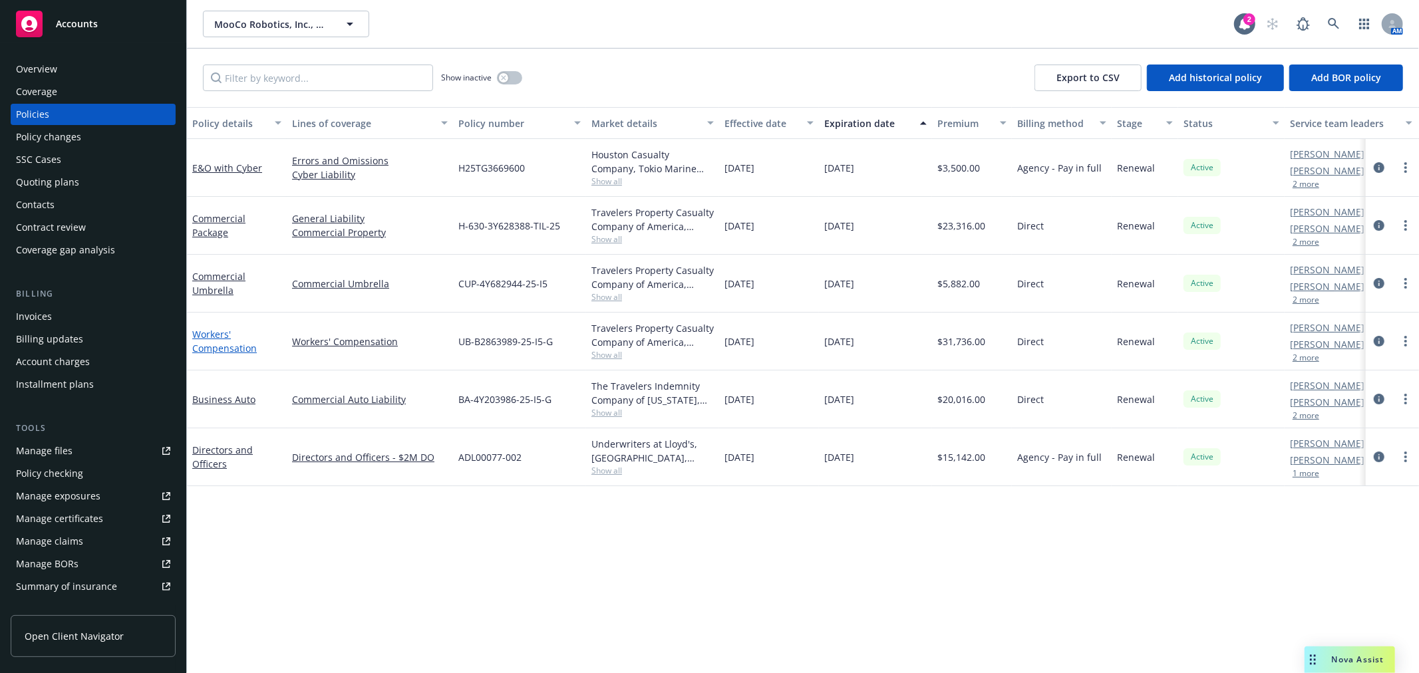
click at [205, 335] on link "Workers' Compensation" at bounding box center [224, 341] width 65 height 27
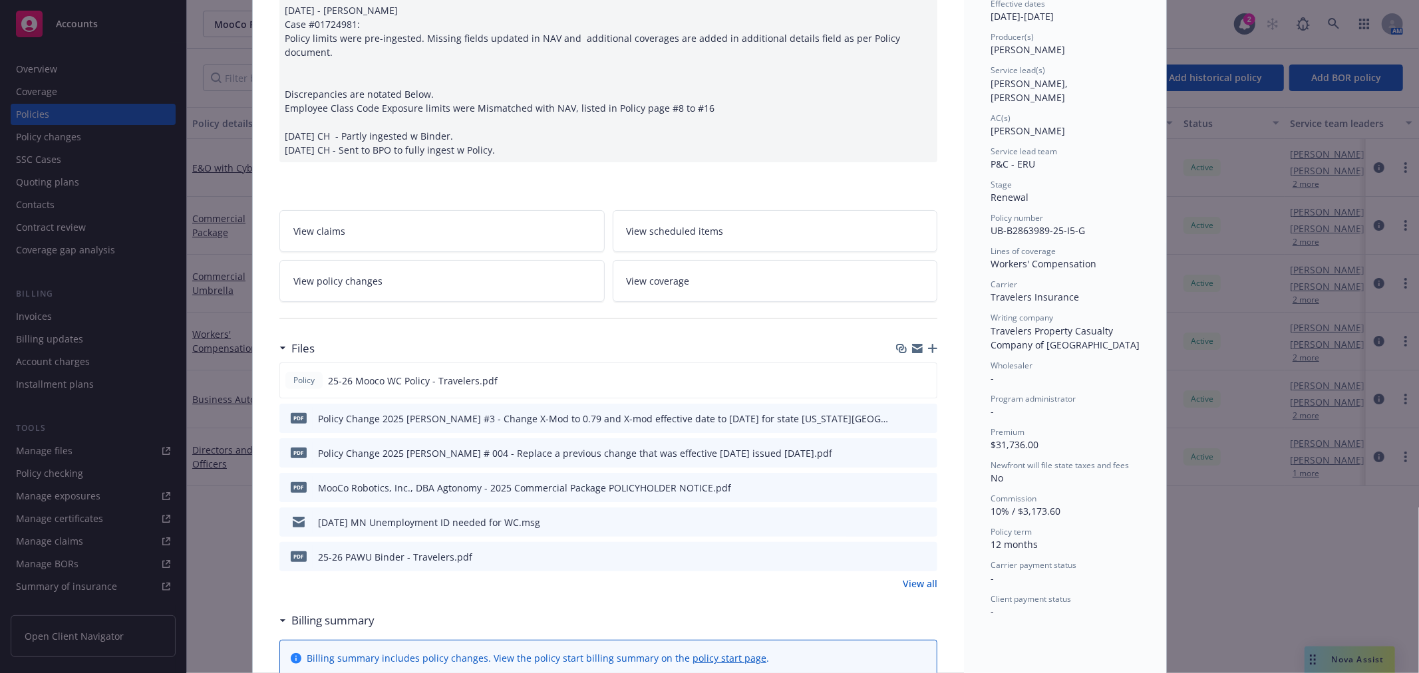
scroll to position [148, 0]
click at [928, 341] on icon "button" at bounding box center [932, 345] width 9 height 9
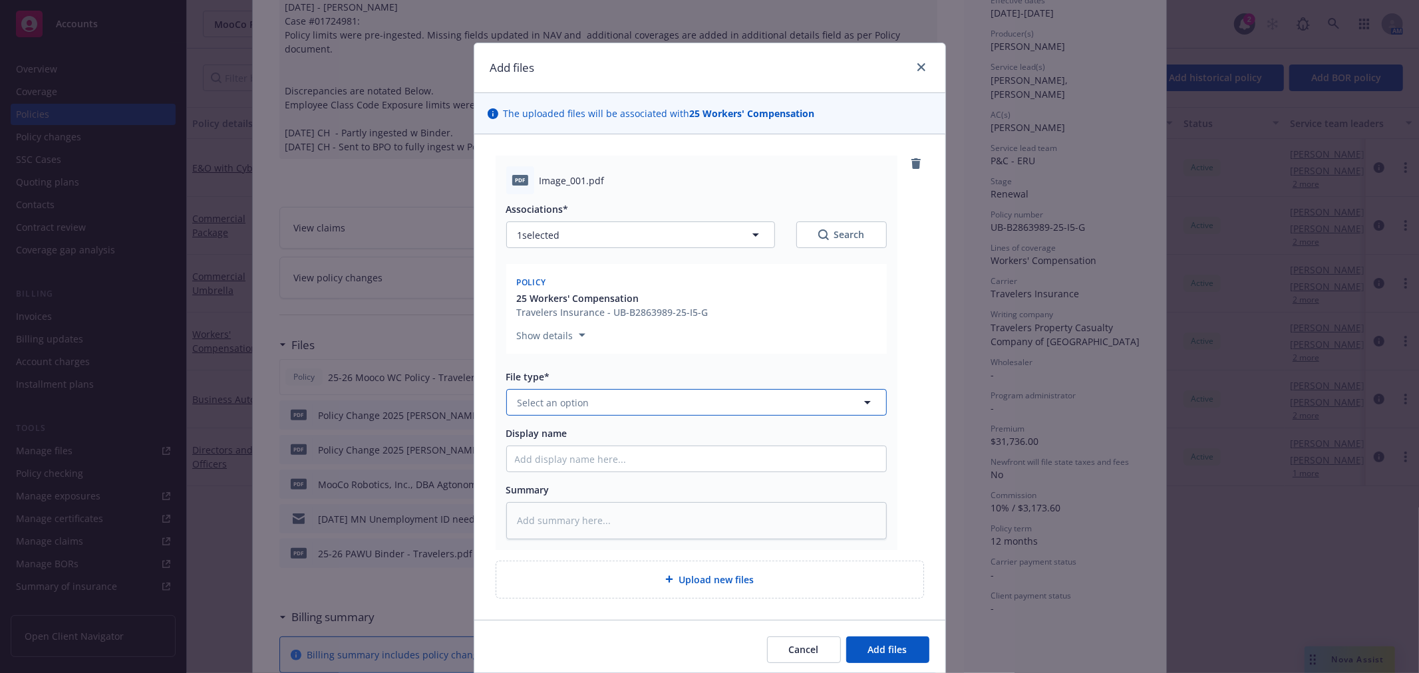
click at [708, 408] on button "Select an option" at bounding box center [696, 402] width 381 height 27
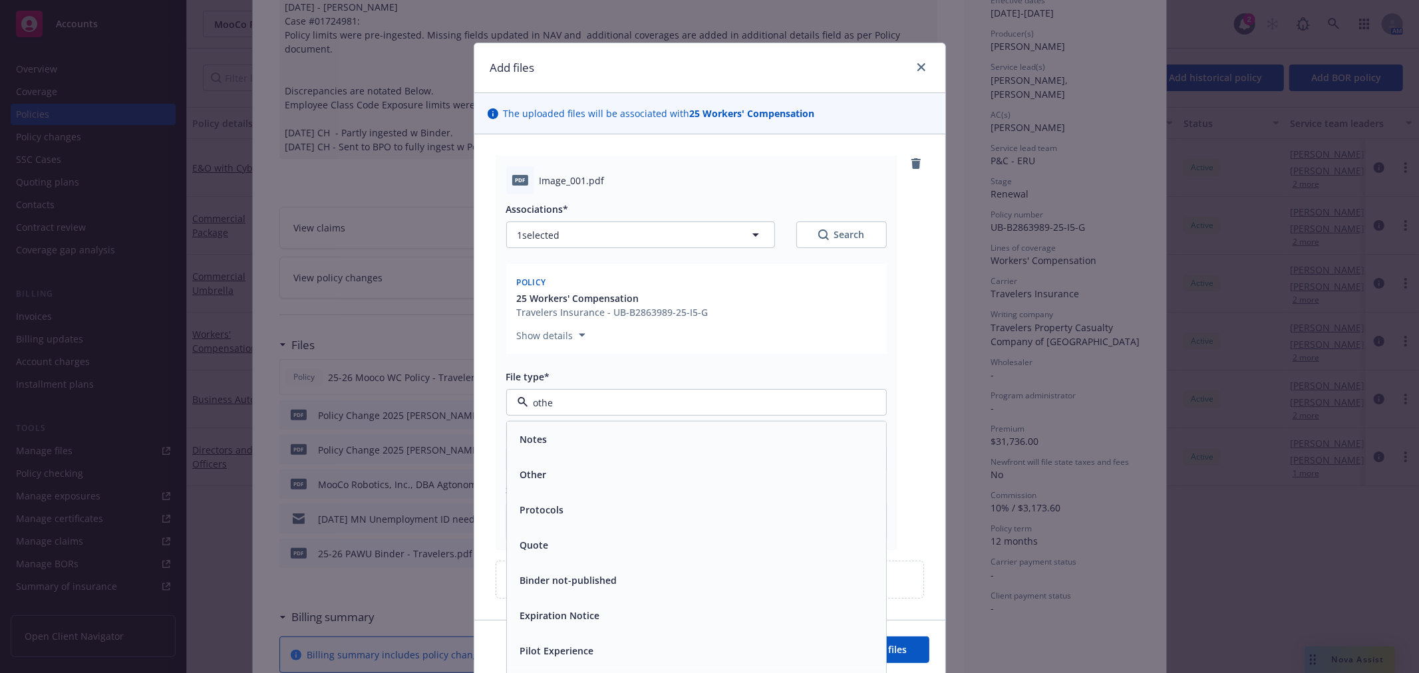
type input "other"
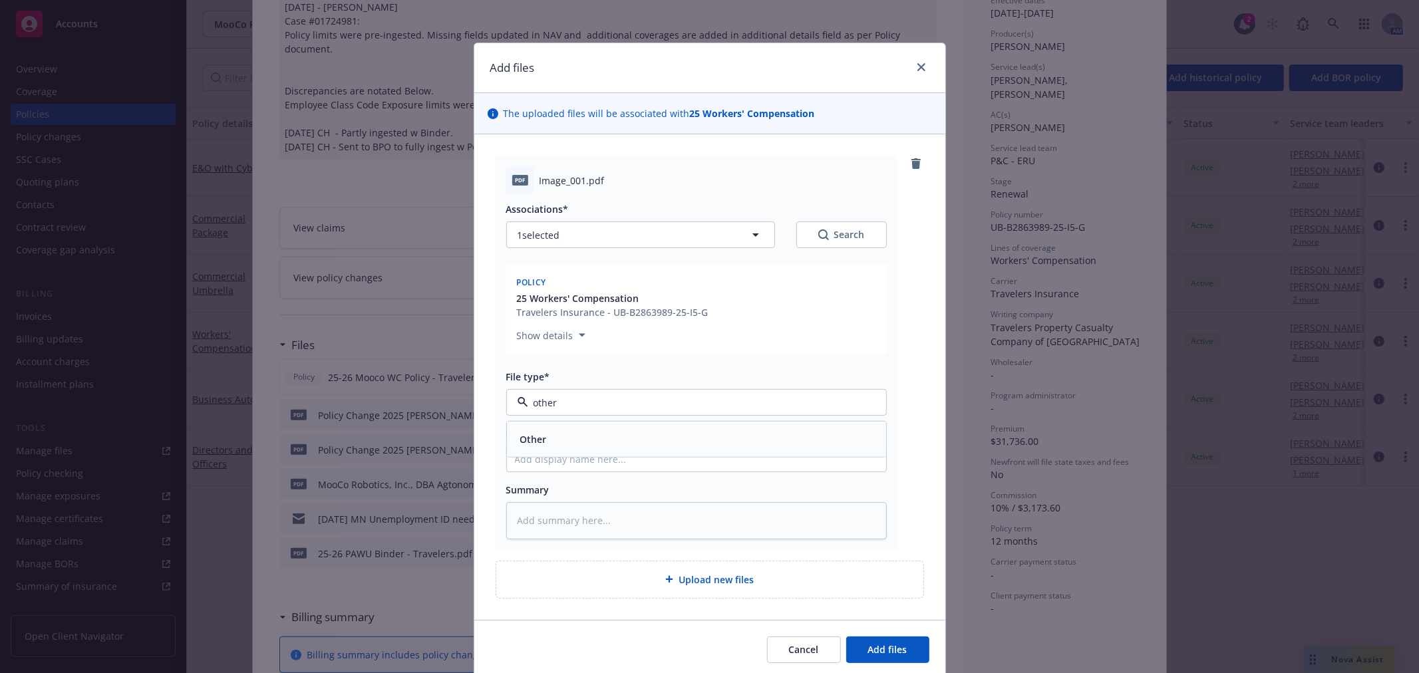
click at [683, 424] on div "Other" at bounding box center [696, 439] width 379 height 35
click at [653, 454] on div "Associations* 1 selected Search Policy 25 Workers' Compensation Travelers Insur…" at bounding box center [696, 366] width 381 height 345
click at [647, 488] on div "Associations* 1 selected Search Policy 25 Workers' Compensation Travelers Insur…" at bounding box center [696, 366] width 381 height 345
type textarea "x"
type input "W"
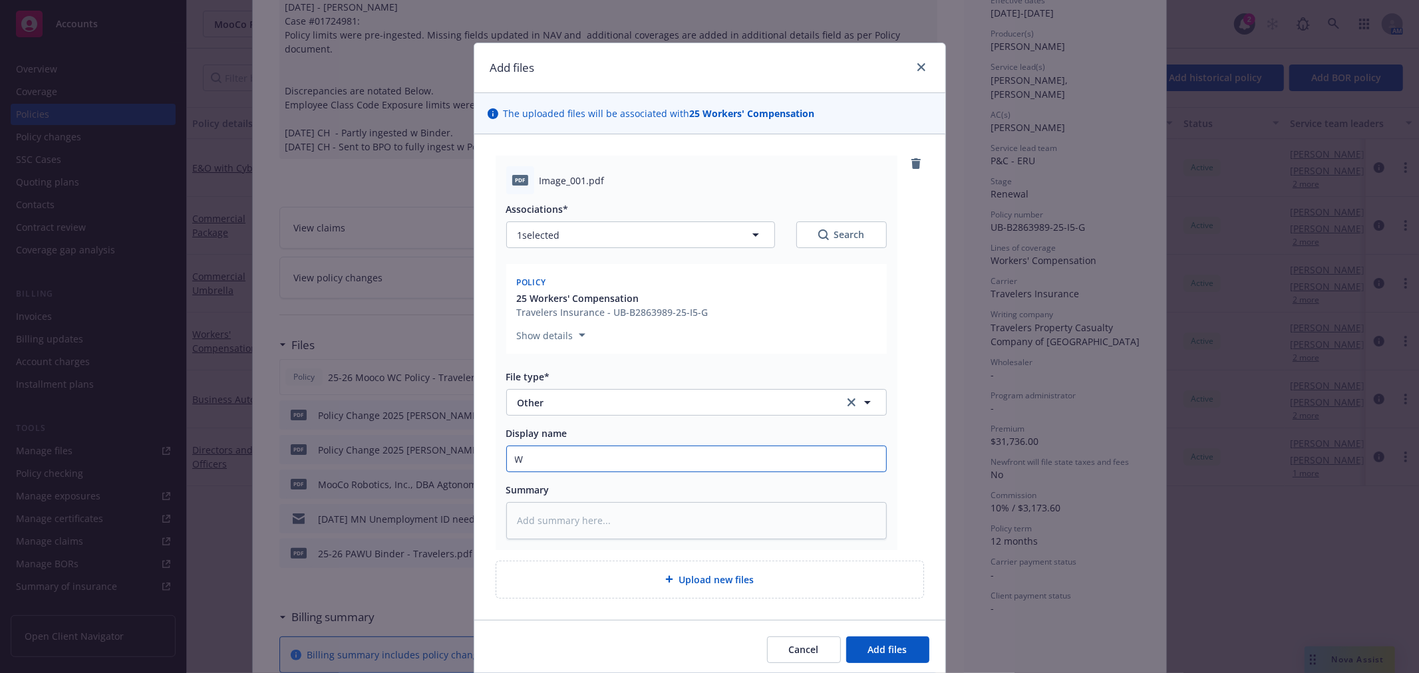
type textarea "x"
type input "Wo"
type textarea "x"
type input "Work"
type textarea "x"
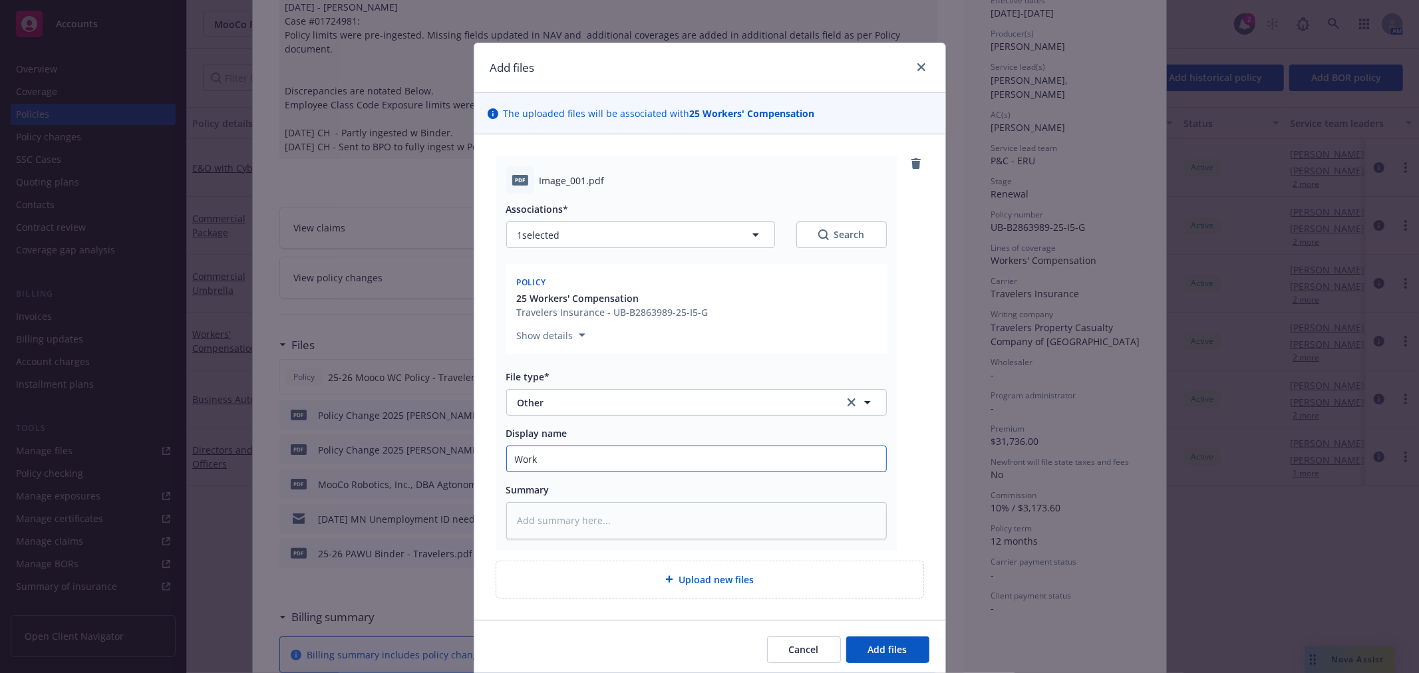
type input "Worke"
type textarea "x"
type input "Worker"
type textarea "x"
type input "Workers"
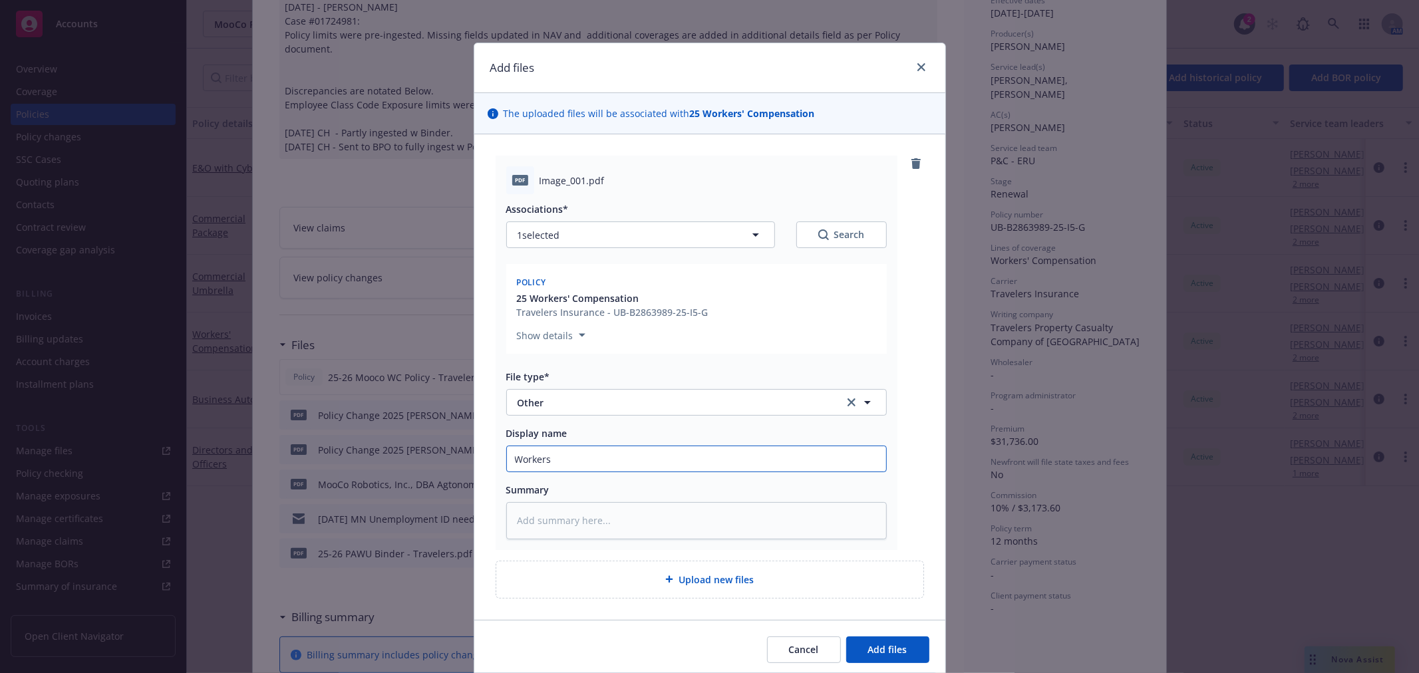
type textarea "x"
type input "Workers"
type textarea "x"
type input "Workers C"
type textarea "x"
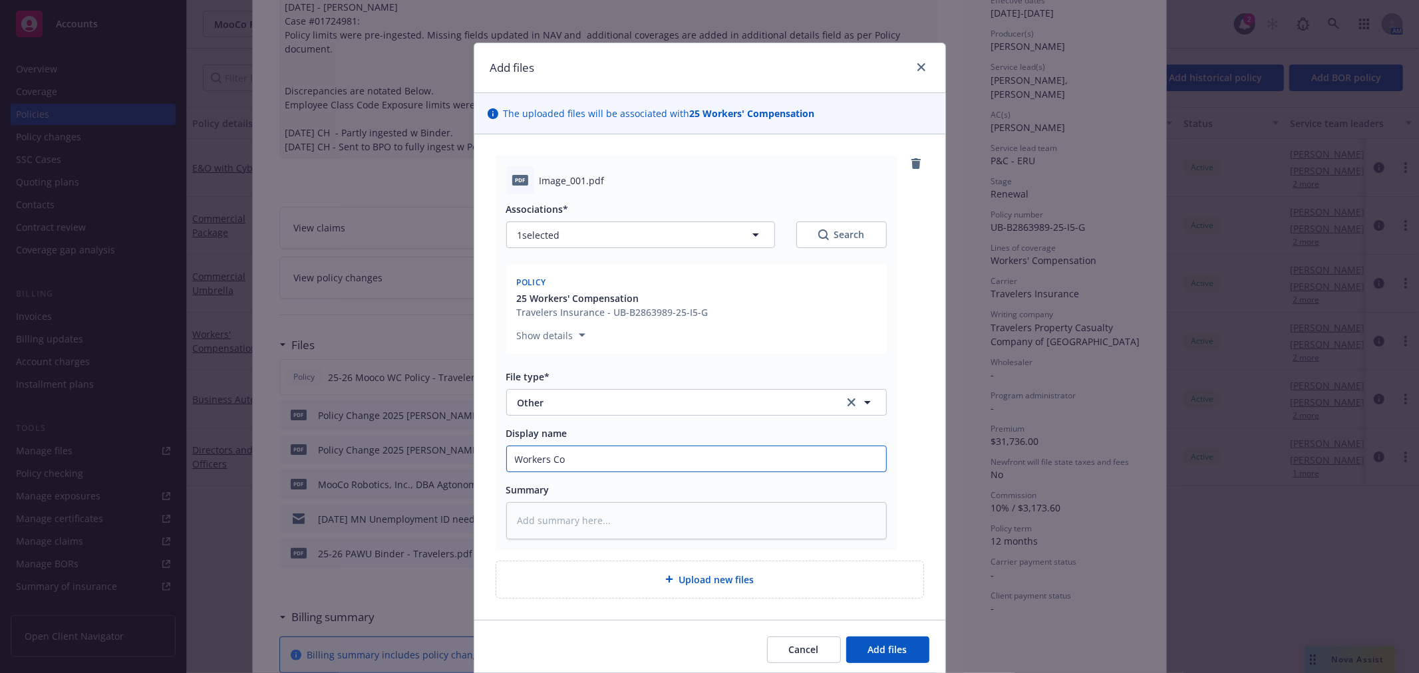
type input "Workers Com"
type textarea "x"
type input "Workers Comp"
type textarea "x"
type input "Workers Compe"
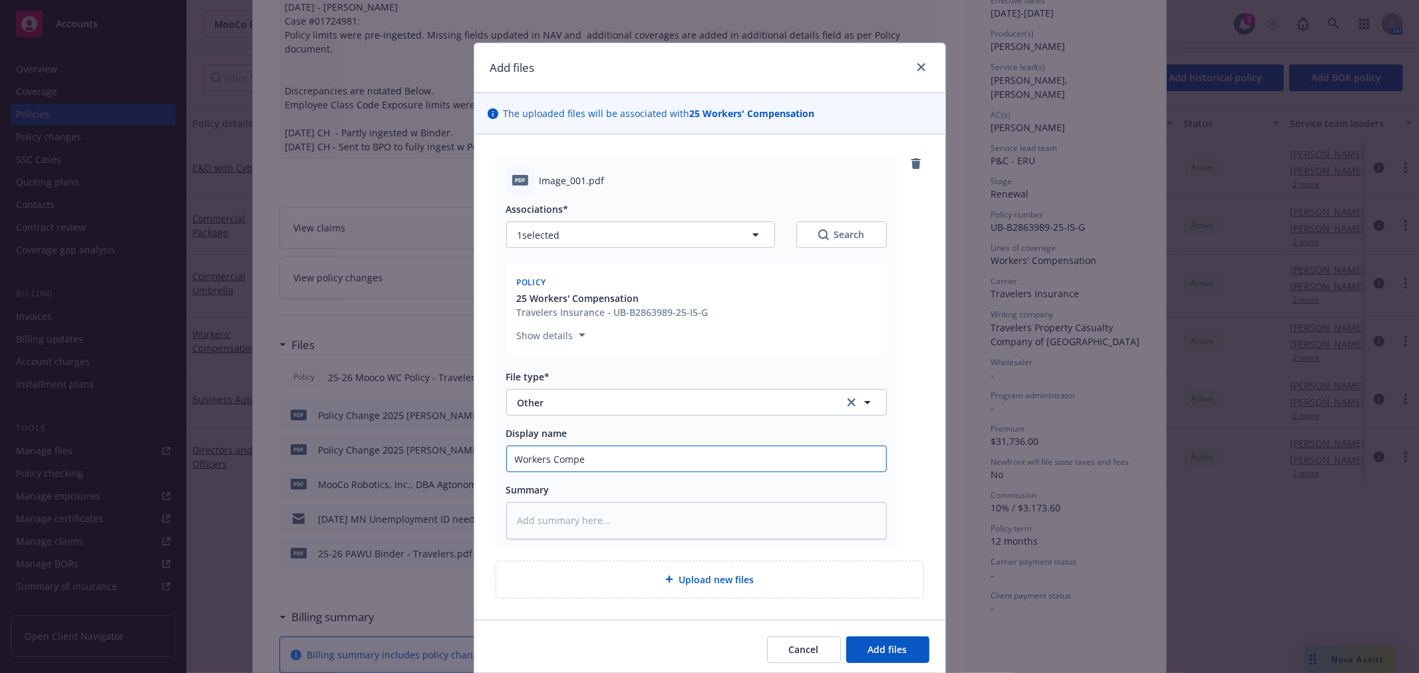
type textarea "x"
type input "Workers Compen"
type textarea "x"
type input "Workers Compenst"
type textarea "x"
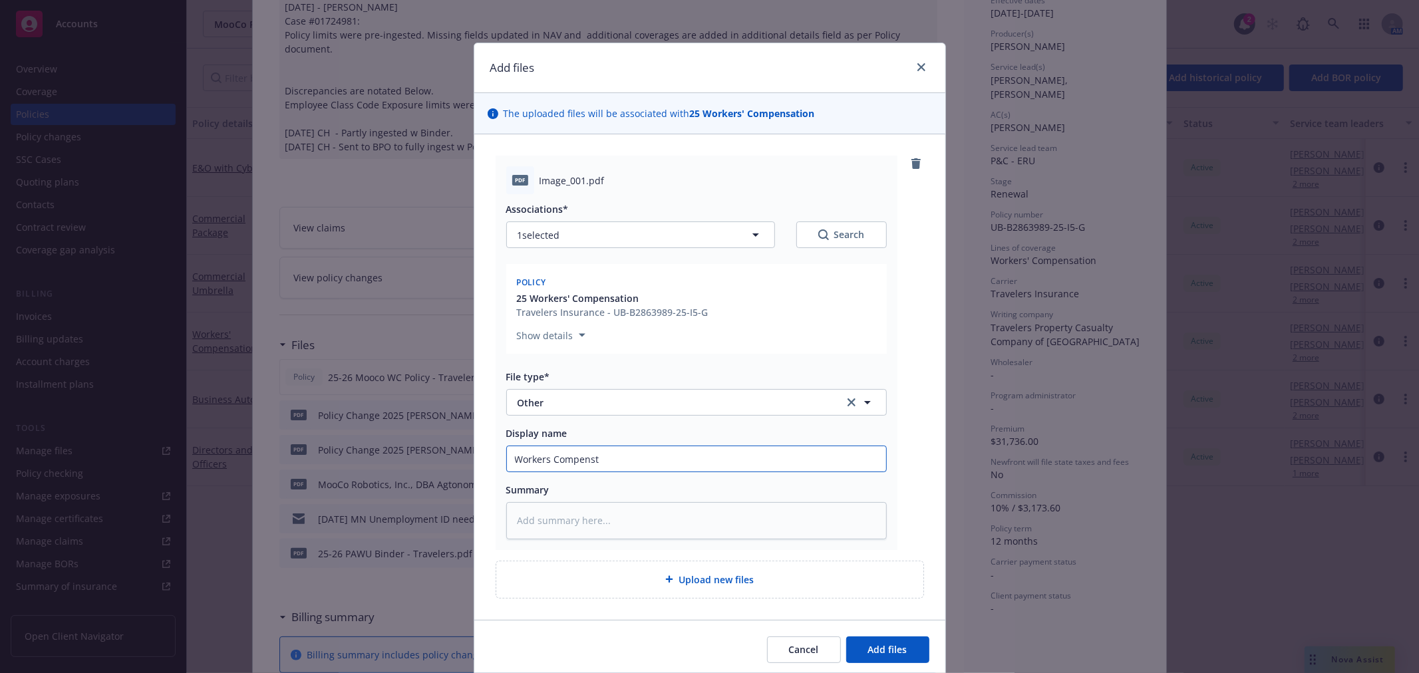
type input "Workers Compensta"
type textarea "x"
type input "Workers Compenstat"
type textarea "x"
type input "Workers Compenstati"
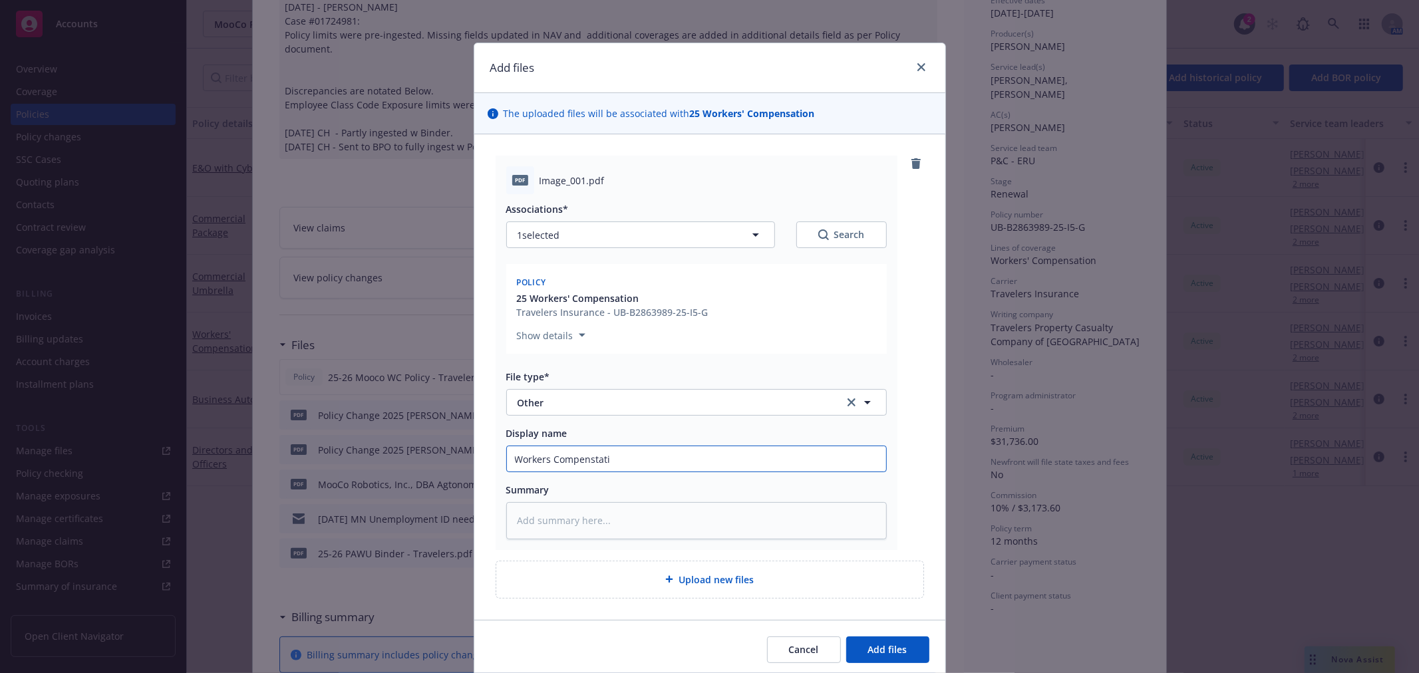
type textarea "x"
type input "Workers Compenstatio"
type textarea "x"
type input "Workers Compenstation"
type textarea "x"
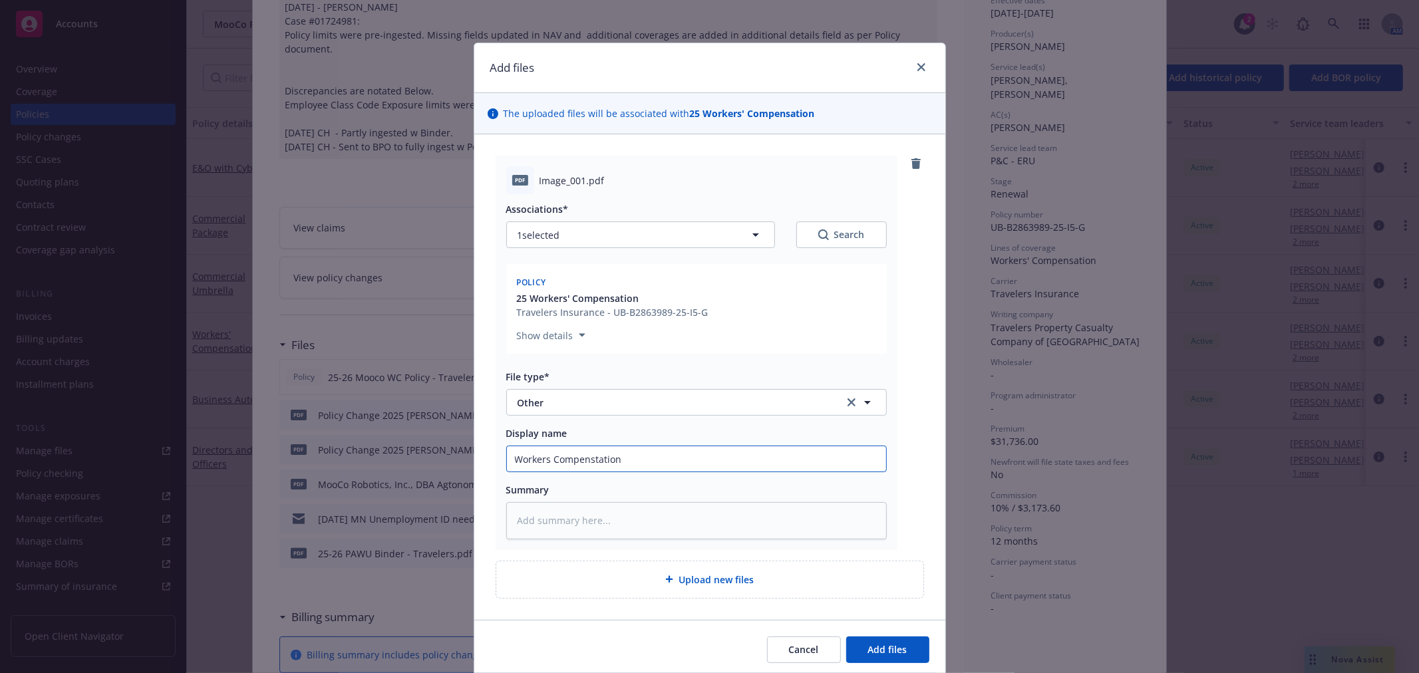
type input "Workers Compenstation"
type textarea "x"
type input "Workers Compenstation N"
type textarea "x"
type input "Workers Compenstation No"
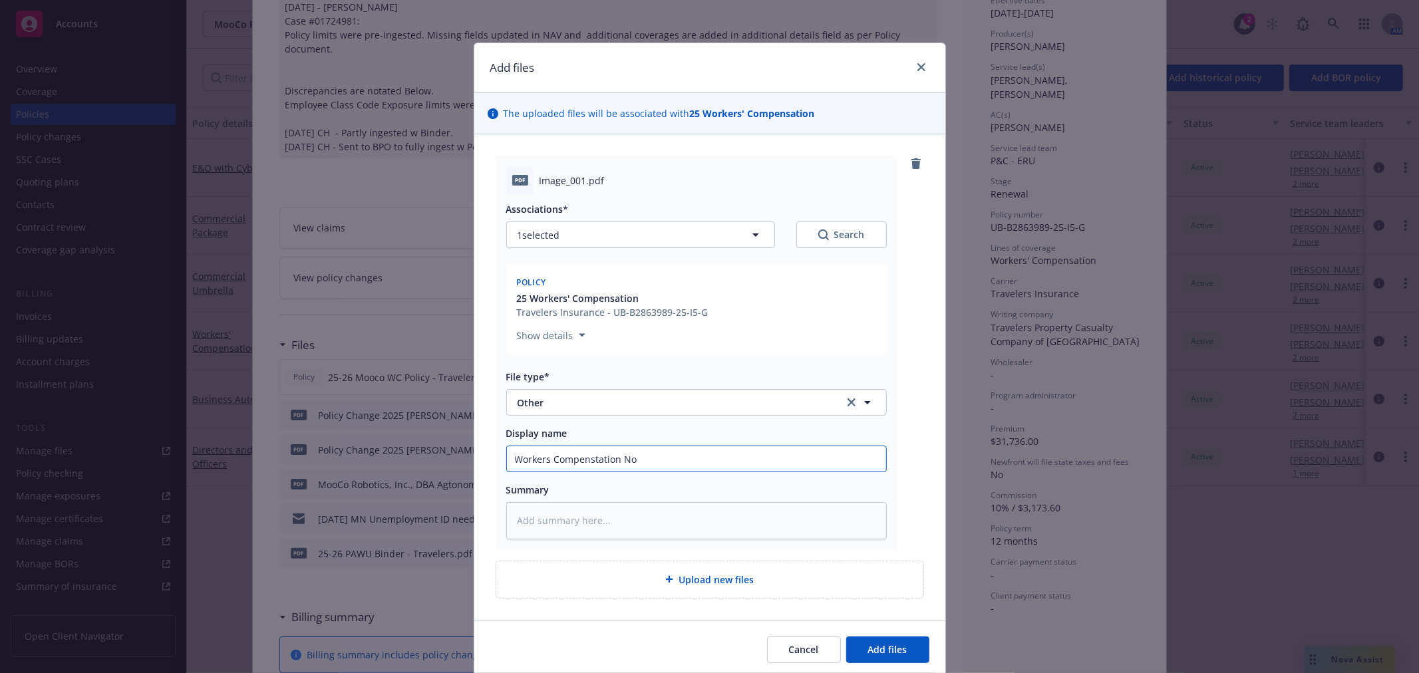
type textarea "x"
type input "Workers Compenstation Not"
type textarea "x"
type input "Workers Compenstation Notic"
type textarea "x"
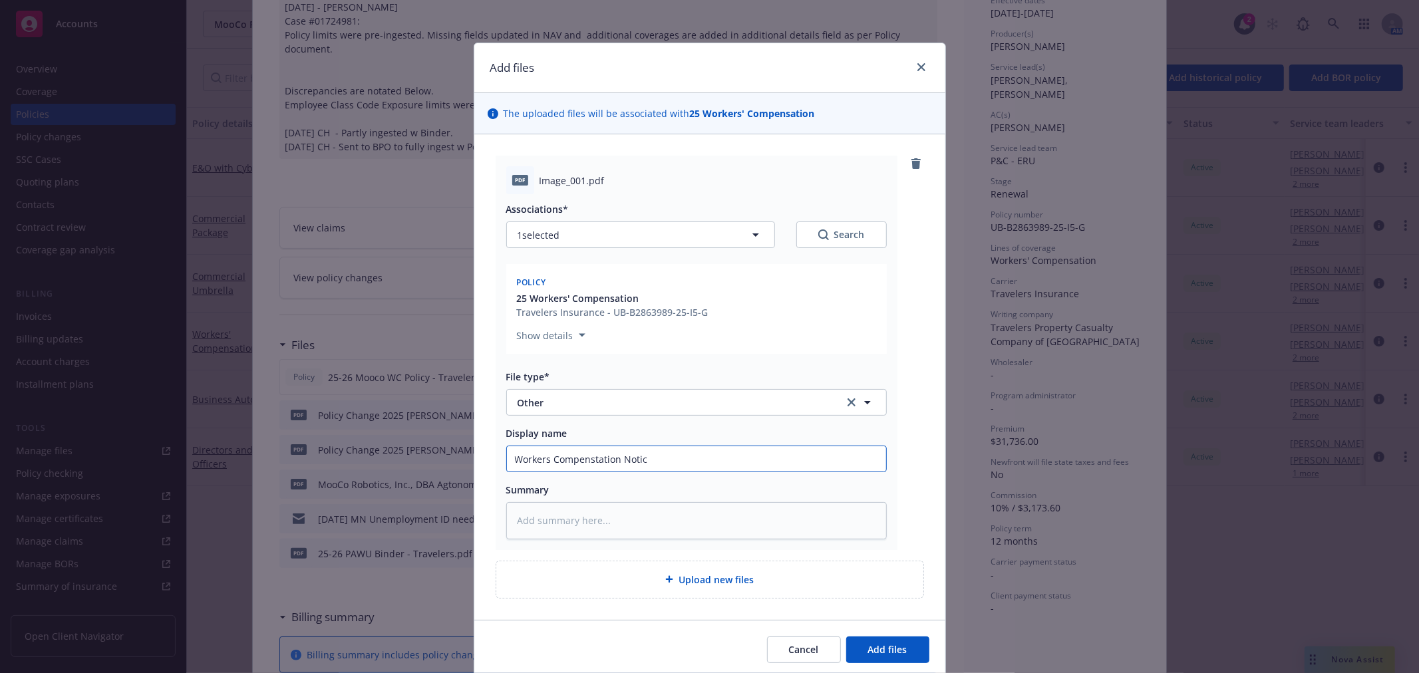
type input "Workers Compenstation Notice"
type textarea "x"
type input "Workers Compenstation Notice"
click at [917, 64] on icon "close" at bounding box center [921, 67] width 8 height 8
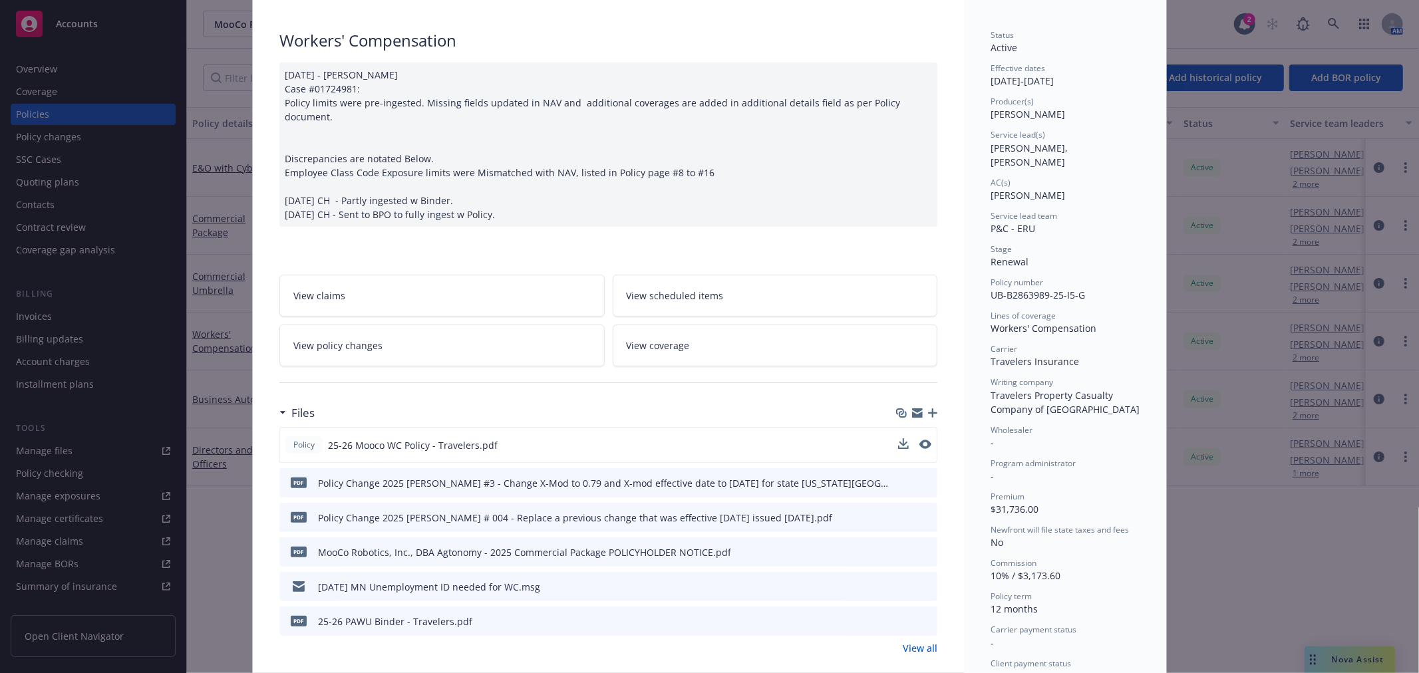
scroll to position [0, 0]
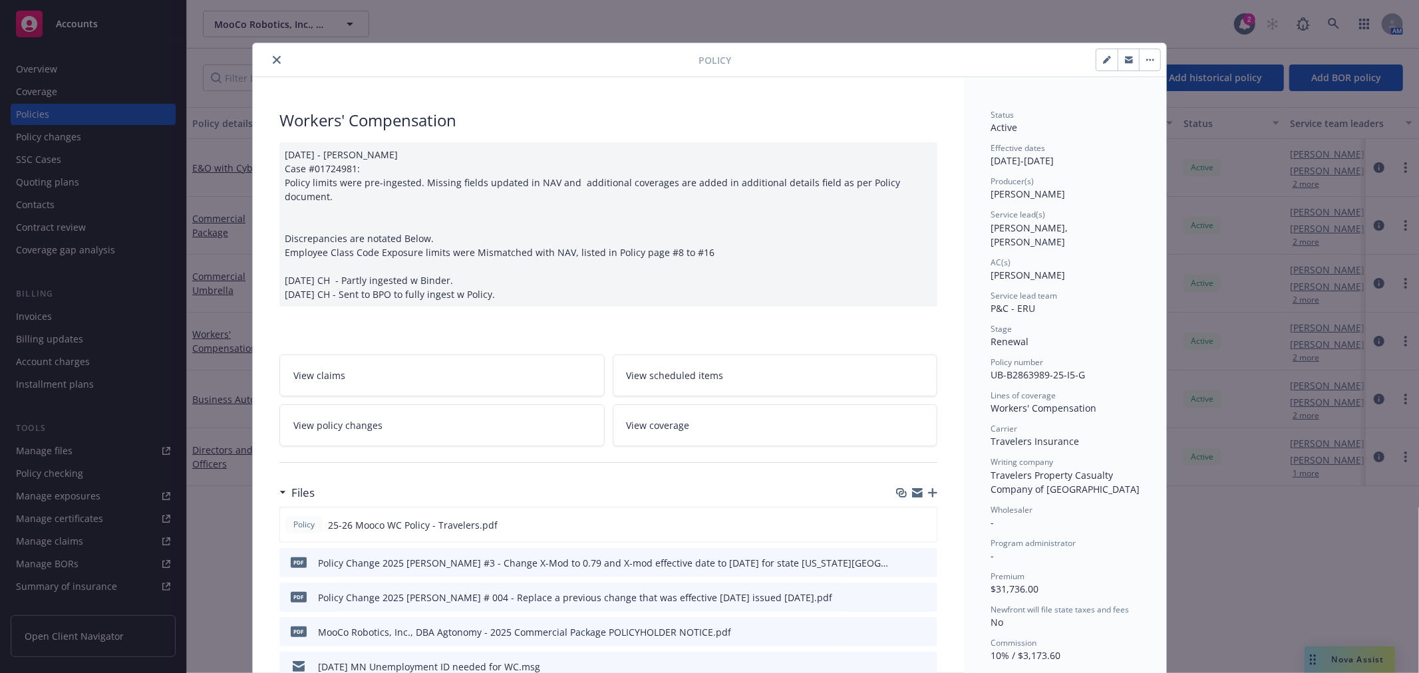
click at [273, 61] on icon "close" at bounding box center [277, 60] width 8 height 8
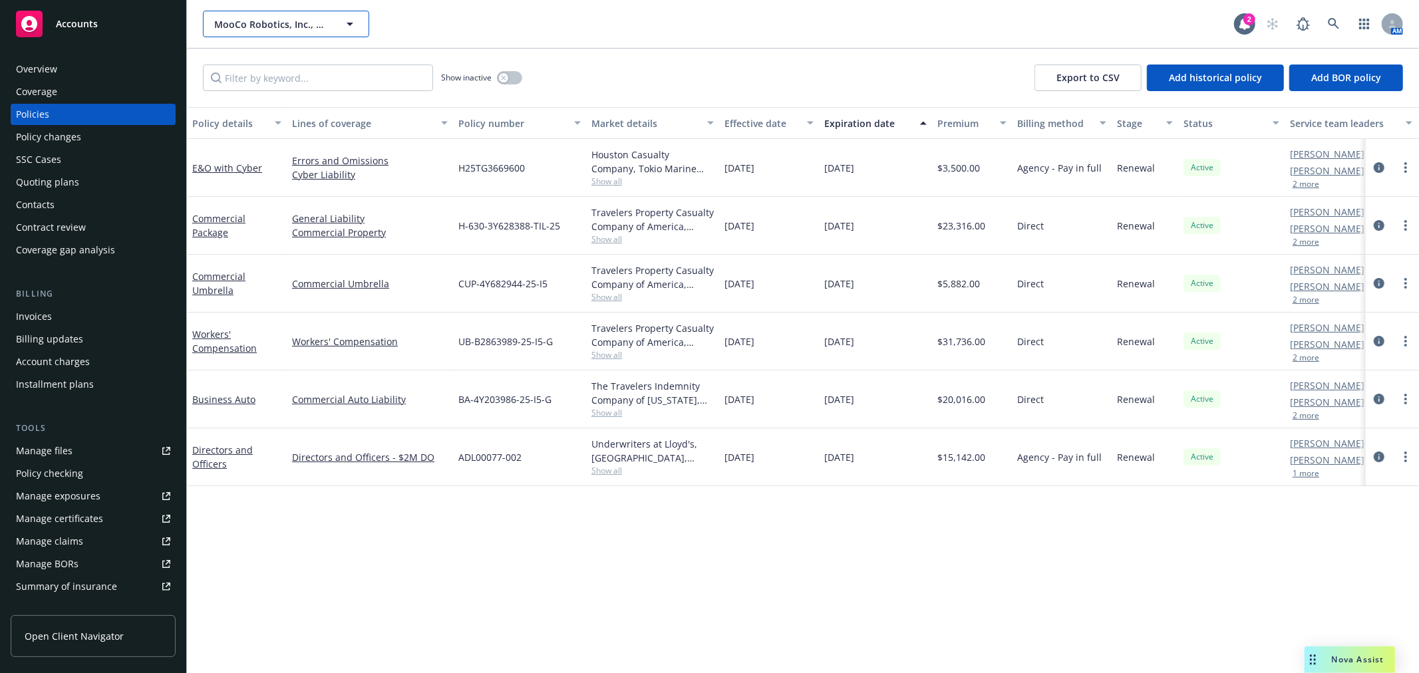
click at [310, 24] on span "MooCo Robotics, Inc., DBA: Agtonomy" at bounding box center [271, 24] width 115 height 14
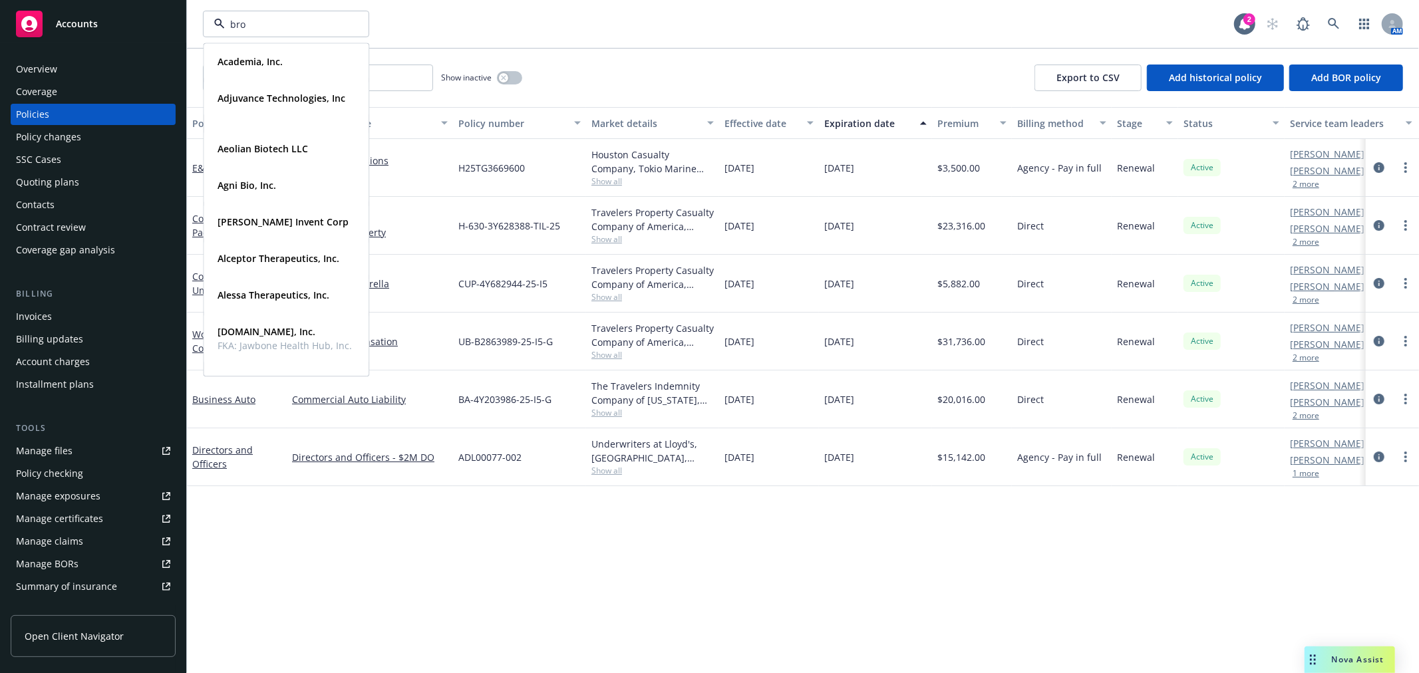
type input "bron"
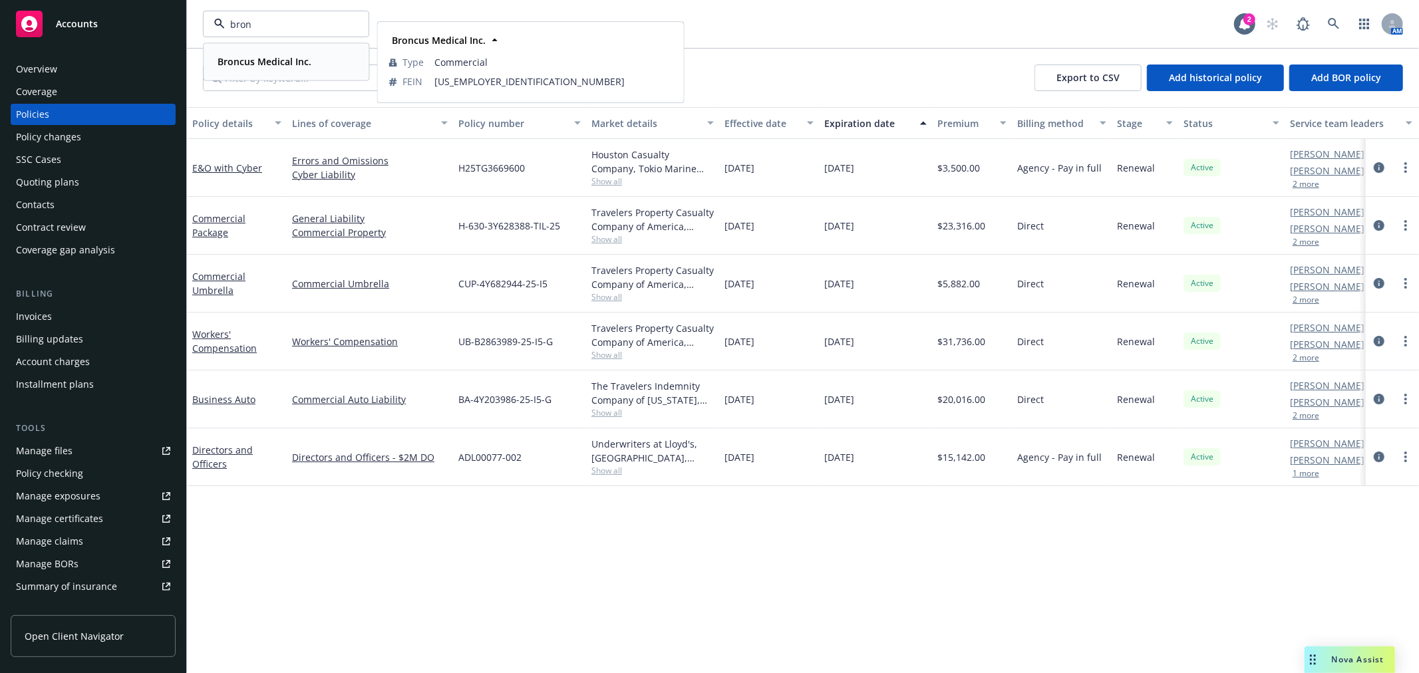
click at [287, 63] on strong "Broncus Medical Inc." at bounding box center [265, 61] width 94 height 13
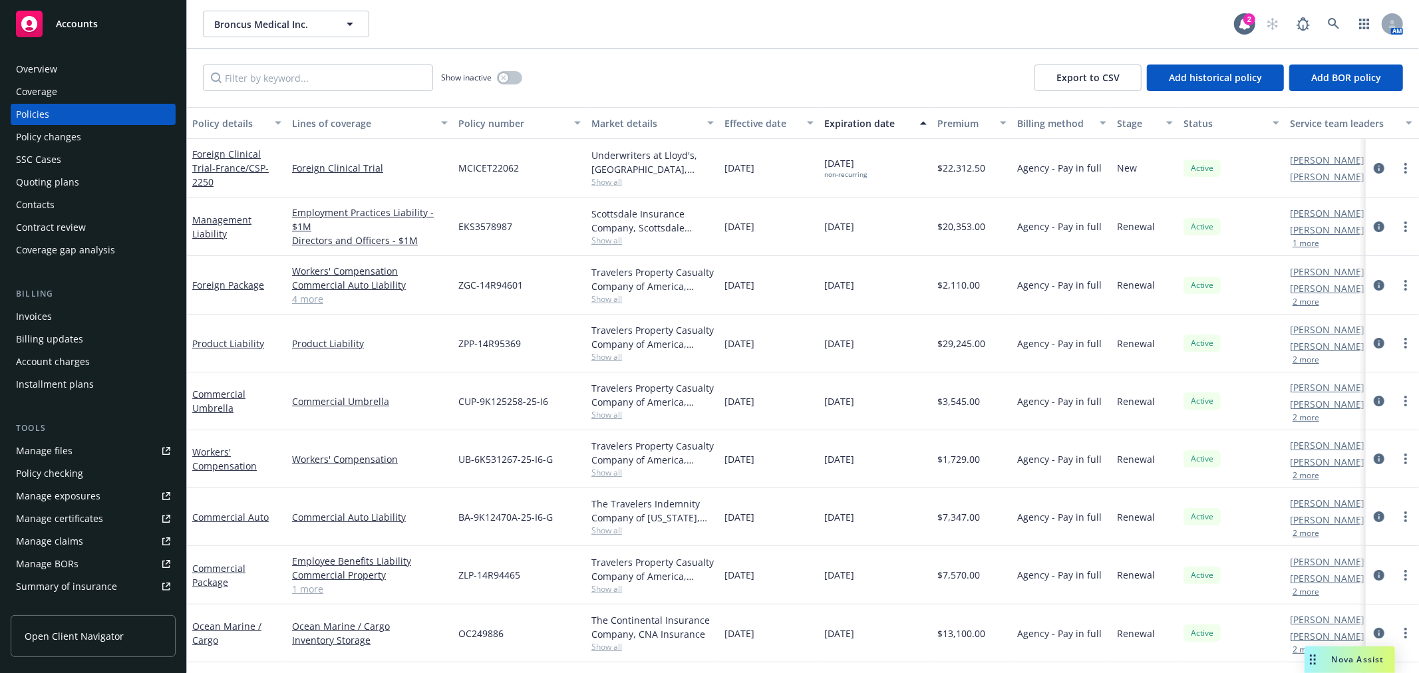
click at [92, 315] on div "Invoices" at bounding box center [93, 316] width 154 height 21
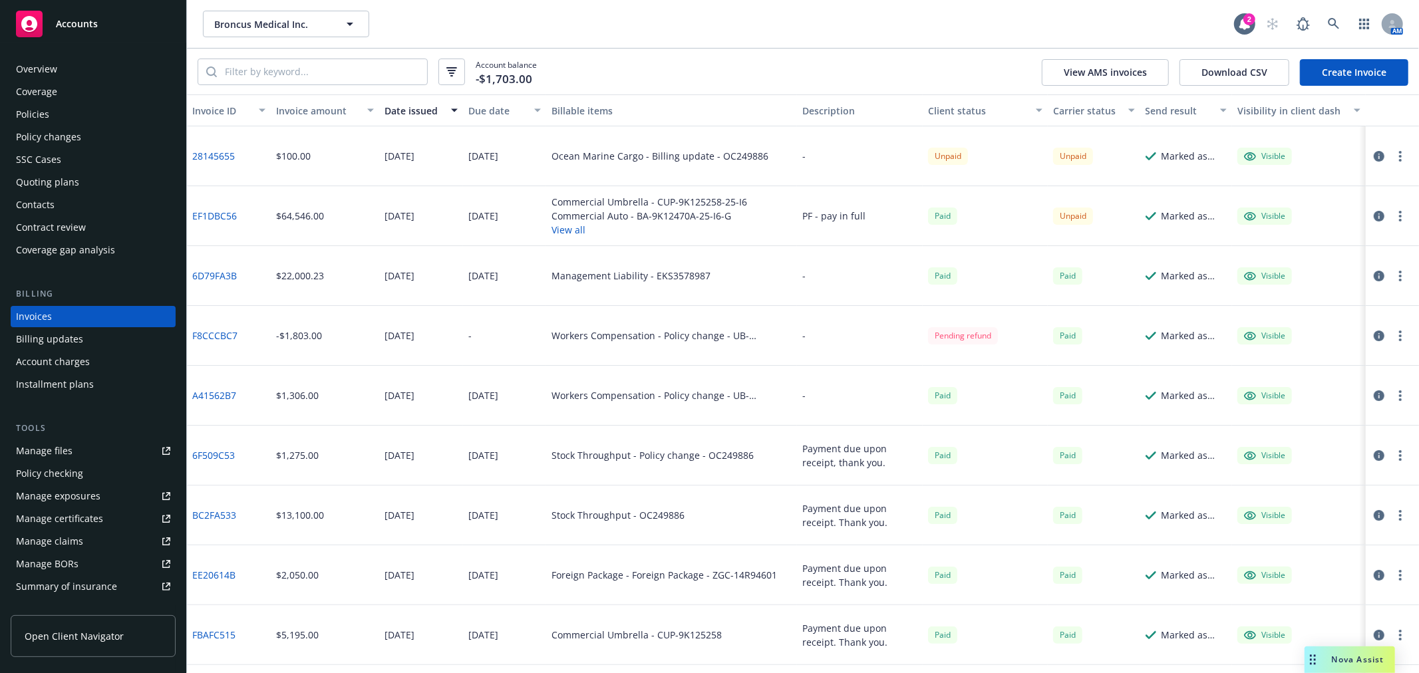
click at [556, 230] on button "View all" at bounding box center [649, 230] width 196 height 14
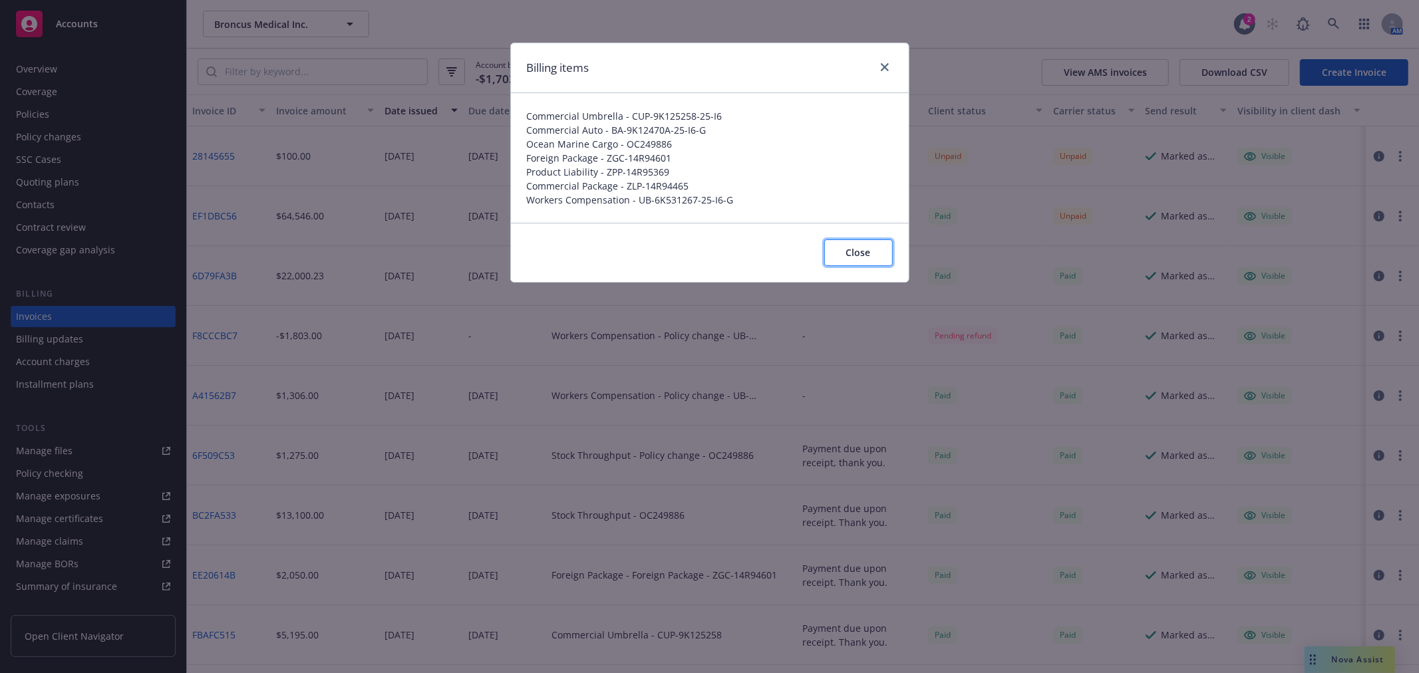
click at [842, 243] on button "Close" at bounding box center [858, 252] width 69 height 27
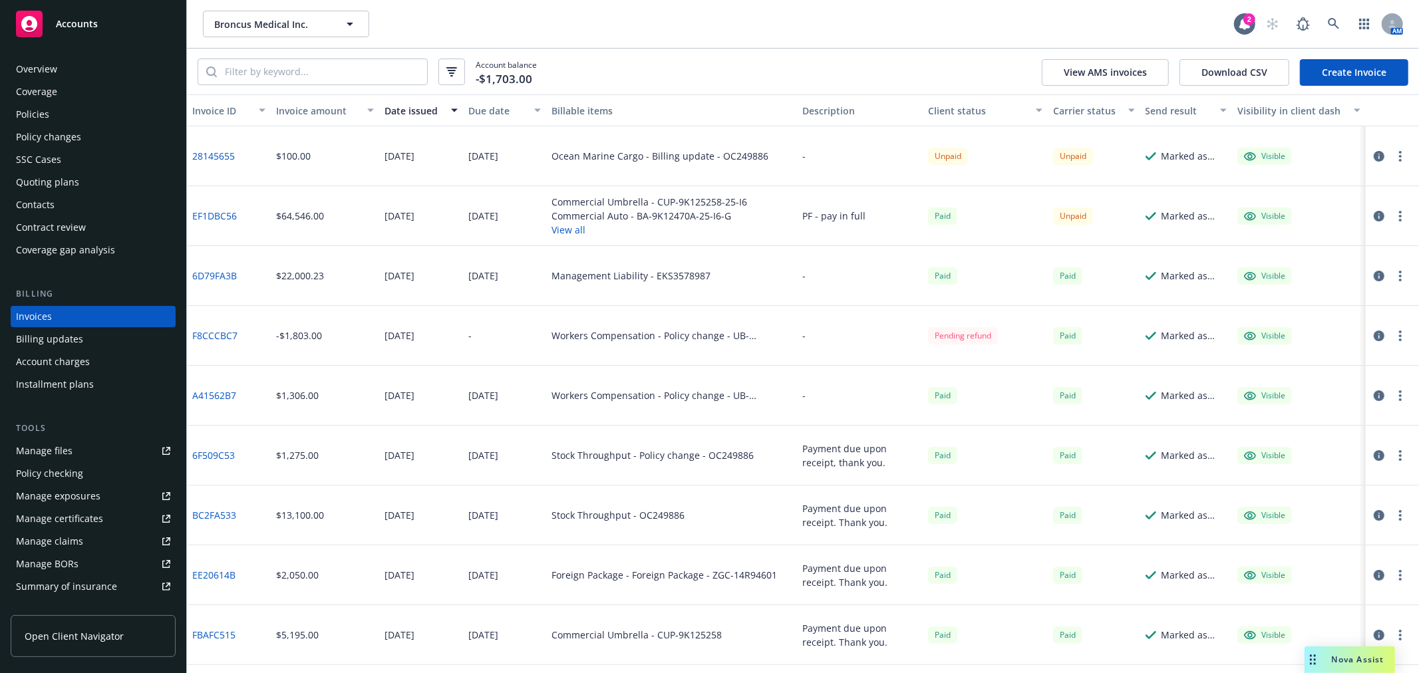
click at [1181, 214] on div "Marked as sent" at bounding box center [1194, 216] width 65 height 14
click at [1374, 212] on icon "button" at bounding box center [1379, 216] width 11 height 11
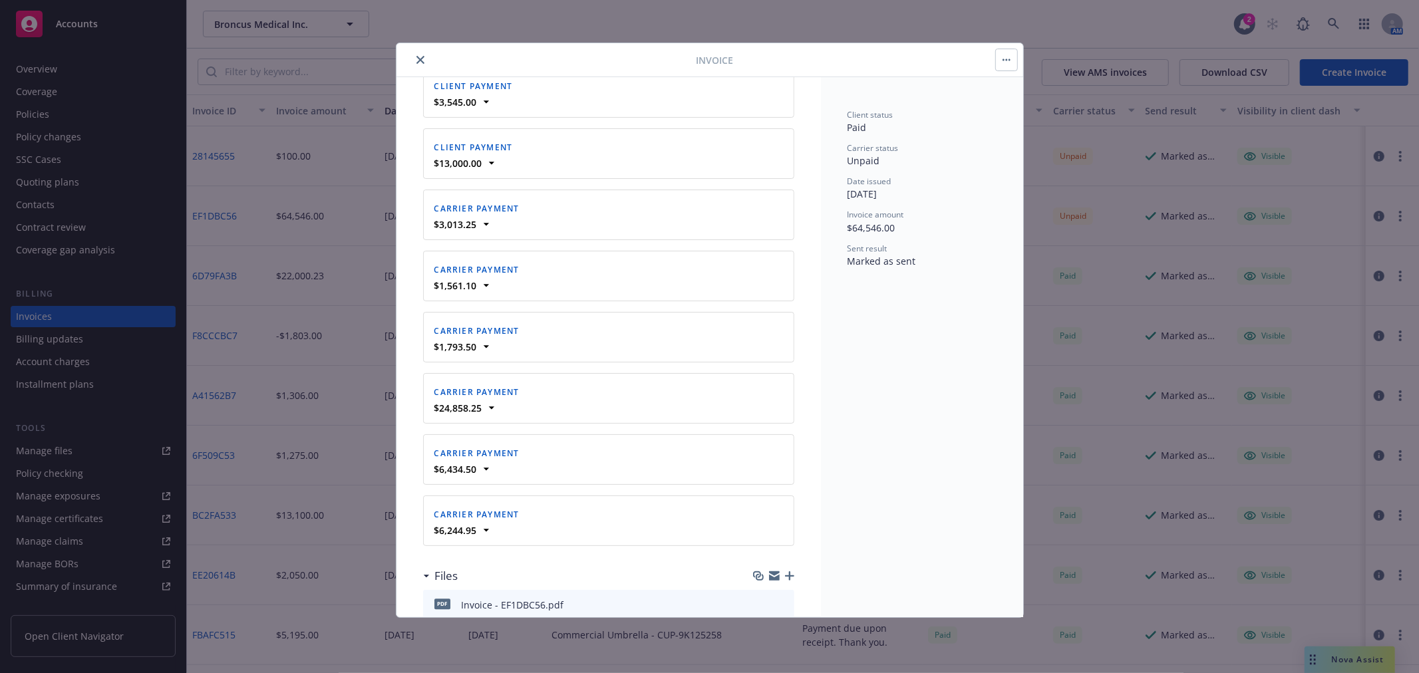
scroll to position [2224, 0]
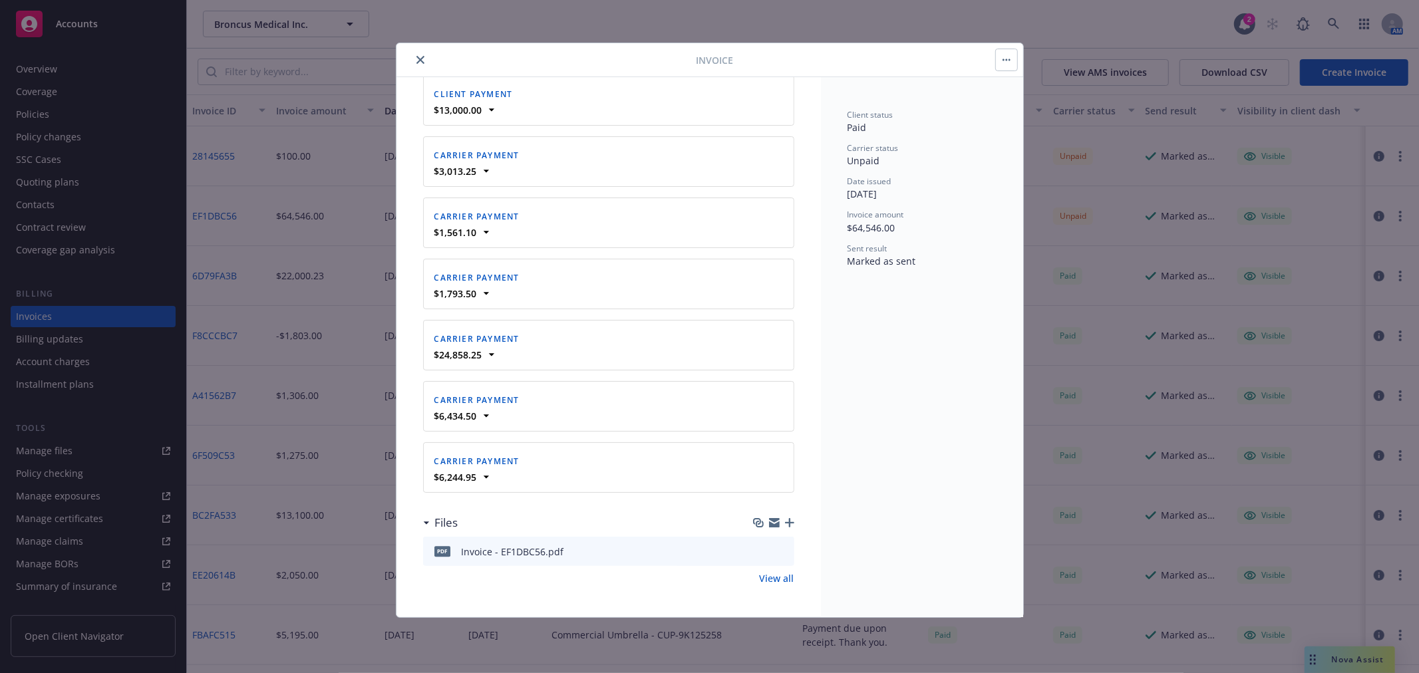
click at [760, 577] on link "View all" at bounding box center [777, 578] width 35 height 14
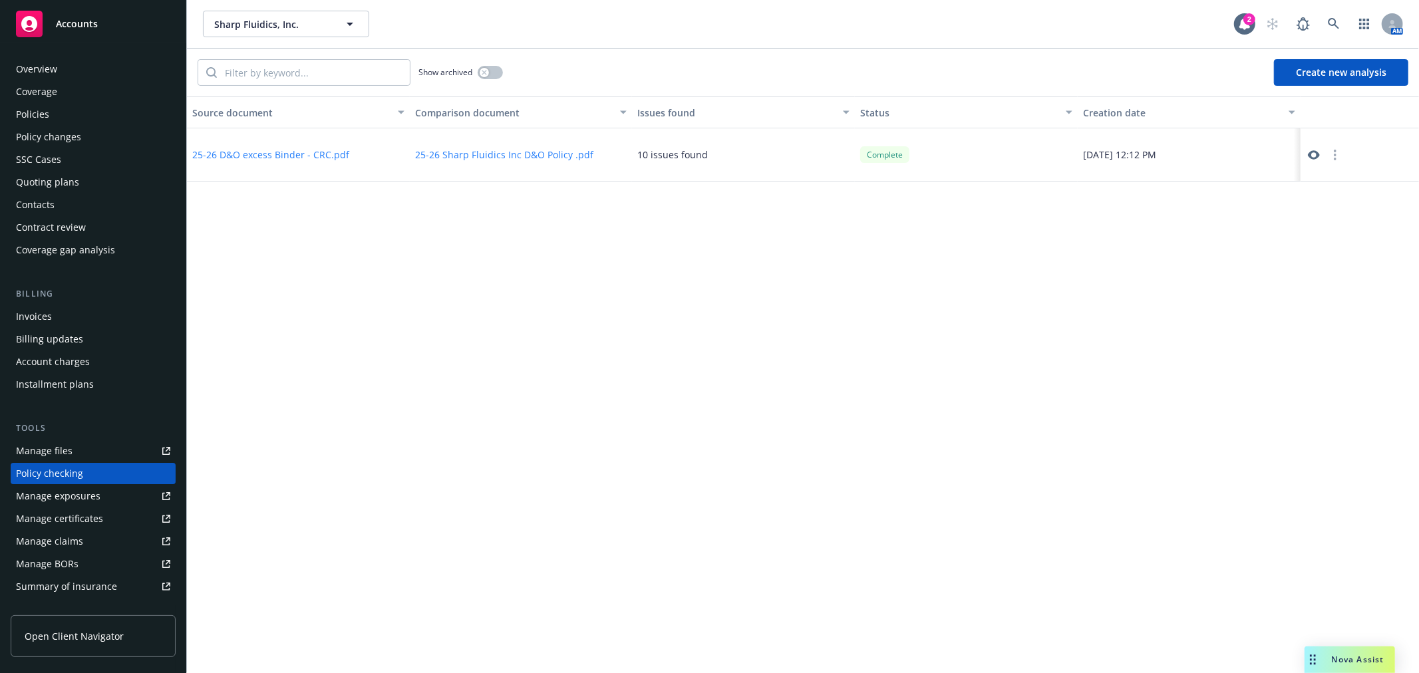
scroll to position [115, 0]
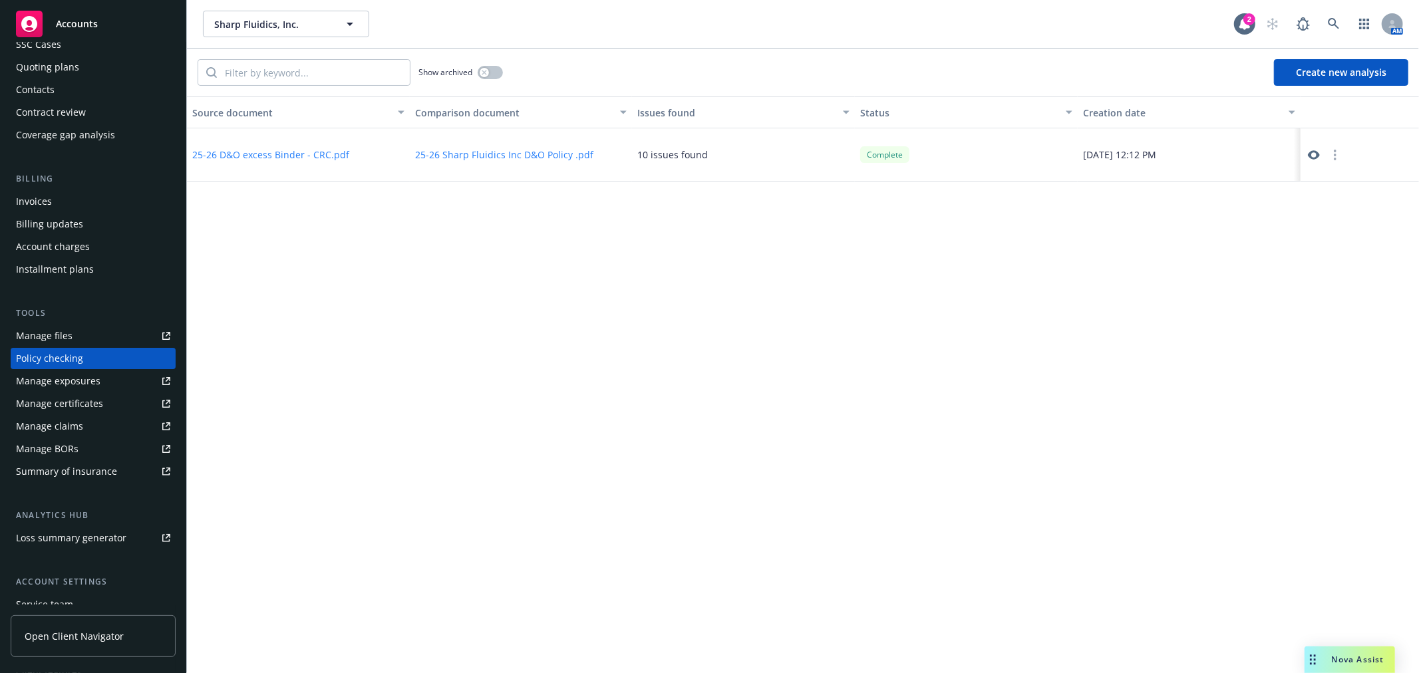
click at [83, 193] on div "Invoices" at bounding box center [93, 201] width 154 height 21
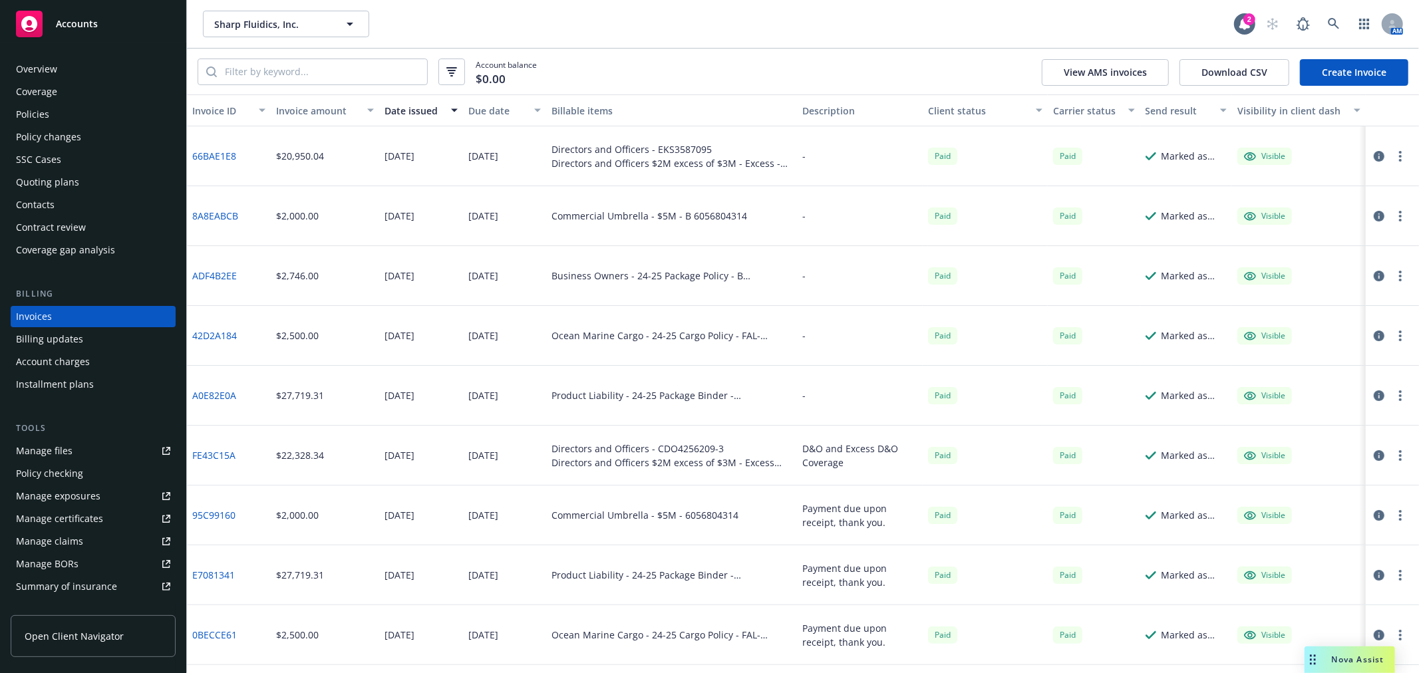
click at [78, 120] on div "Policies" at bounding box center [93, 114] width 154 height 21
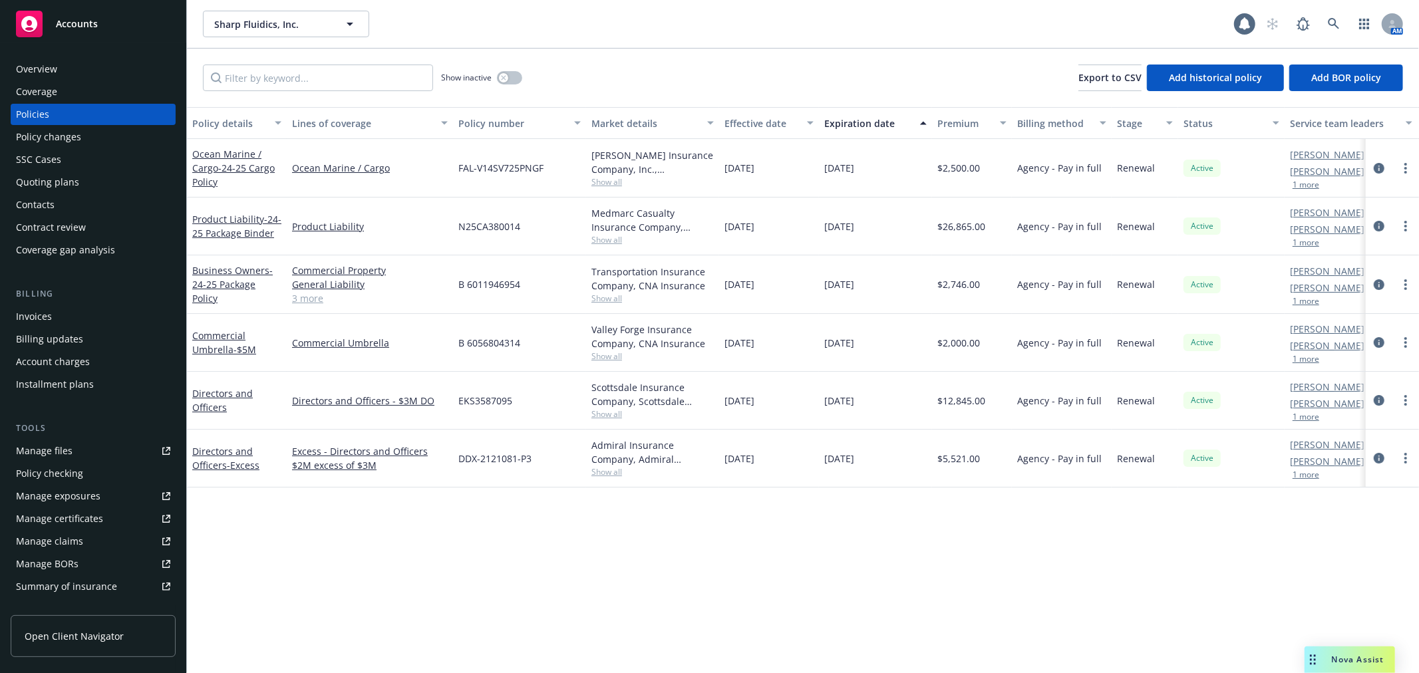
click at [93, 94] on div "Coverage" at bounding box center [93, 91] width 154 height 21
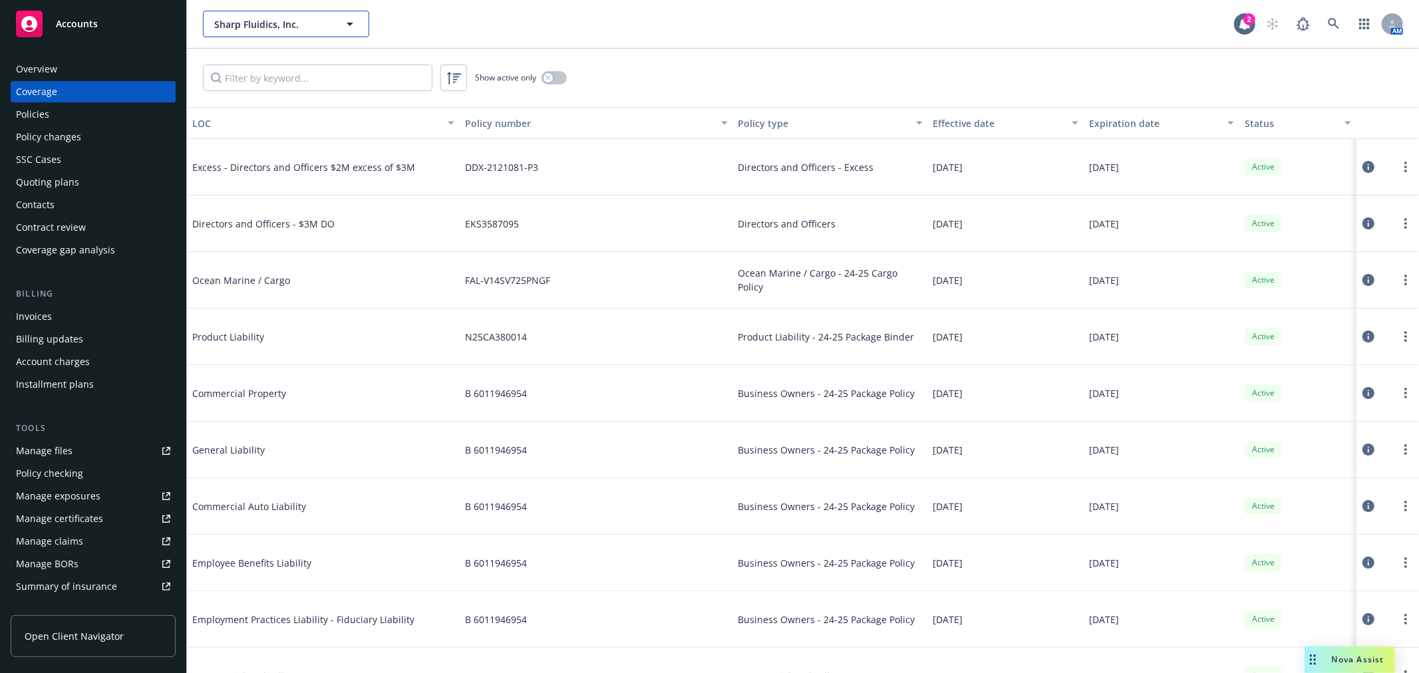
click at [251, 20] on span "Sharp Fluidics, Inc." at bounding box center [271, 24] width 115 height 14
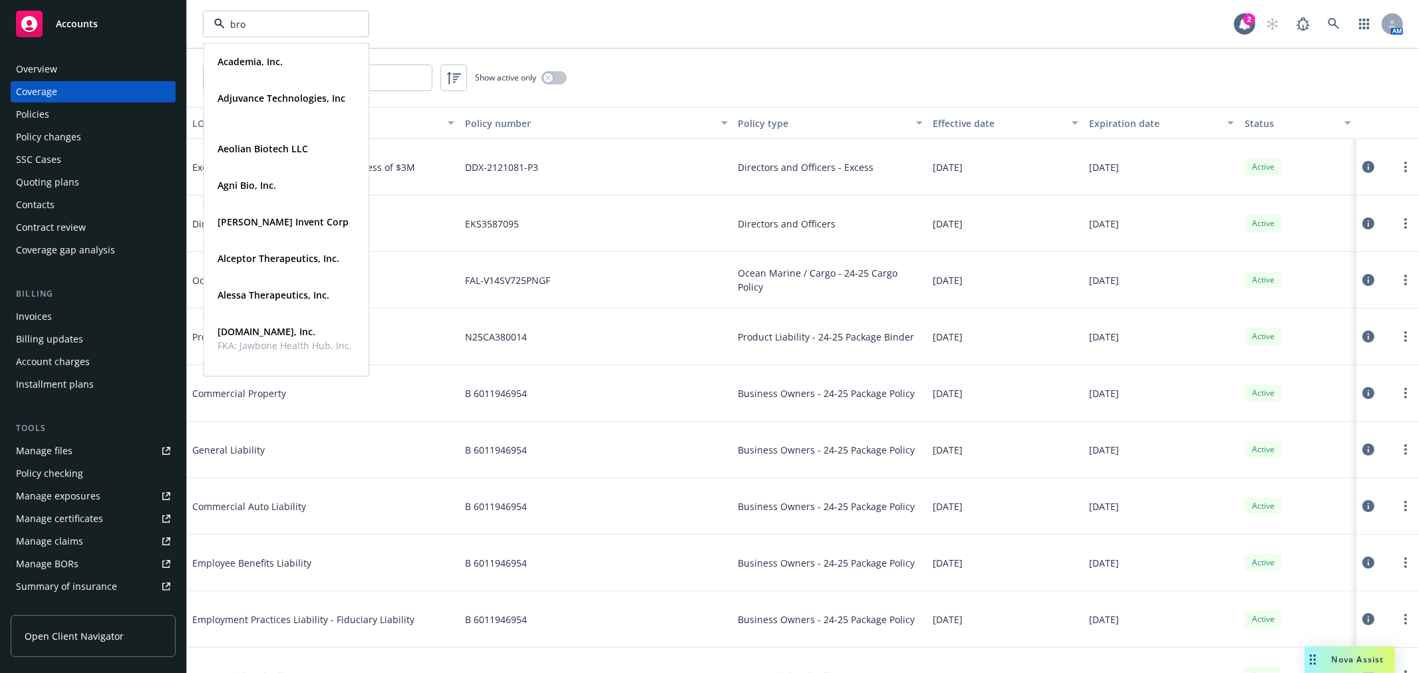
type input "bron"
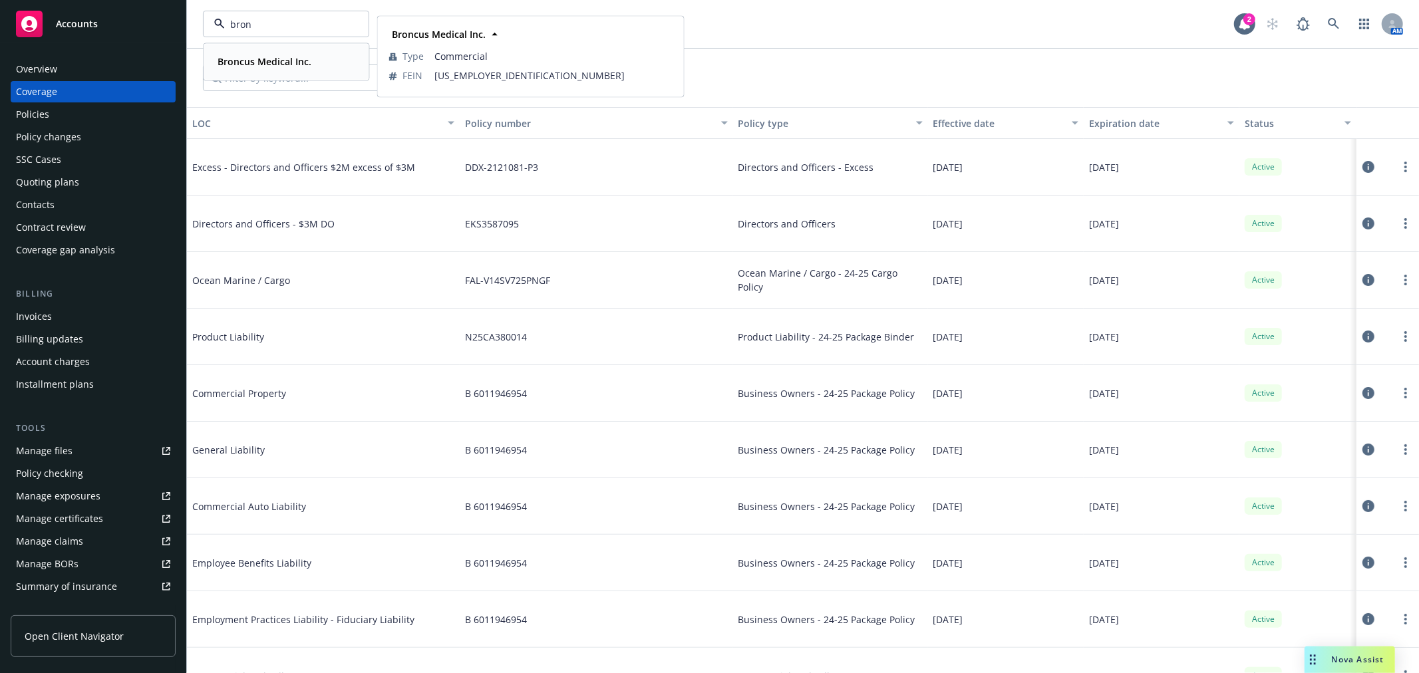
click at [277, 68] on span "Broncus Medical Inc." at bounding box center [265, 62] width 94 height 14
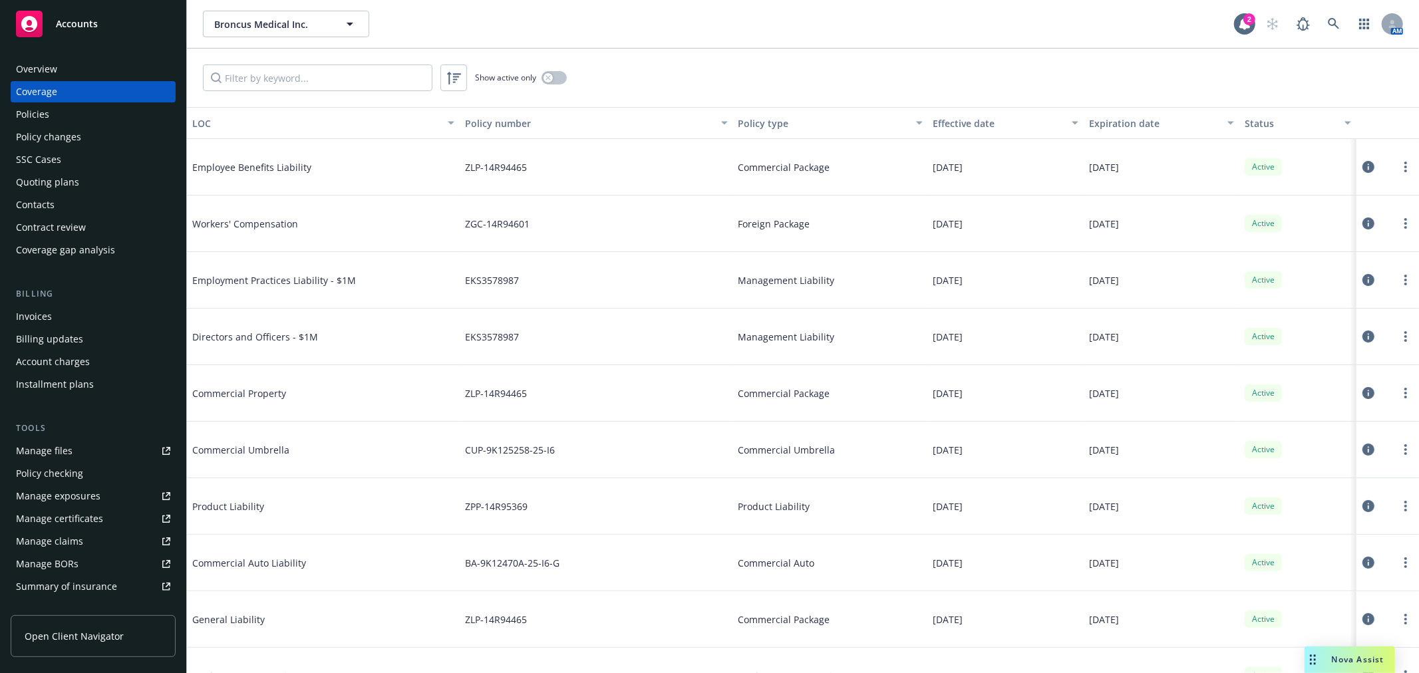
click at [118, 325] on div "Invoices" at bounding box center [93, 316] width 154 height 21
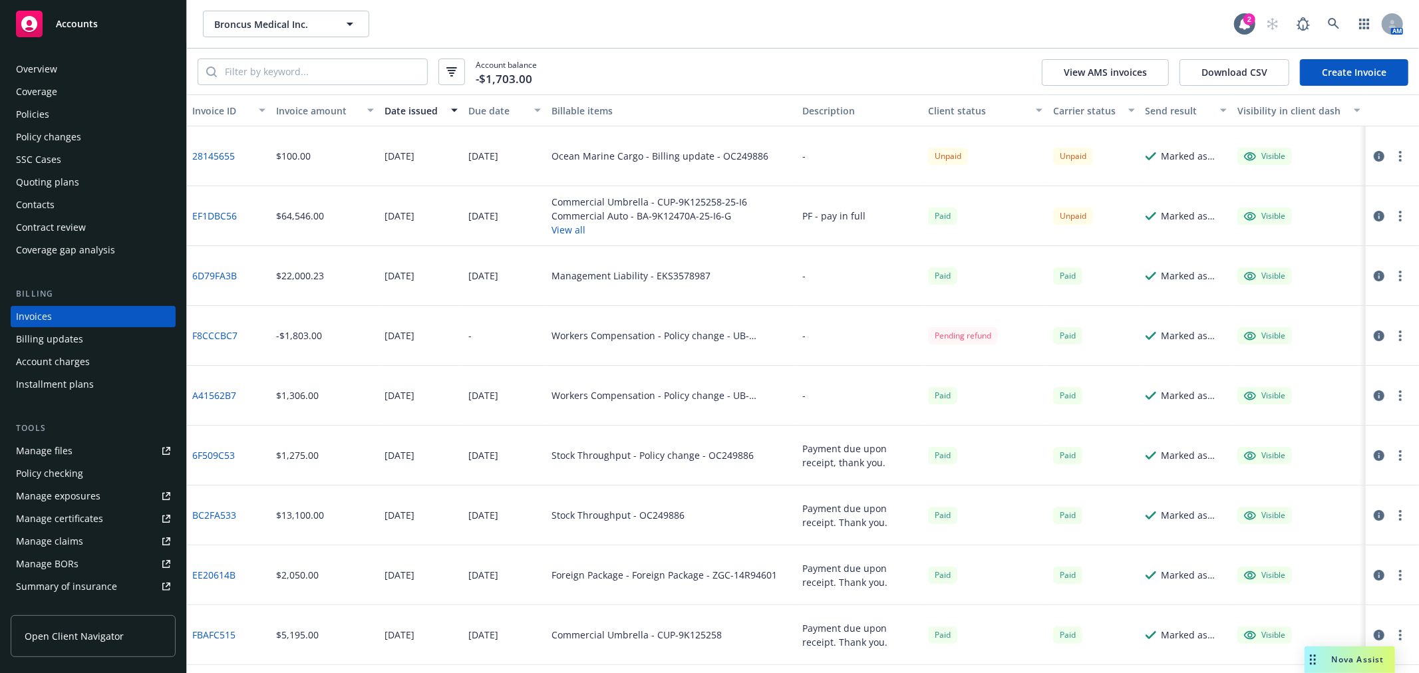
click at [1382, 150] on div at bounding box center [1389, 156] width 37 height 16
click at [1392, 150] on button "button" at bounding box center [1400, 156] width 16 height 16
click at [1380, 151] on div at bounding box center [1389, 156] width 37 height 16
click at [1374, 156] on icon "button" at bounding box center [1379, 156] width 11 height 11
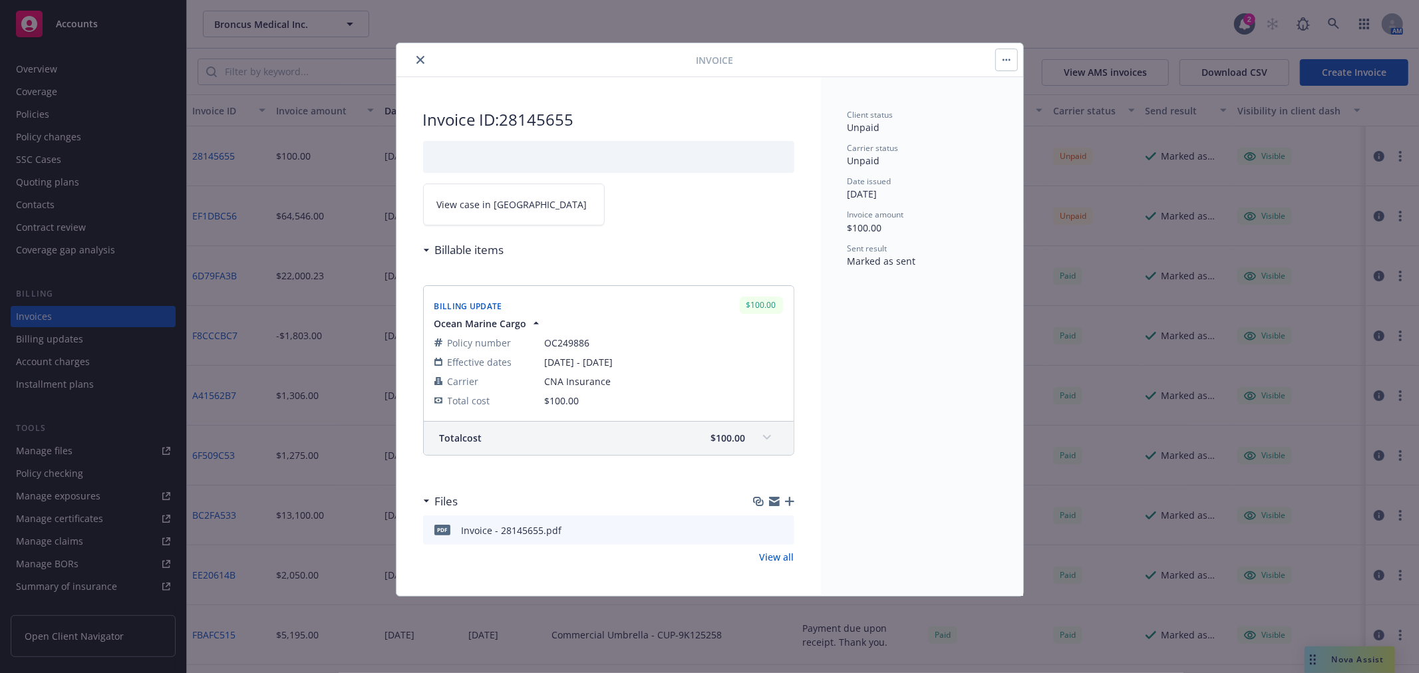
drag, startPoint x: 426, startPoint y: 65, endPoint x: 423, endPoint y: 57, distance: 8.0
click at [426, 63] on div at bounding box center [549, 60] width 295 height 16
click at [421, 58] on icon "close" at bounding box center [420, 60] width 8 height 8
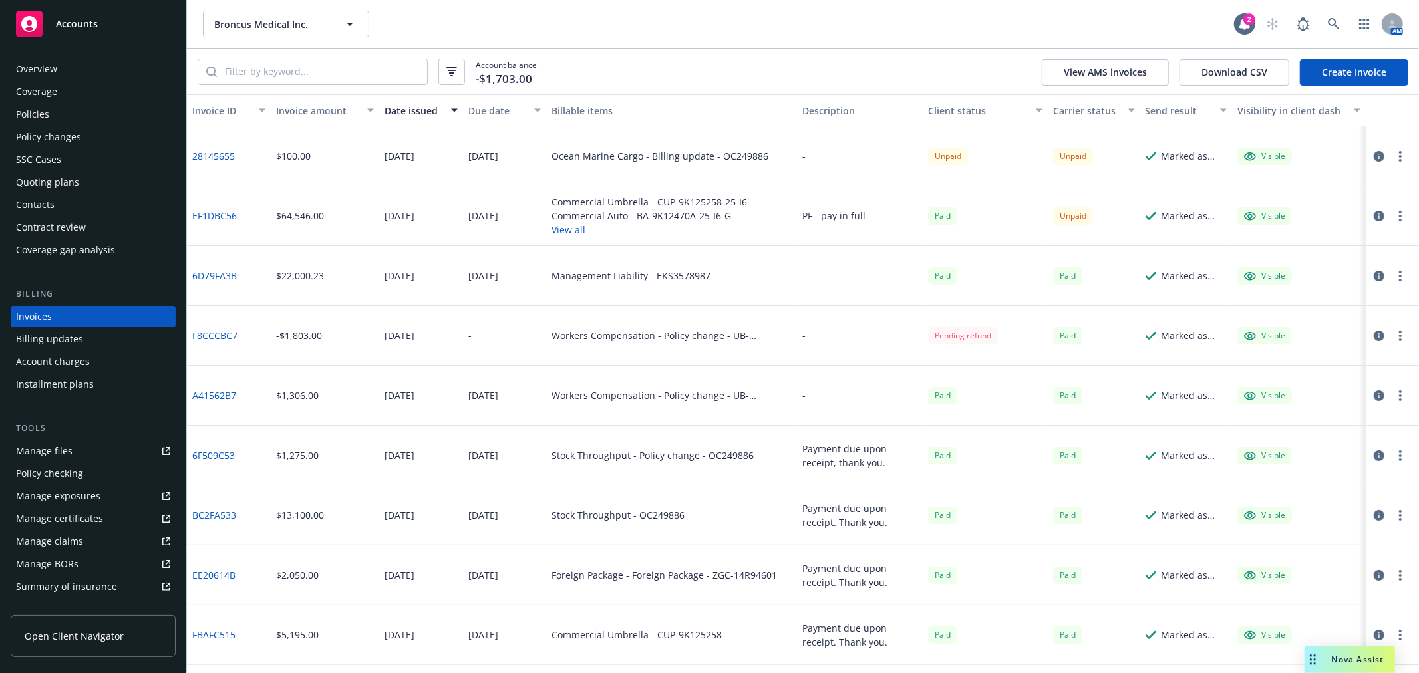
click at [47, 110] on div "Policies" at bounding box center [32, 114] width 33 height 21
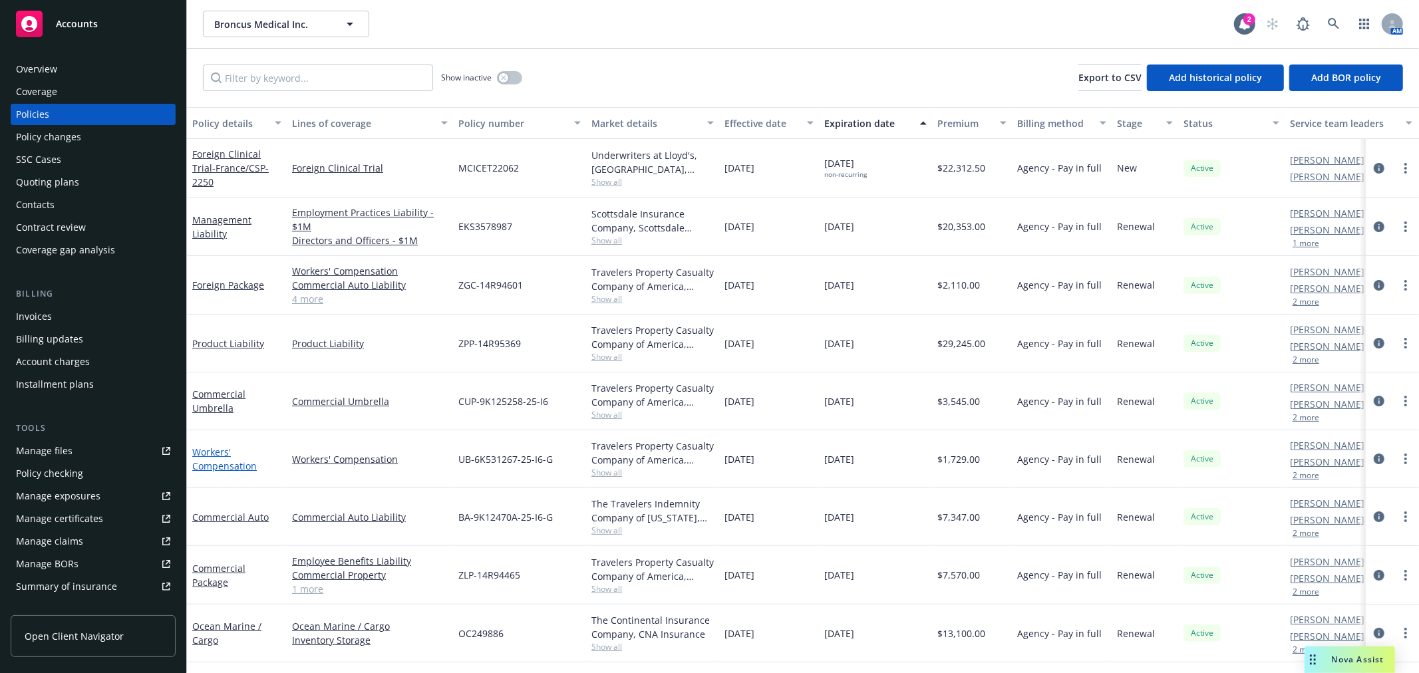
scroll to position [111, 0]
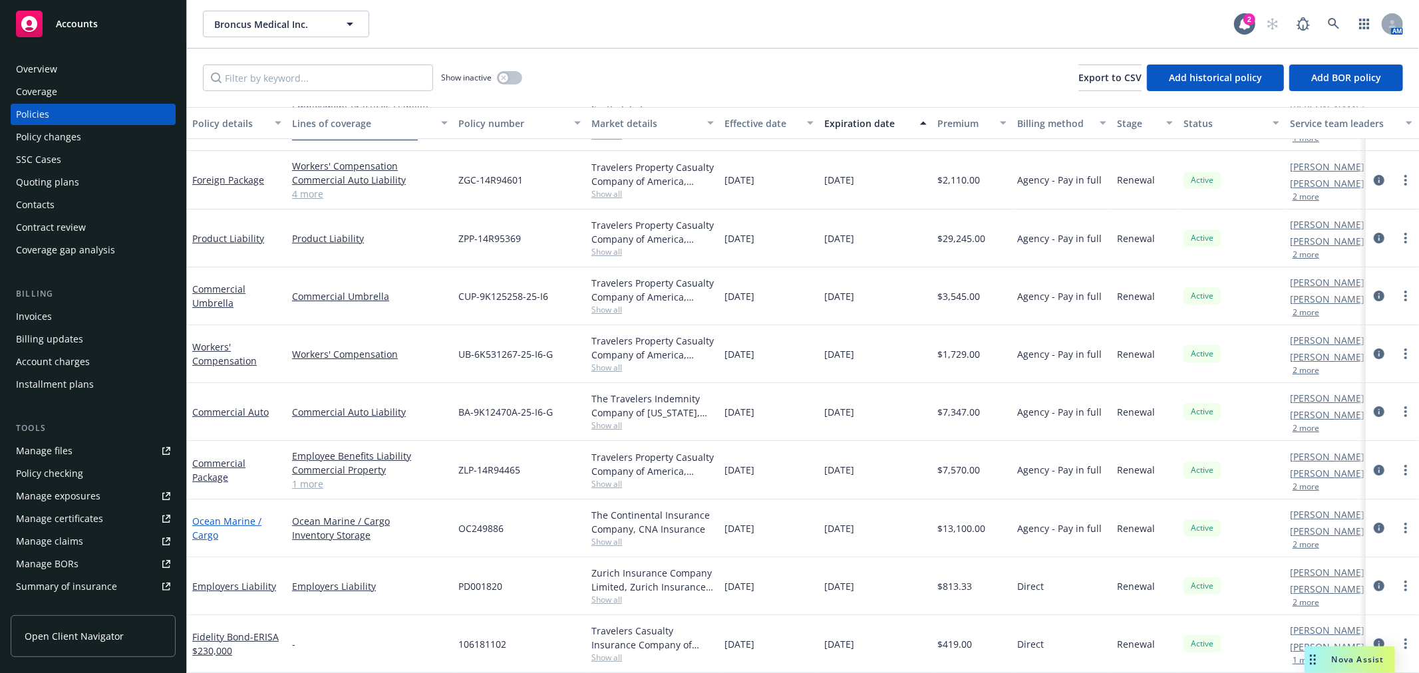
click at [226, 515] on link "Ocean Marine / Cargo" at bounding box center [226, 528] width 69 height 27
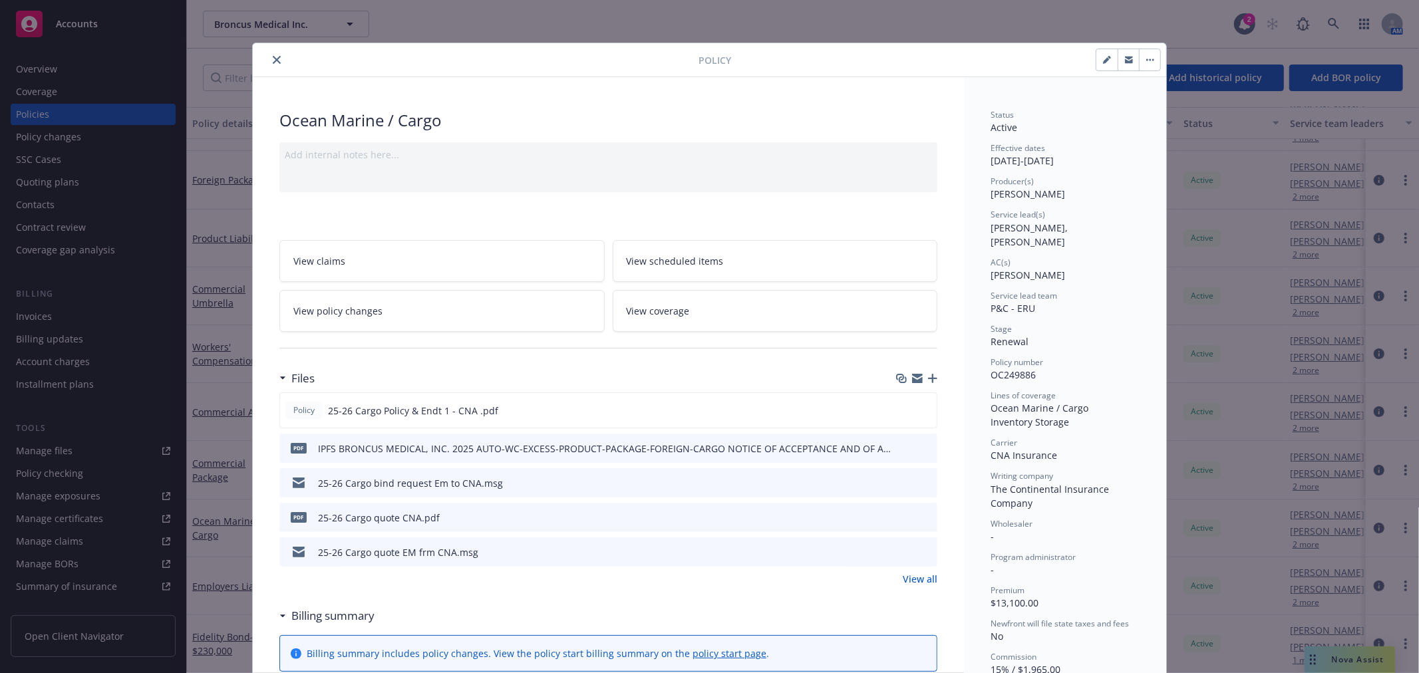
click at [277, 58] on button "close" at bounding box center [277, 60] width 16 height 16
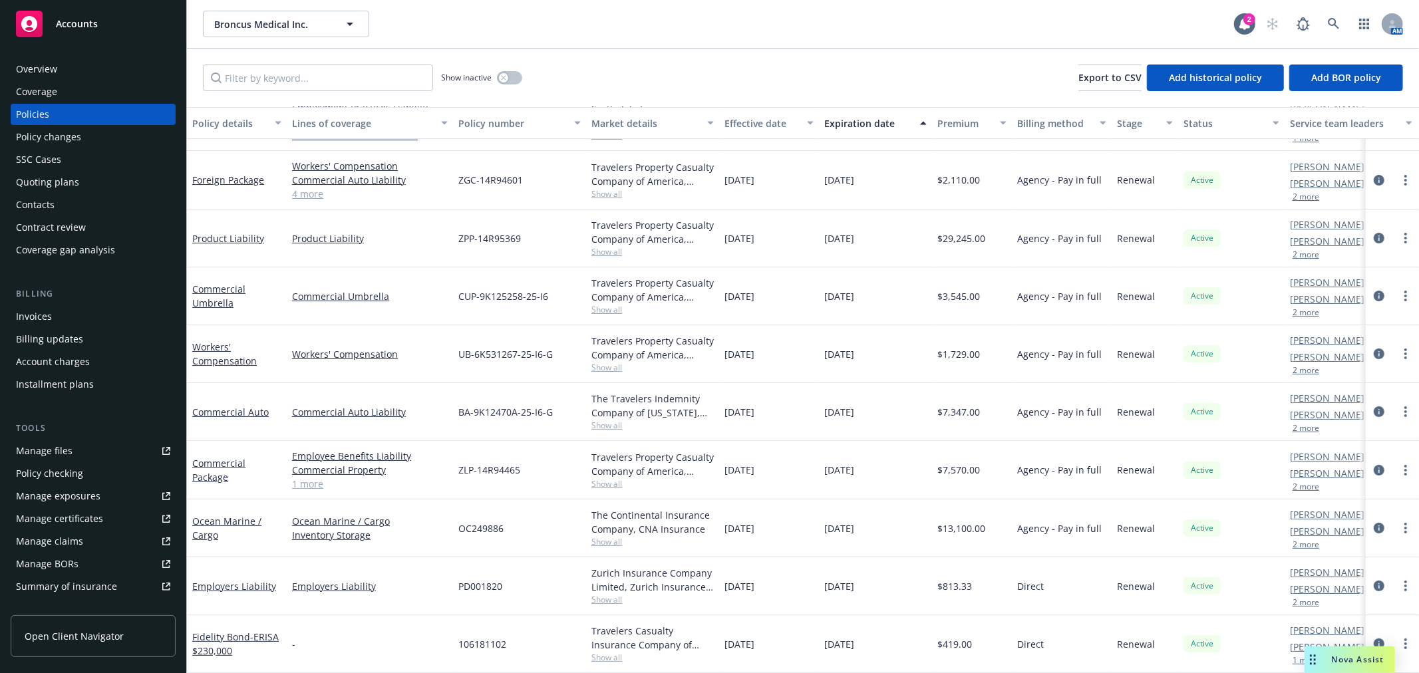
scroll to position [111, 0]
drag, startPoint x: 75, startPoint y: 322, endPoint x: 82, endPoint y: 327, distance: 9.6
click at [75, 322] on div "Invoices" at bounding box center [93, 316] width 154 height 21
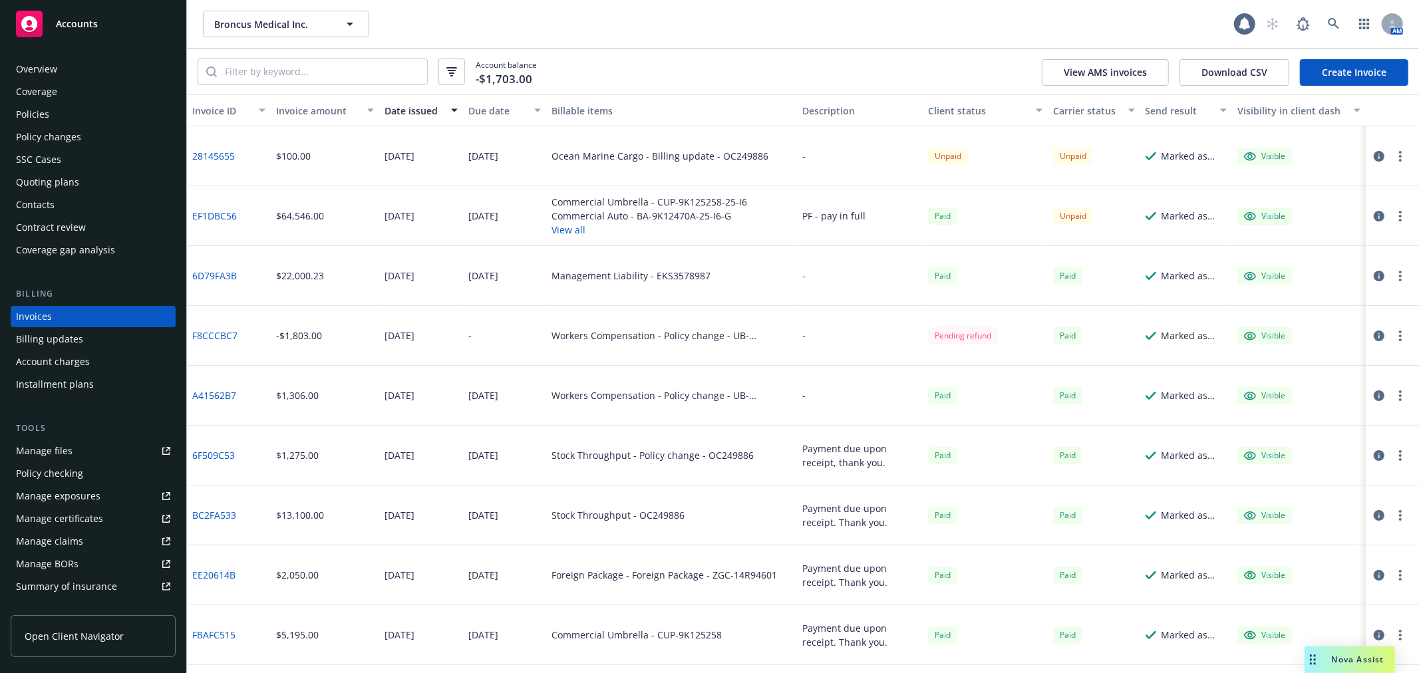
click at [1392, 152] on button "button" at bounding box center [1400, 156] width 16 height 16
click at [1324, 237] on link "Copy invoice URL" at bounding box center [1312, 236] width 170 height 27
click at [1395, 158] on button "button" at bounding box center [1400, 156] width 16 height 16
click at [1301, 316] on link "Download invoice PDF" at bounding box center [1312, 316] width 170 height 27
drag, startPoint x: 1391, startPoint y: 148, endPoint x: 1376, endPoint y: 156, distance: 17.3
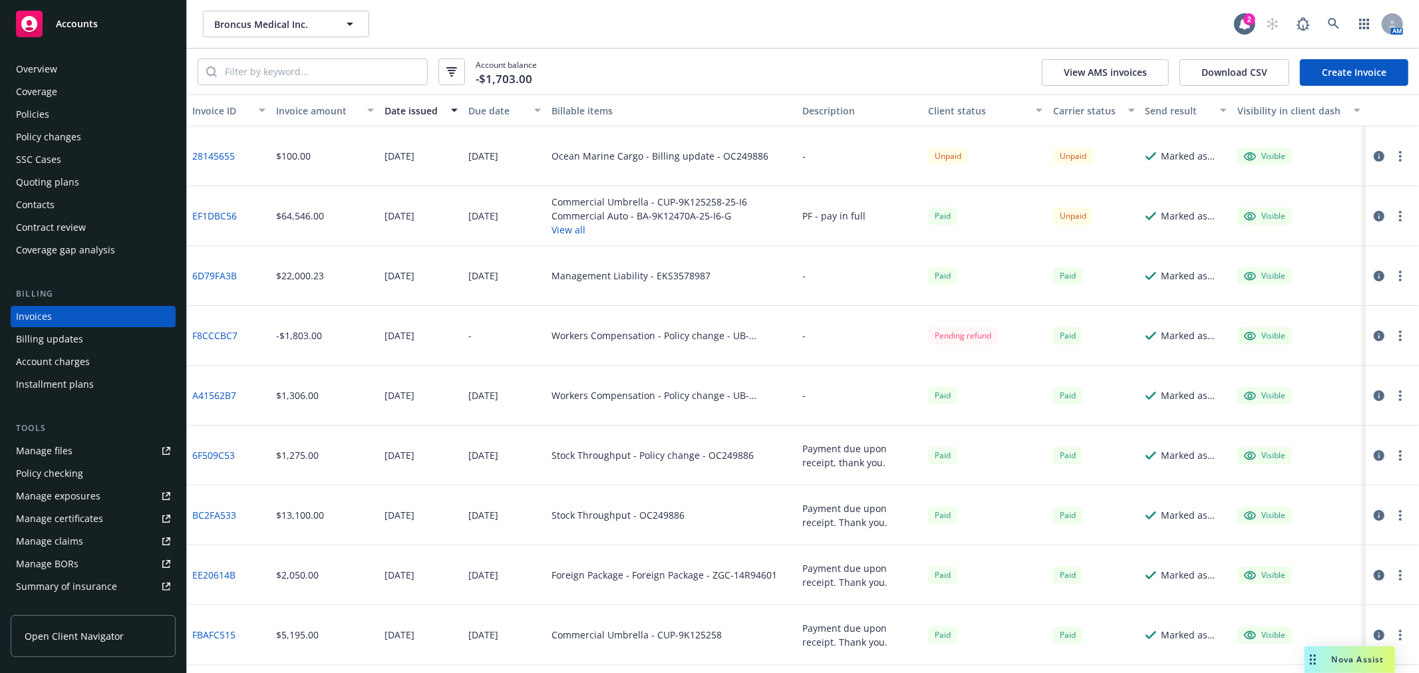
click at [1392, 148] on button "button" at bounding box center [1400, 156] width 16 height 16
click at [1317, 337] on link "Copy logging email" at bounding box center [1312, 342] width 170 height 27
click at [32, 120] on div "Policies" at bounding box center [32, 114] width 33 height 21
